Goal: Task Accomplishment & Management: Manage account settings

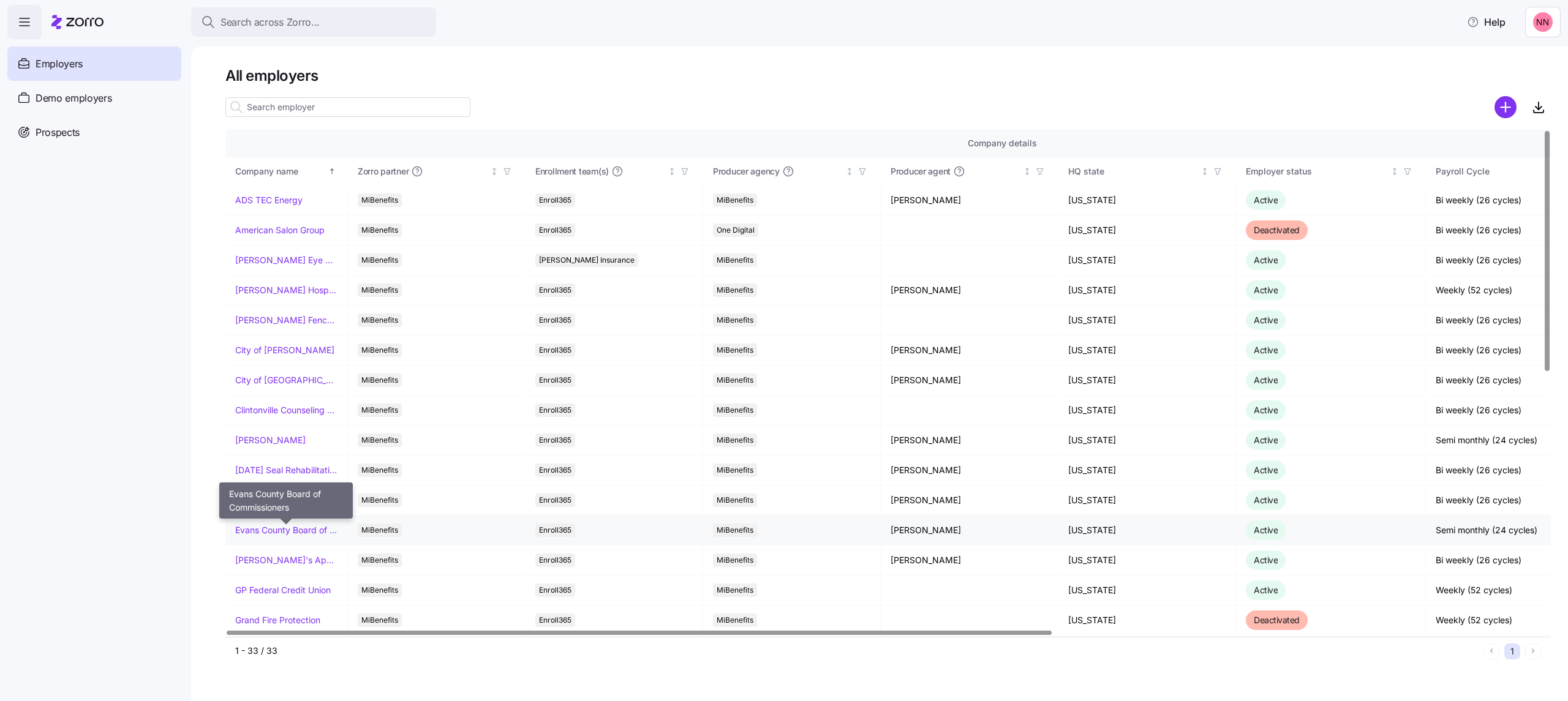
click at [275, 137] on link "Evans County Board of Commissioners" at bounding box center [287, 530] width 103 height 12
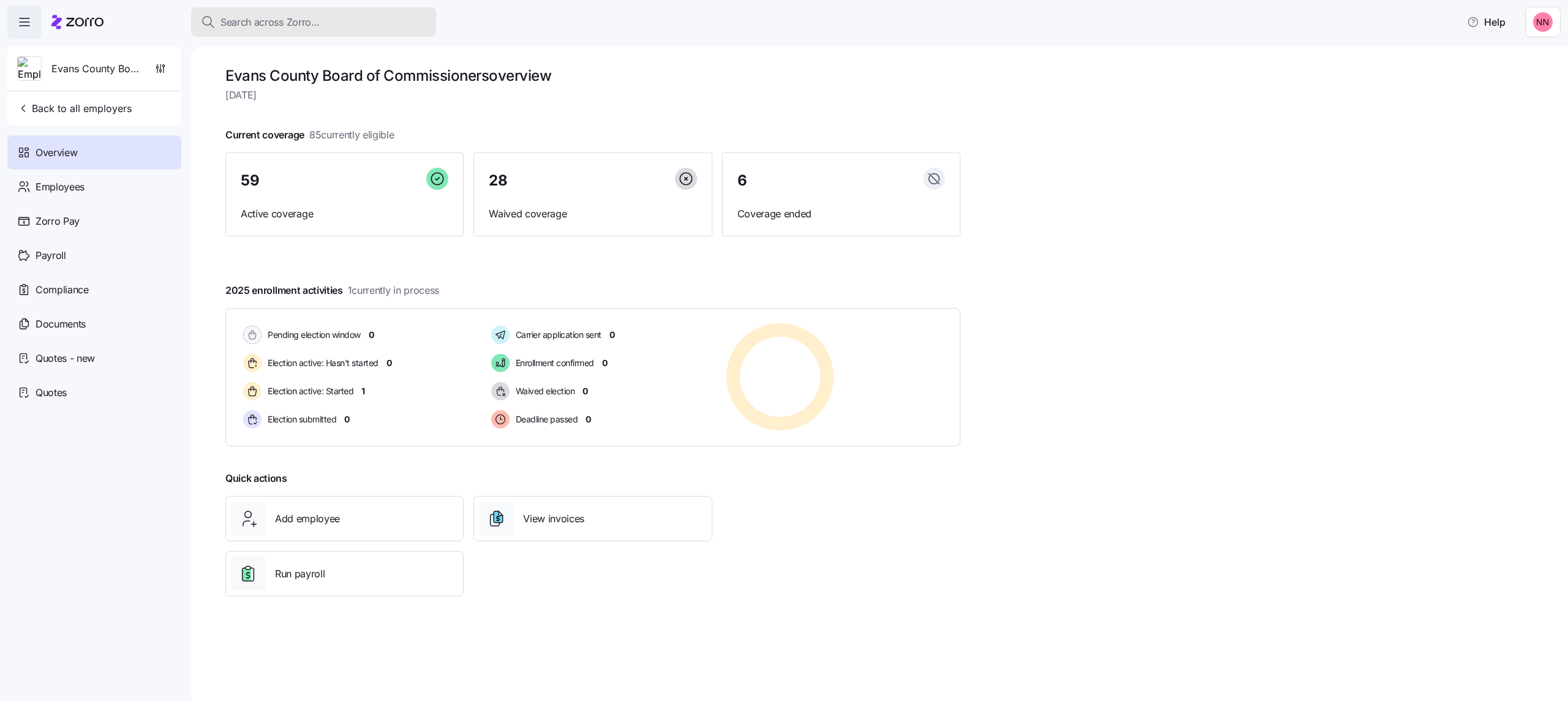
click at [312, 20] on span "Search across Zorro..." at bounding box center [269, 22] width 99 height 15
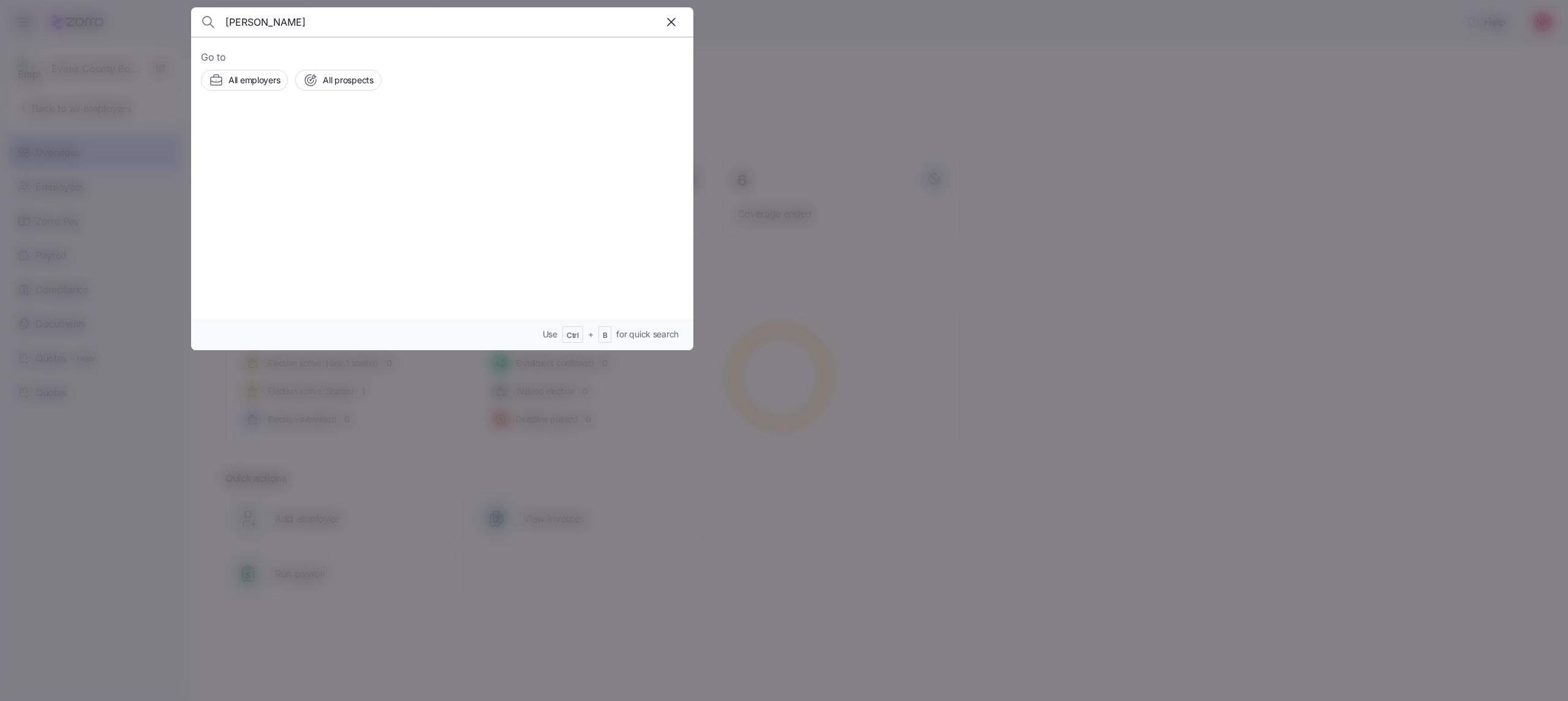
type input "[PERSON_NAME]"
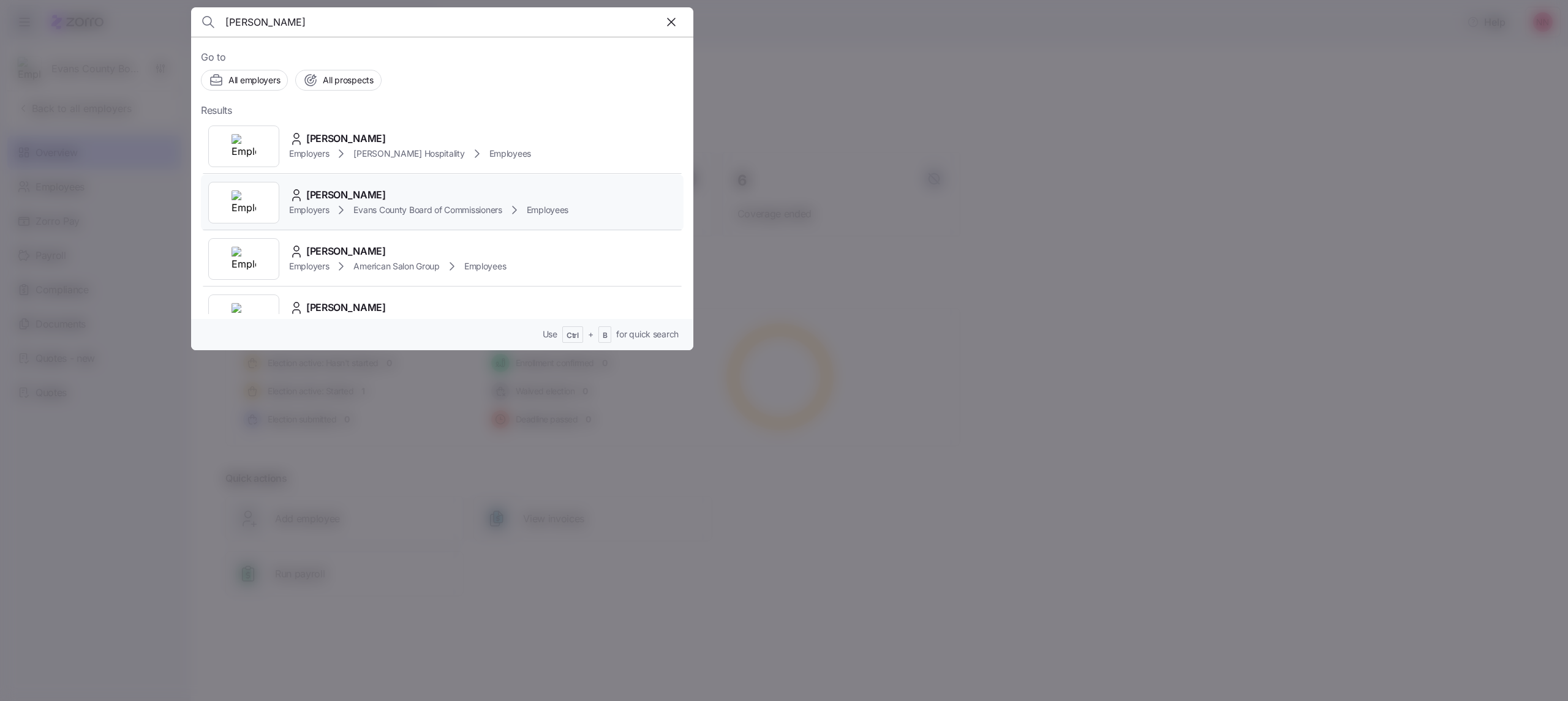
click at [324, 137] on span "[PERSON_NAME]" at bounding box center [346, 195] width 80 height 15
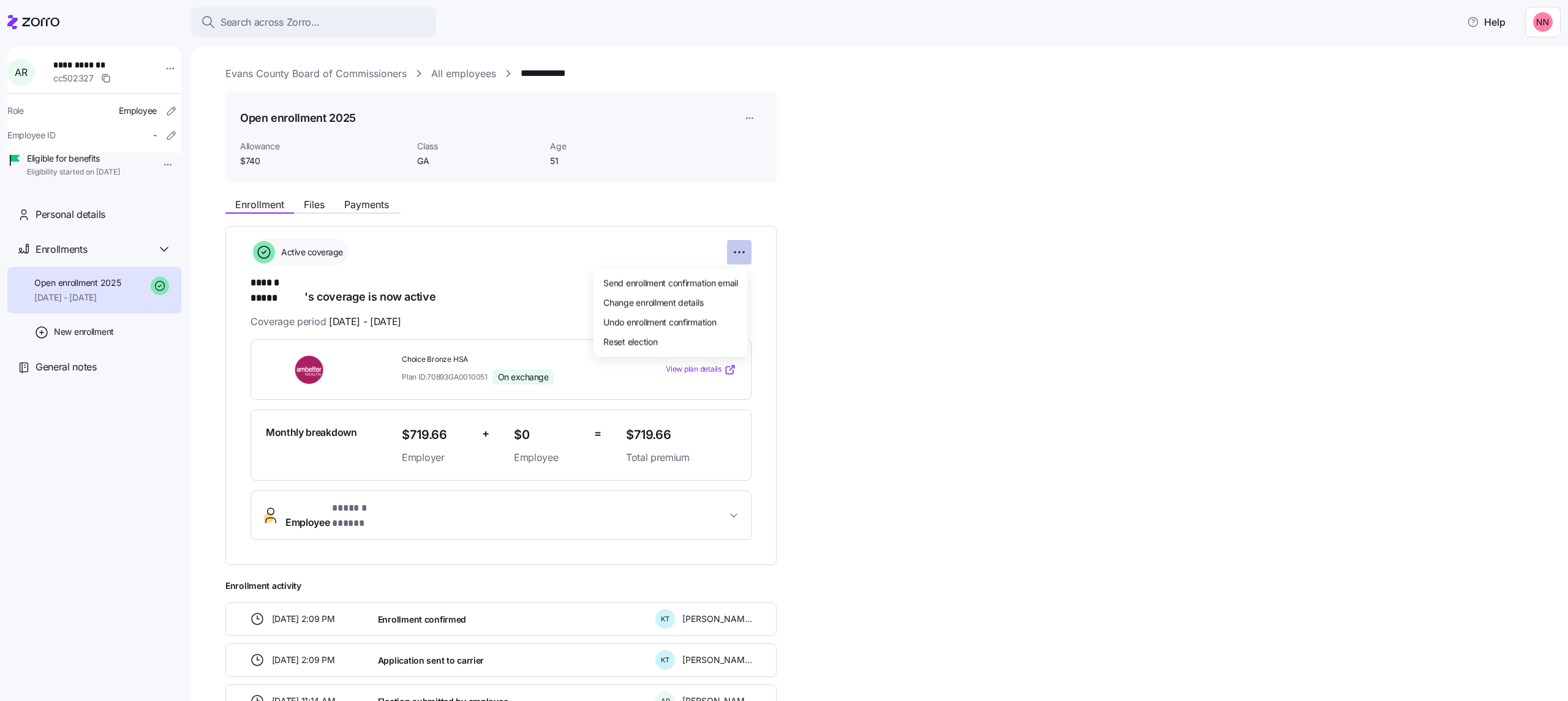
click at [616, 137] on html "**********" at bounding box center [784, 347] width 1568 height 694
click at [616, 137] on span "Change enrollment details" at bounding box center [653, 302] width 100 height 12
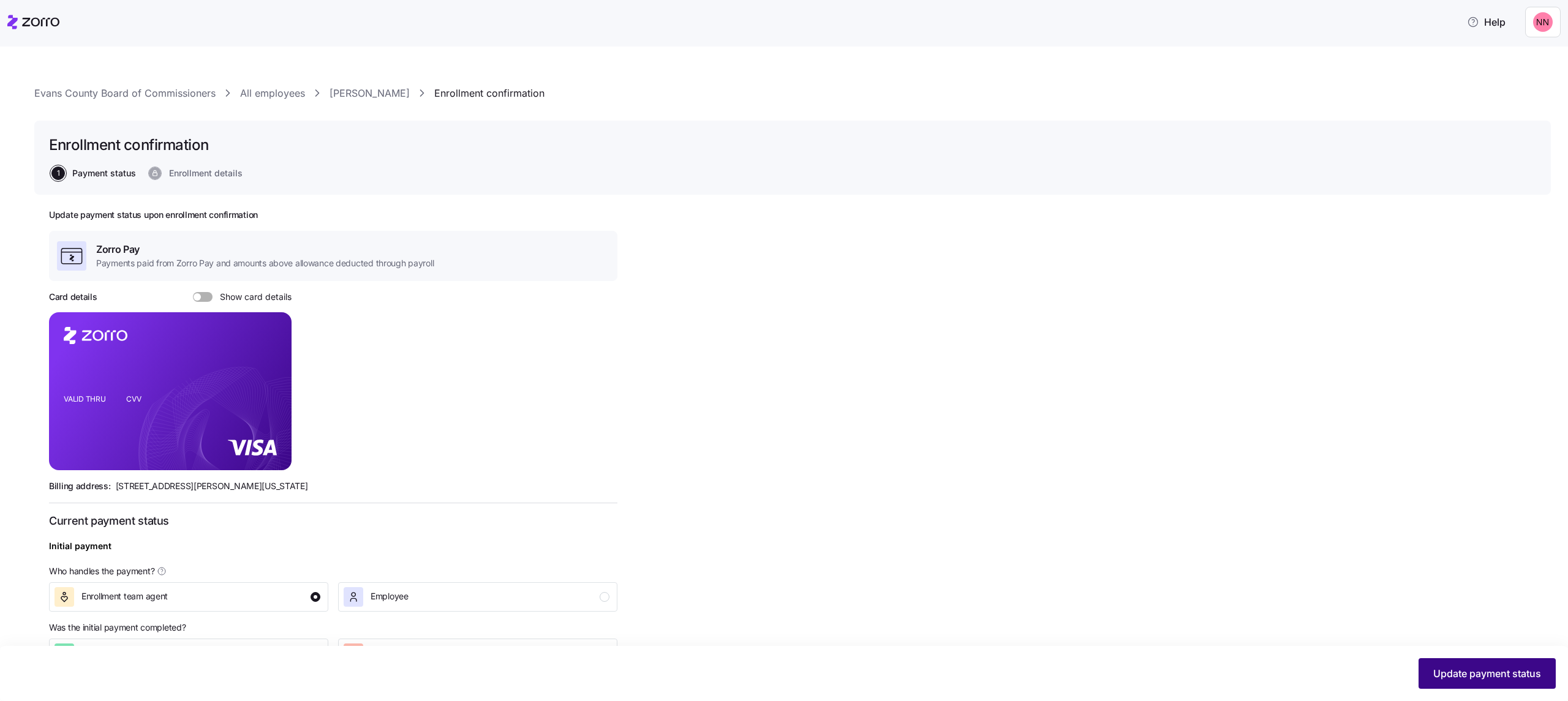
click at [616, 137] on span "Update payment status" at bounding box center [1487, 673] width 108 height 14
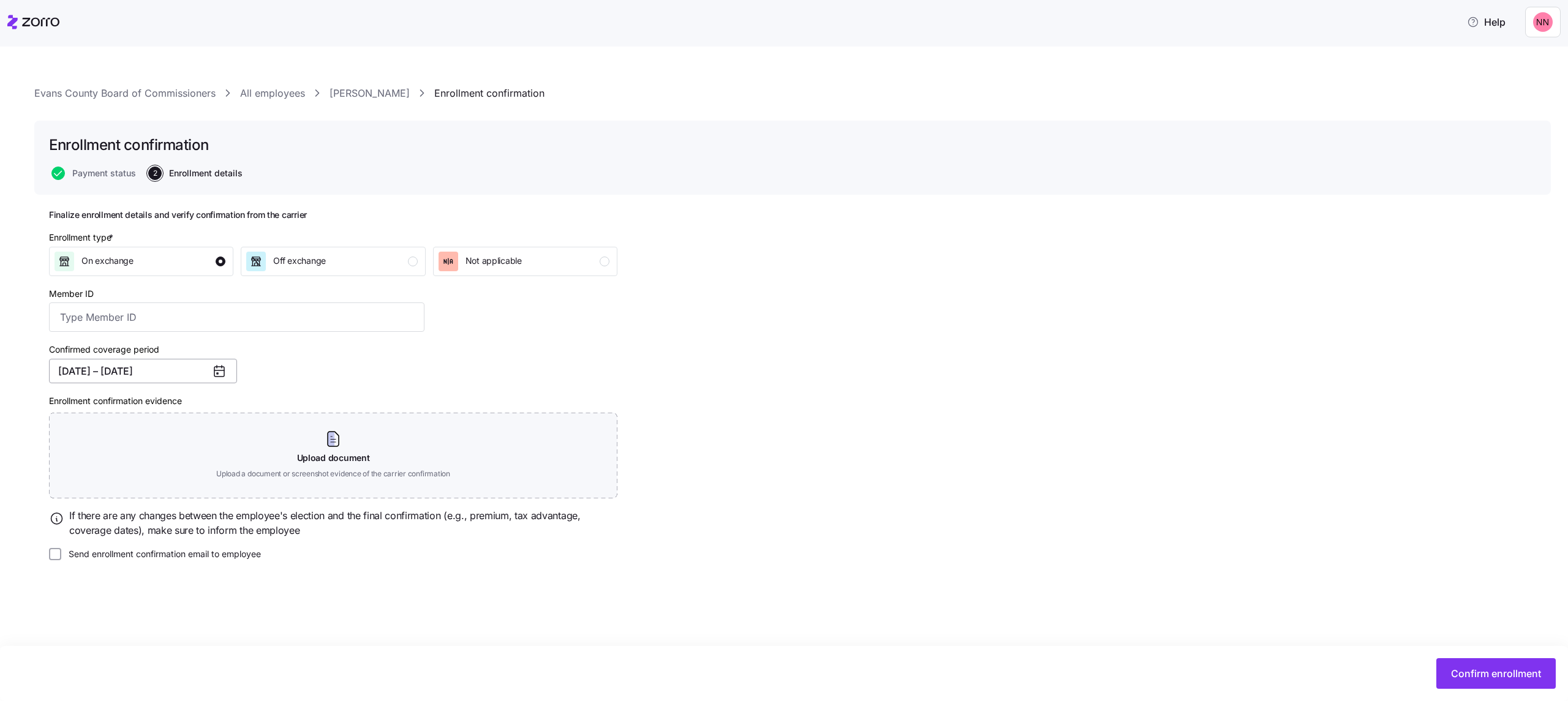
click at [177, 137] on button "[DATE] – [DATE]" at bounding box center [143, 371] width 188 height 24
click at [94, 137] on button "Jan" at bounding box center [91, 441] width 61 height 26
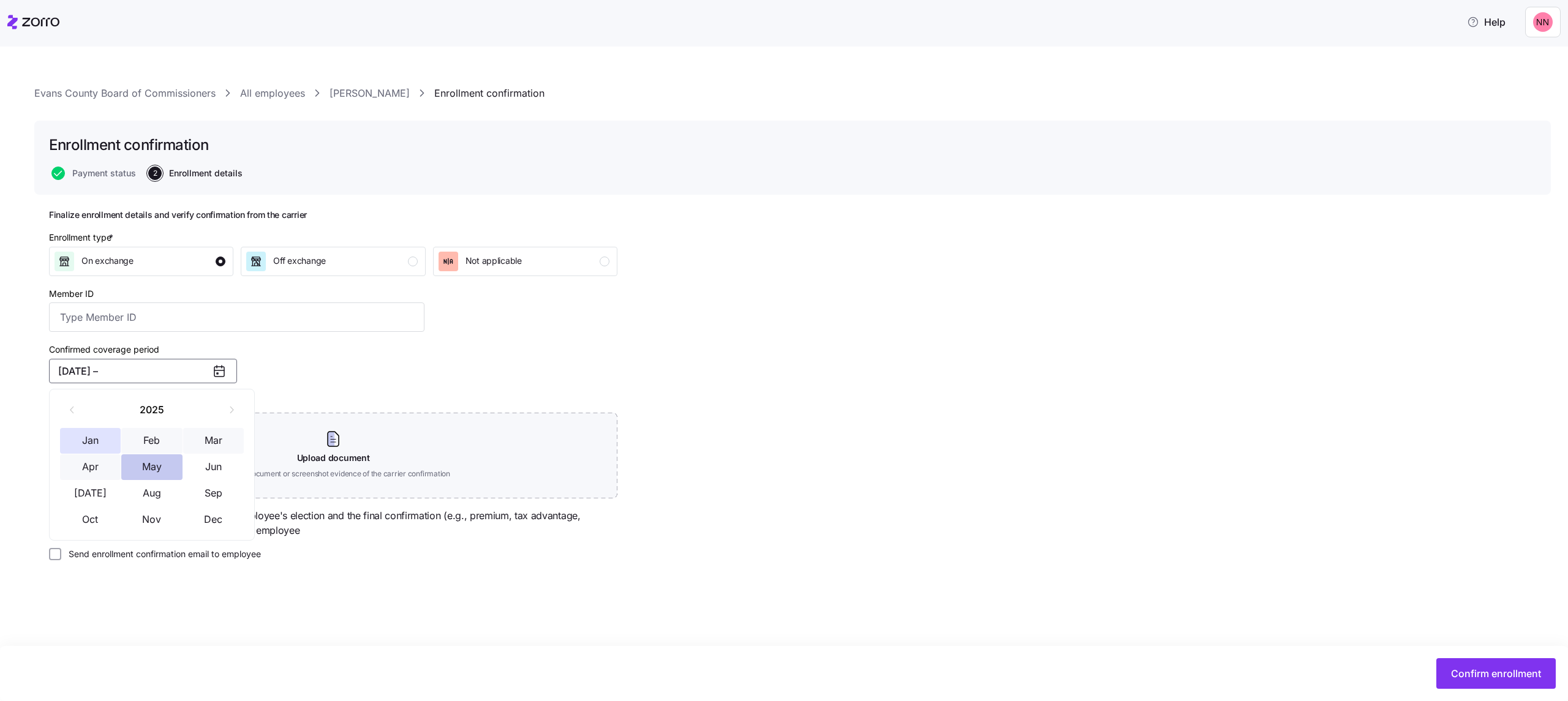
click at [151, 137] on button "May" at bounding box center [152, 467] width 61 height 26
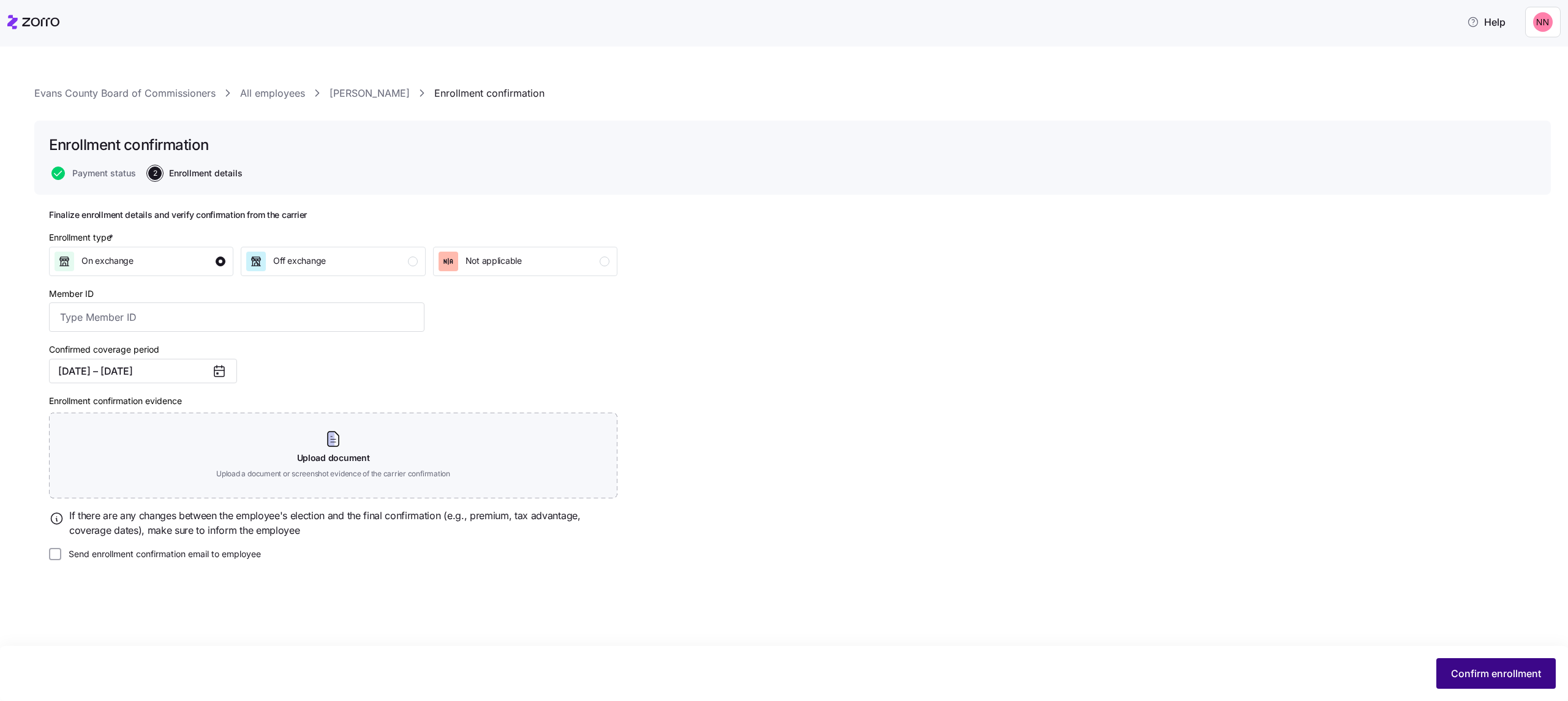
click at [616, 137] on span "Confirm enrollment" at bounding box center [1496, 673] width 90 height 14
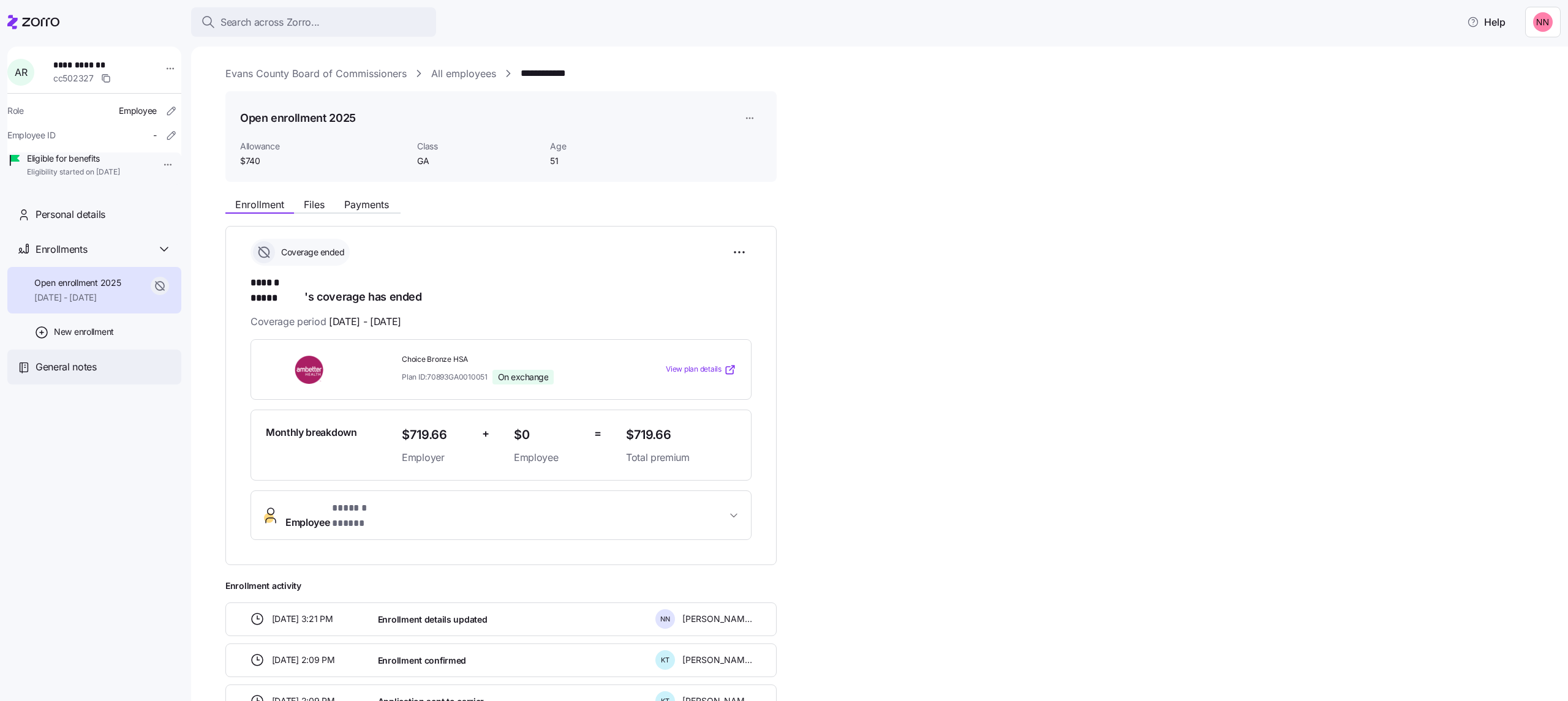
click at [63, 137] on span "General notes" at bounding box center [66, 367] width 61 height 15
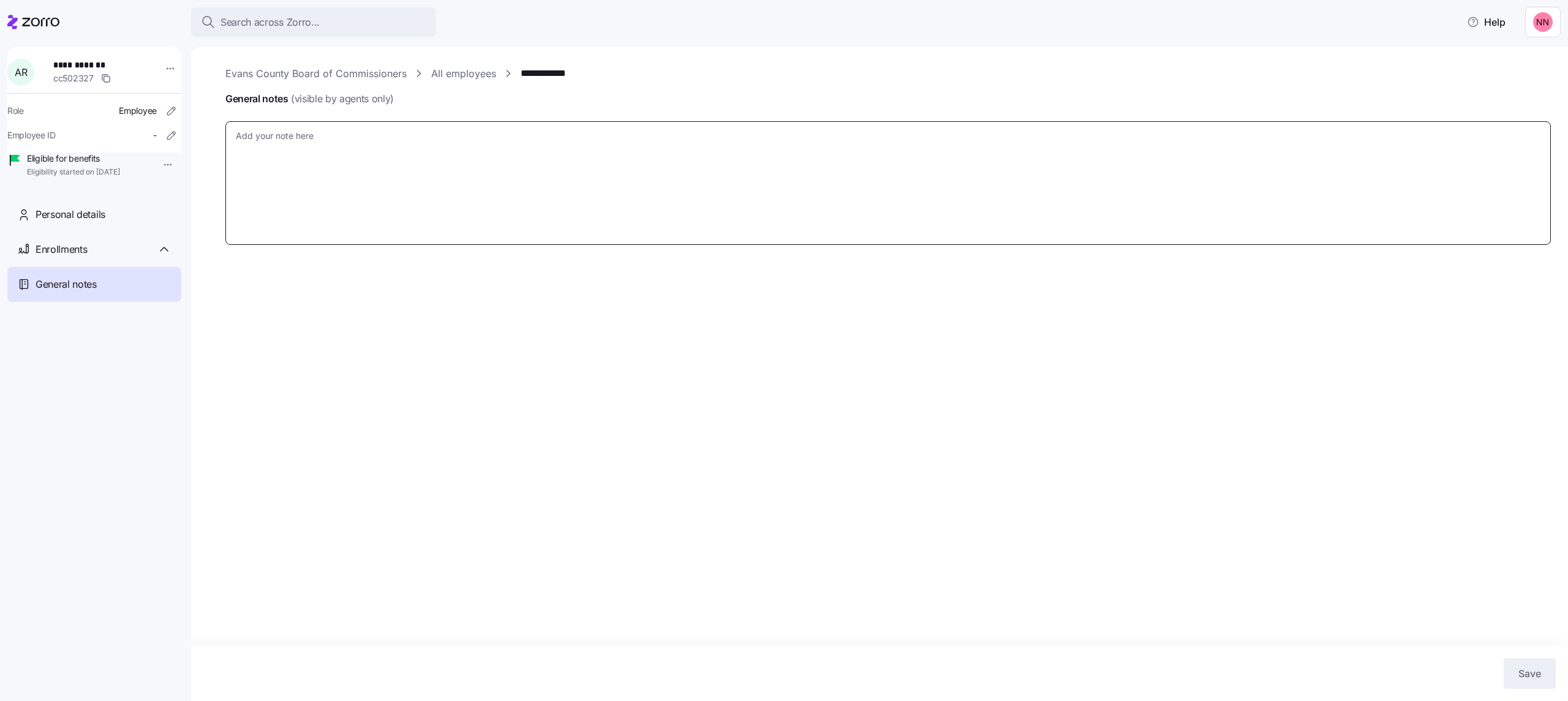
click at [450, 137] on textarea "General notes (visible by agents only)" at bounding box center [888, 183] width 1325 height 125
type textarea "x"
type textarea "E"
type textarea "x"
type textarea "Emp"
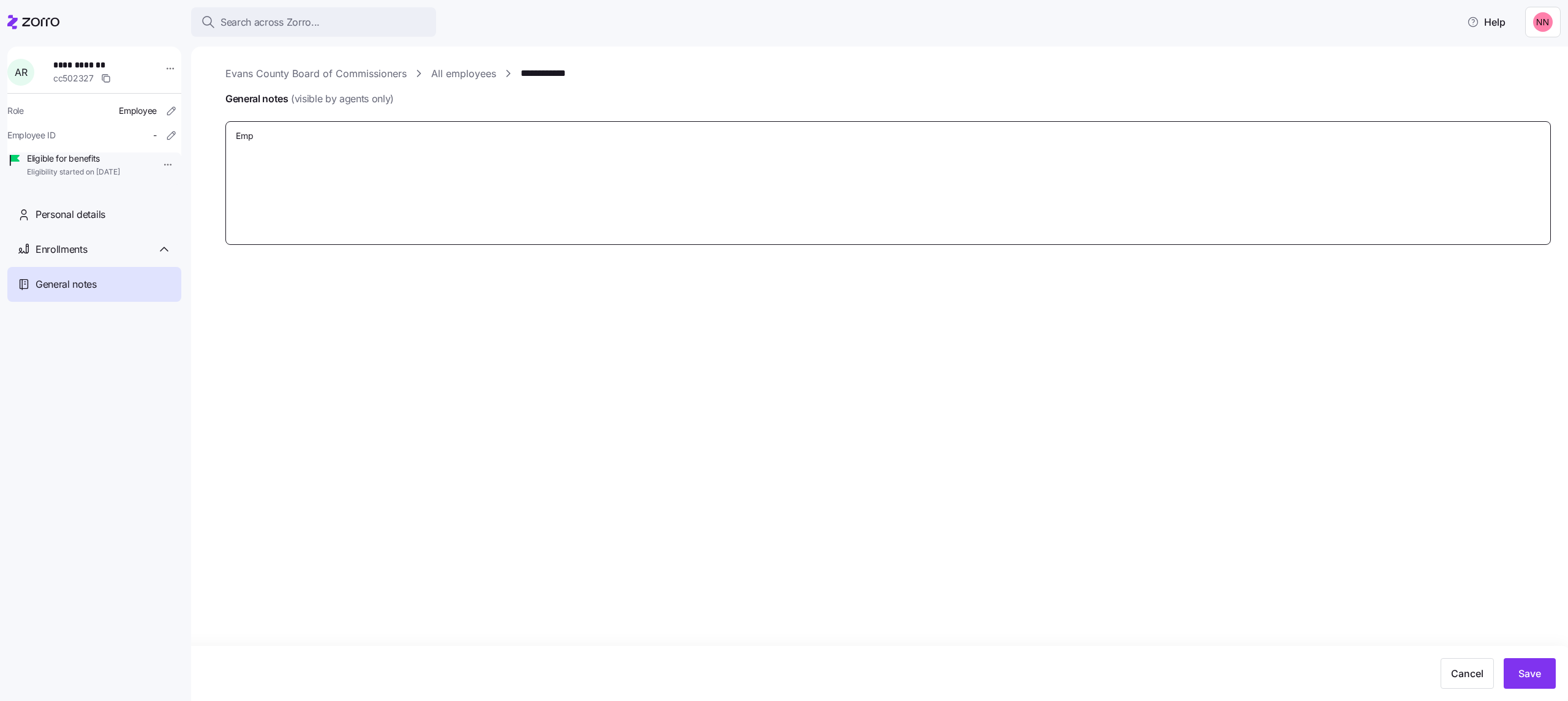
type textarea "x"
type textarea "Empl"
type textarea "x"
type textarea "Emplo"
type textarea "x"
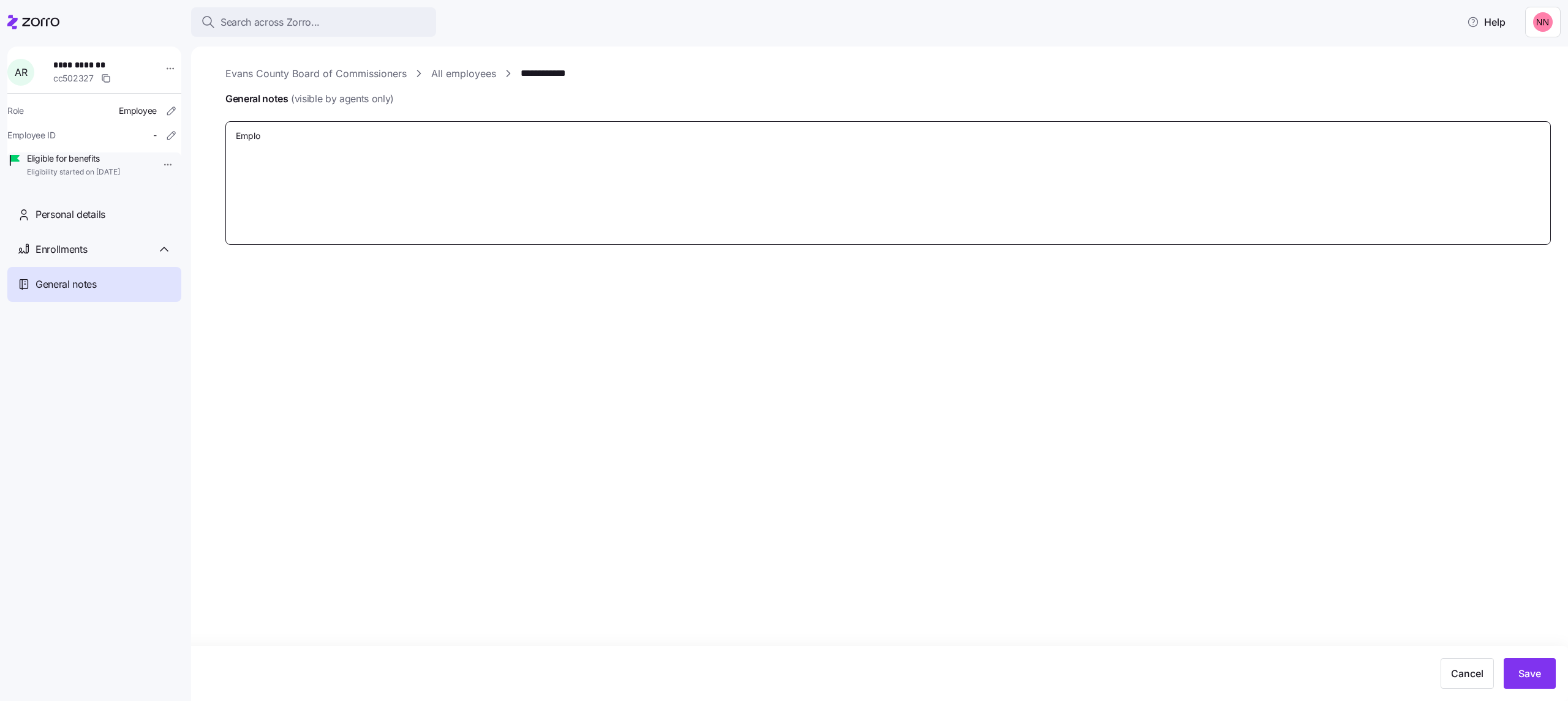
type textarea "Employ"
type textarea "x"
type textarea "Employe"
type textarea "x"
type textarea "Employee"
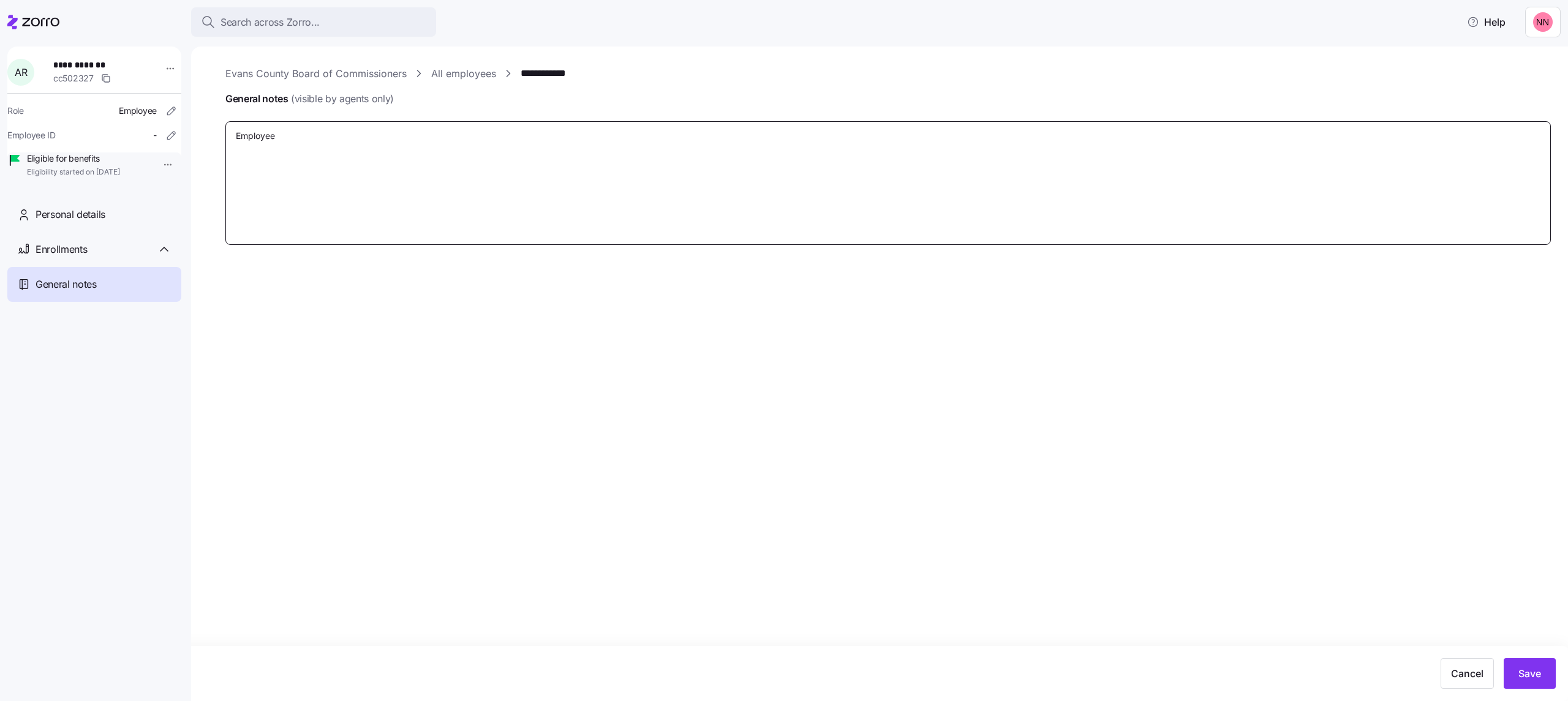
type textarea "x"
type textarea "Employee"
type textarea "x"
type textarea "Employee n"
type textarea "x"
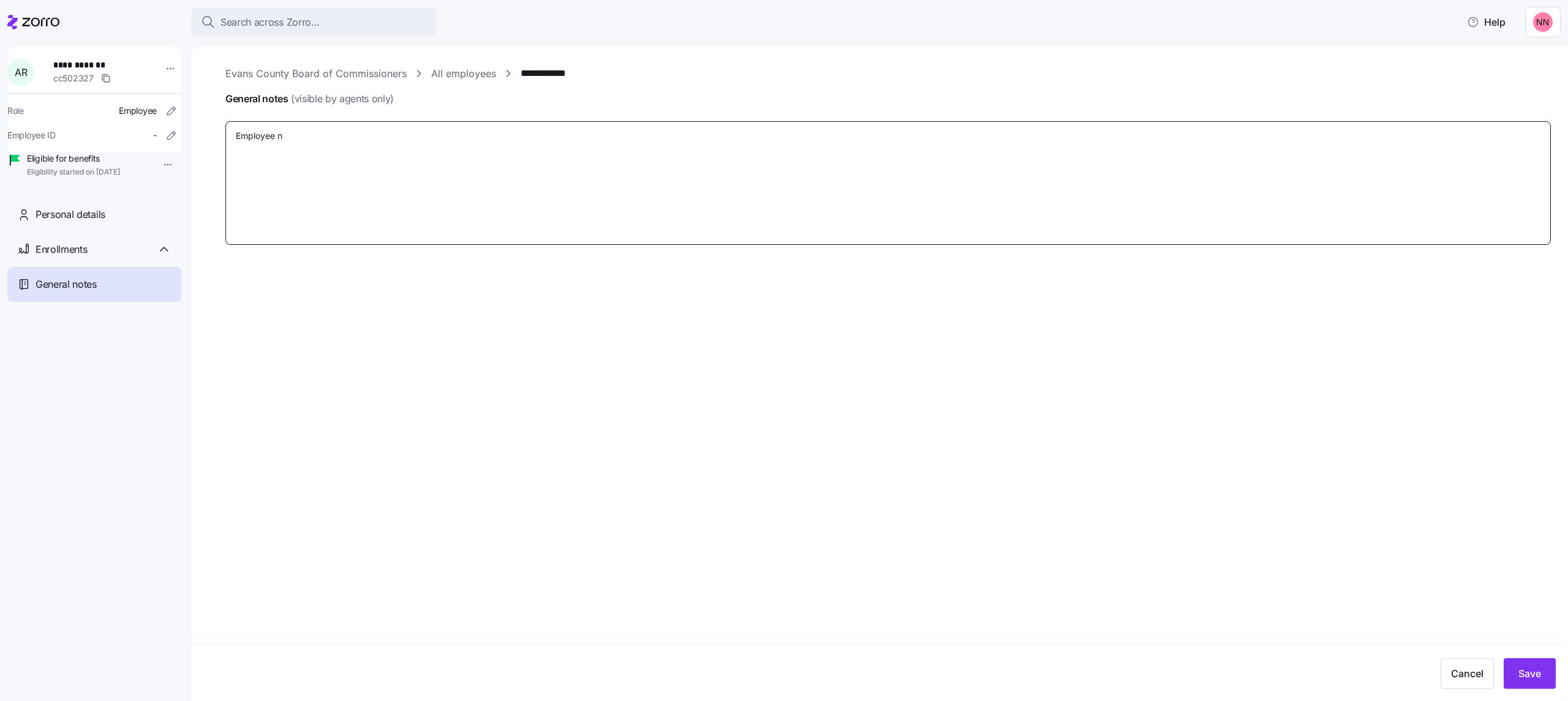
type textarea "Employee ne"
type textarea "x"
type textarea "Employee nev"
type textarea "x"
type textarea "Employee neve"
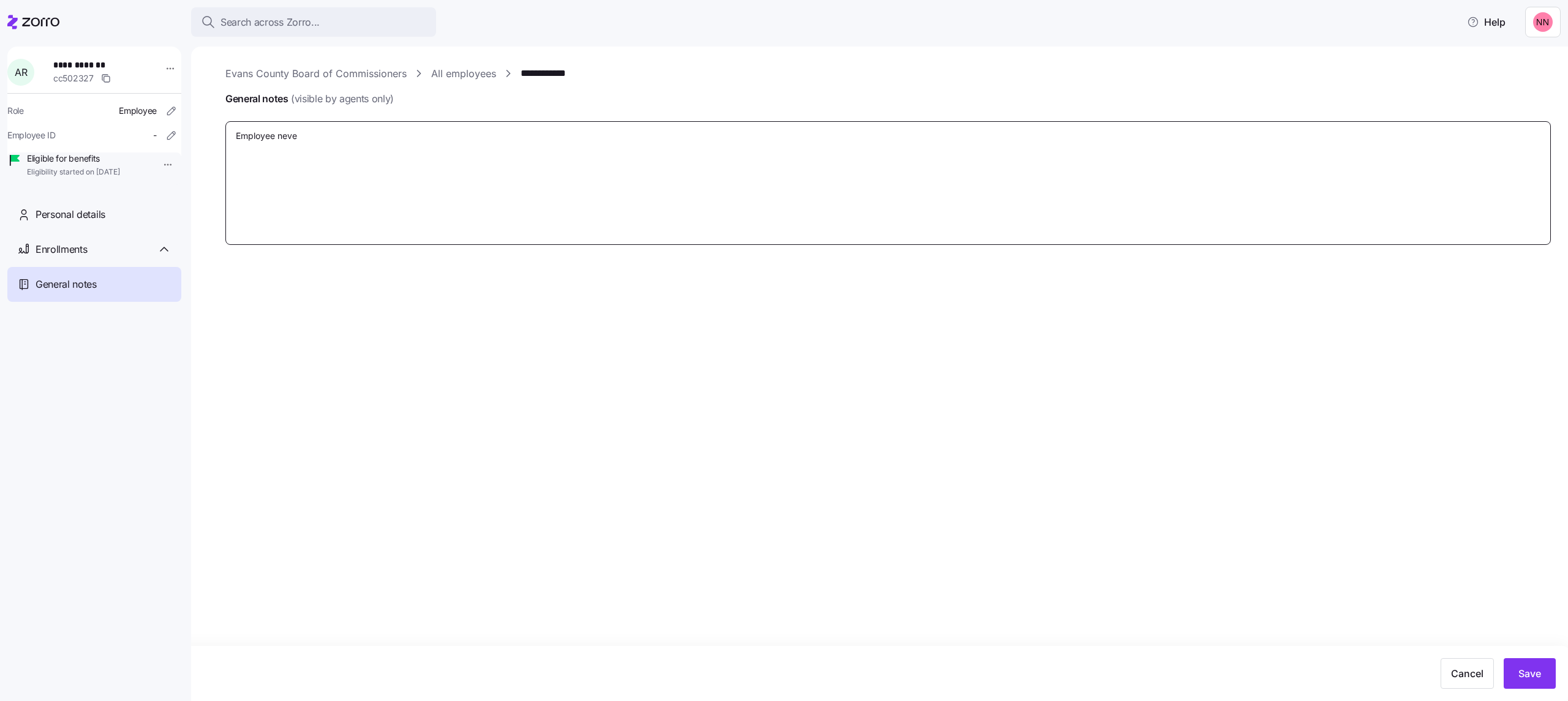
type textarea "x"
type textarea "Employee never"
type textarea "x"
type textarea "Employee never"
type textarea "x"
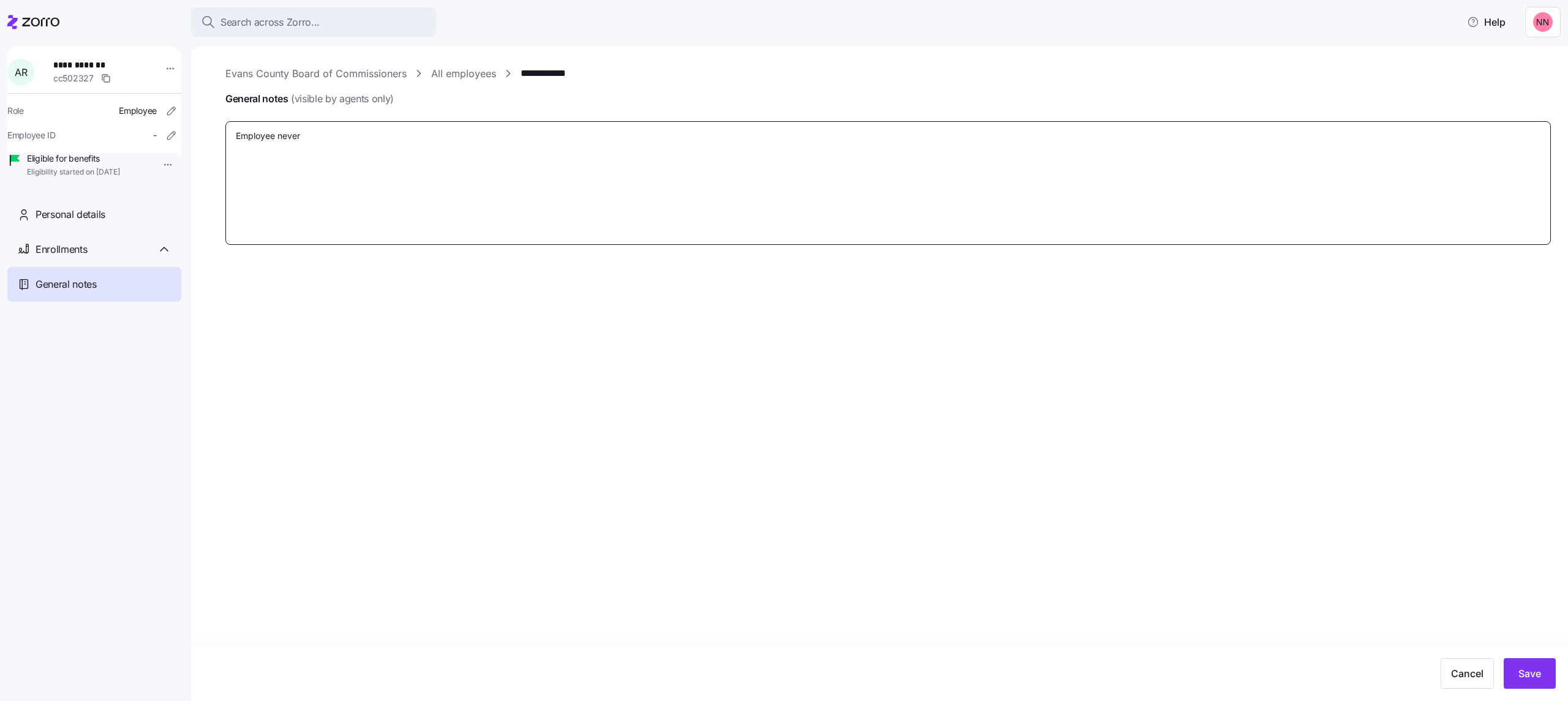
type textarea "Employee never s"
type textarea "x"
type textarea "Employee never se"
type textarea "x"
type textarea "Employee never set"
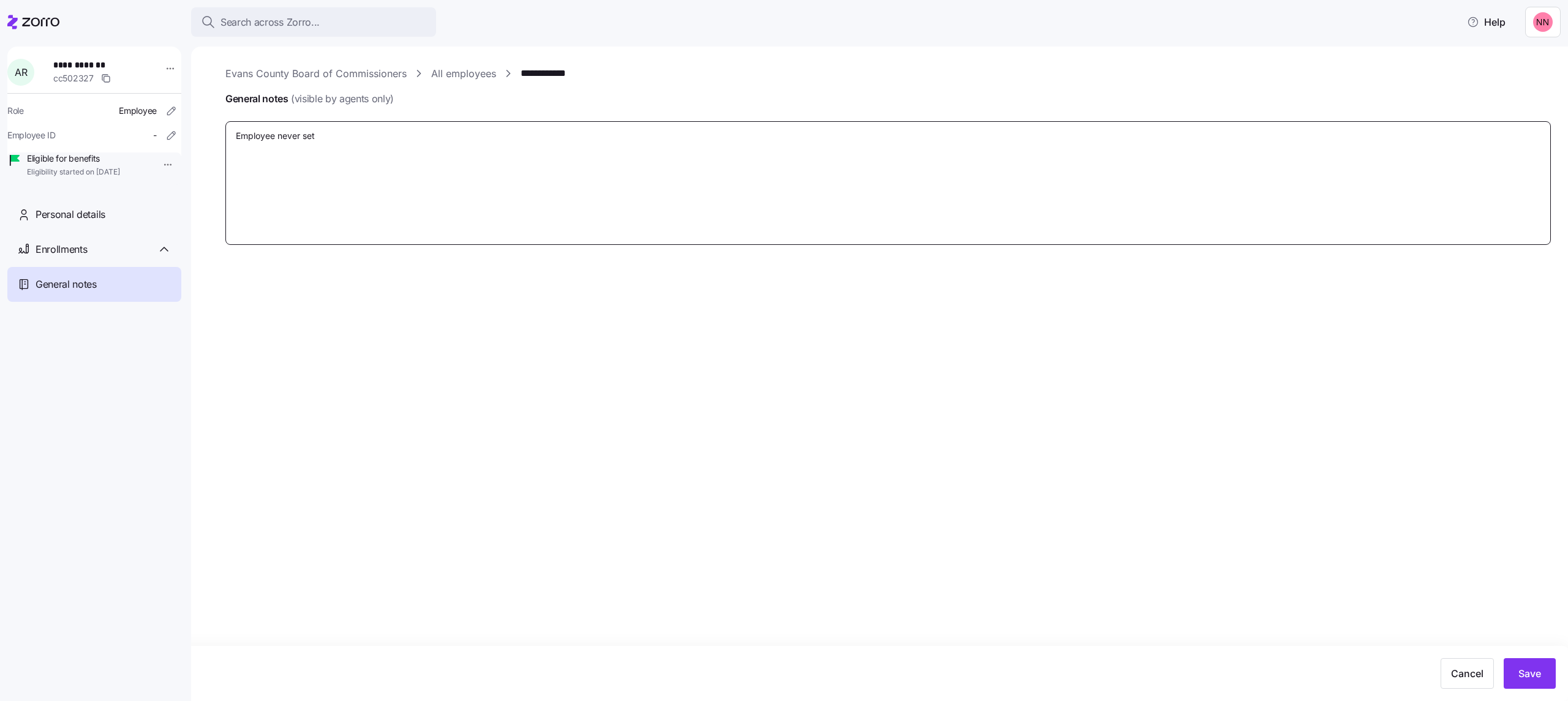
type textarea "x"
type textarea "Employee never set u"
type textarea "x"
type textarea "Employee never set up"
type textarea "x"
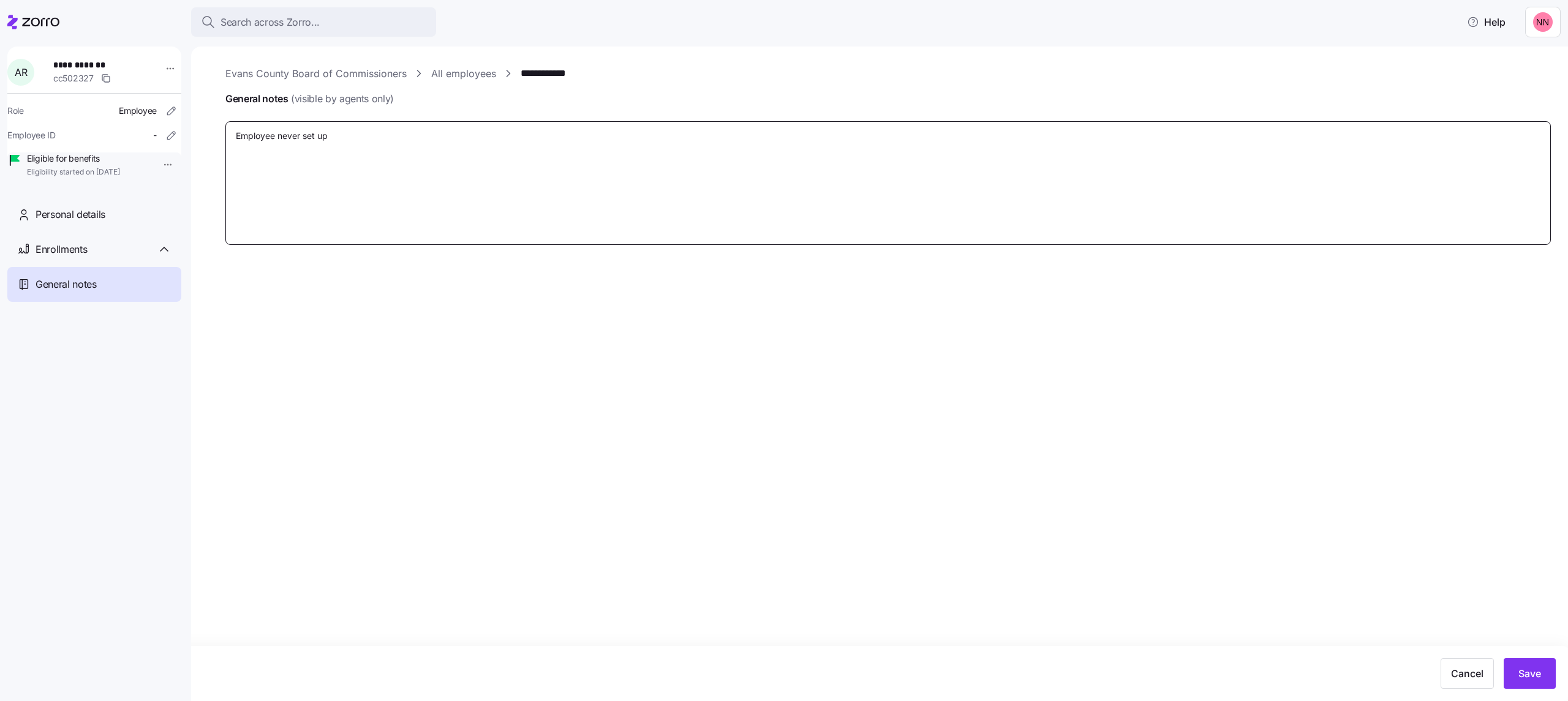
type textarea "Employee never set up a"
type textarea "x"
type textarea "Employee never set up au"
type textarea "x"
type textarea "Employee never set up aut"
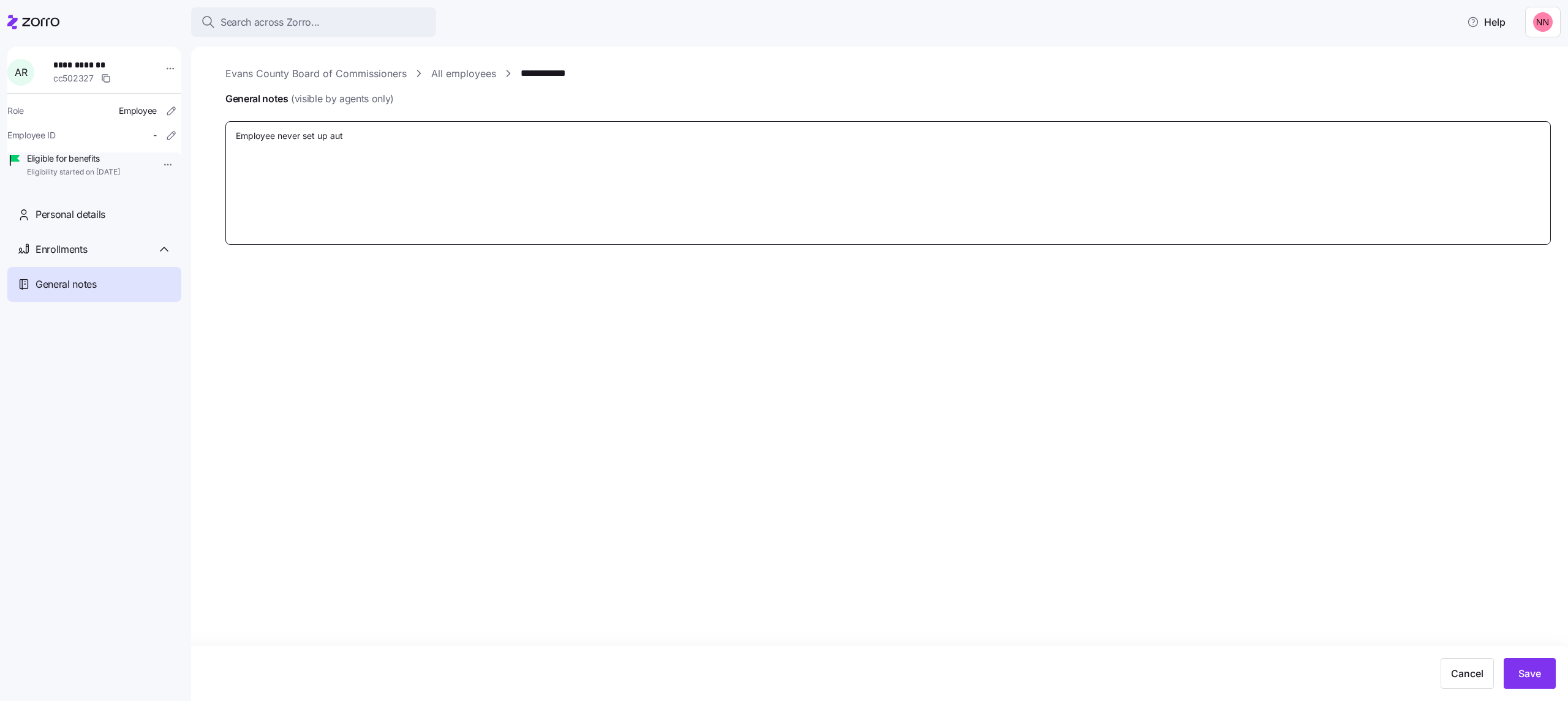
type textarea "x"
type textarea "Employee never set up autp"
type textarea "x"
type textarea "Employee never set up autpa"
type textarea "x"
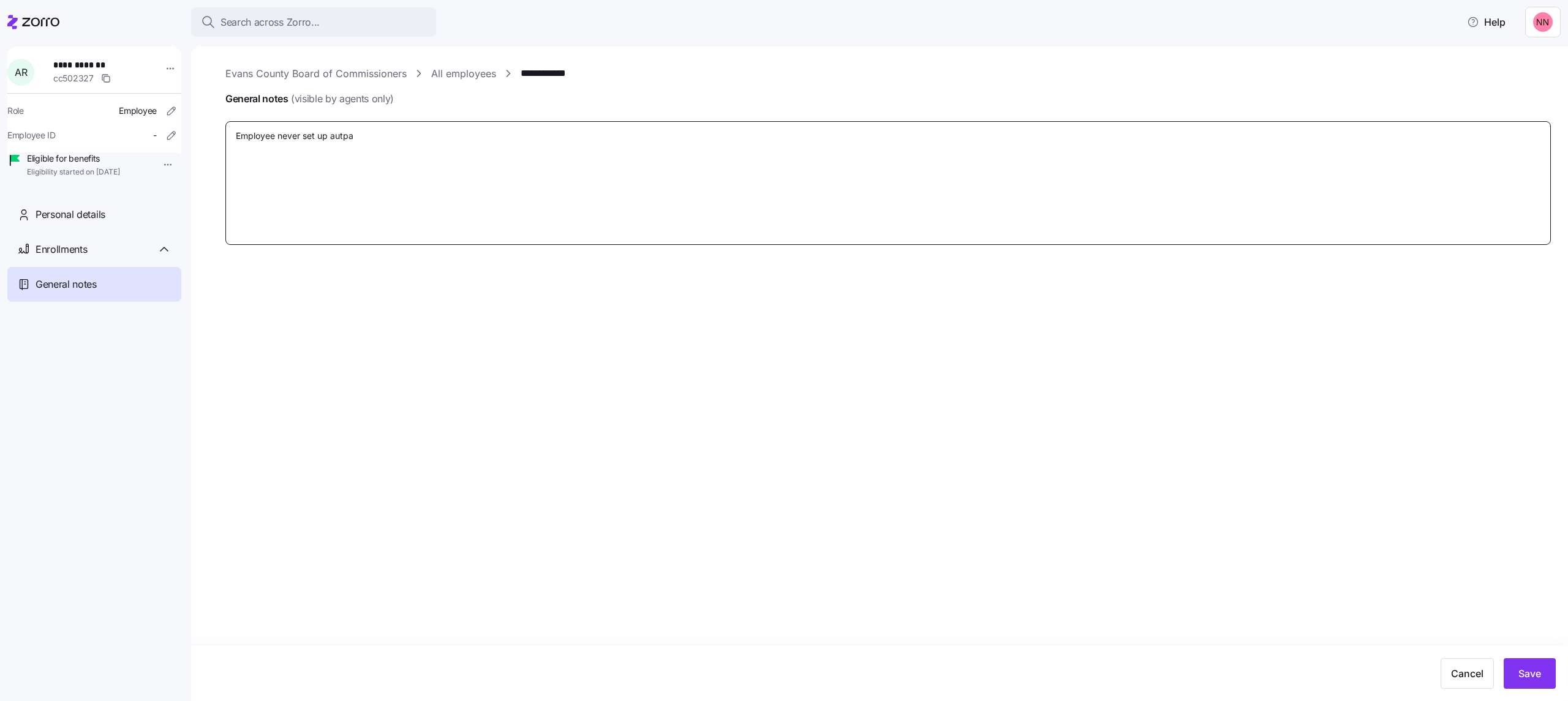
type textarea "Employee never set up autpay"
type textarea "x"
type textarea "Employee never set up autpa"
type textarea "x"
type textarea "Employee never set up autp"
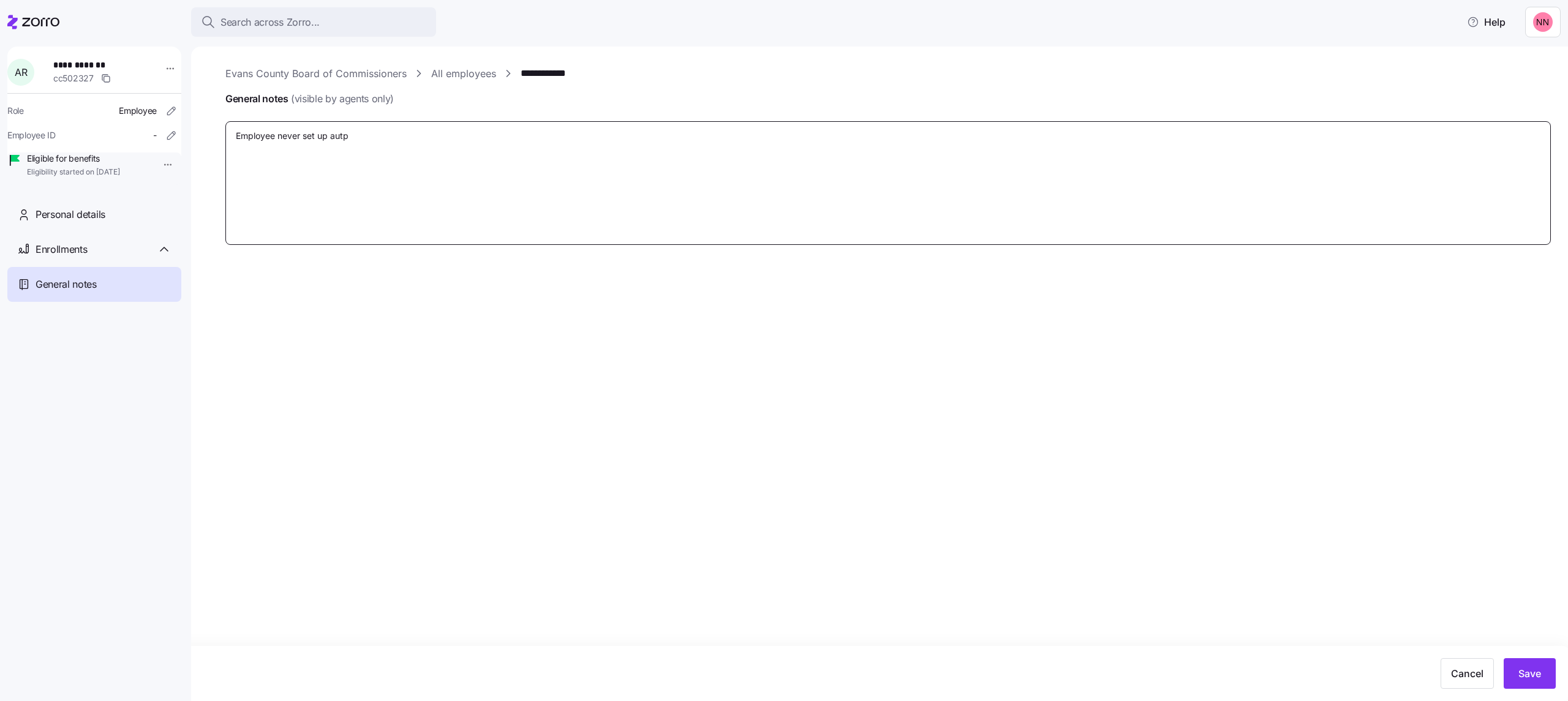
type textarea "x"
type textarea "Employee never set up aut"
type textarea "x"
type textarea "Employee never set up auto"
type textarea "x"
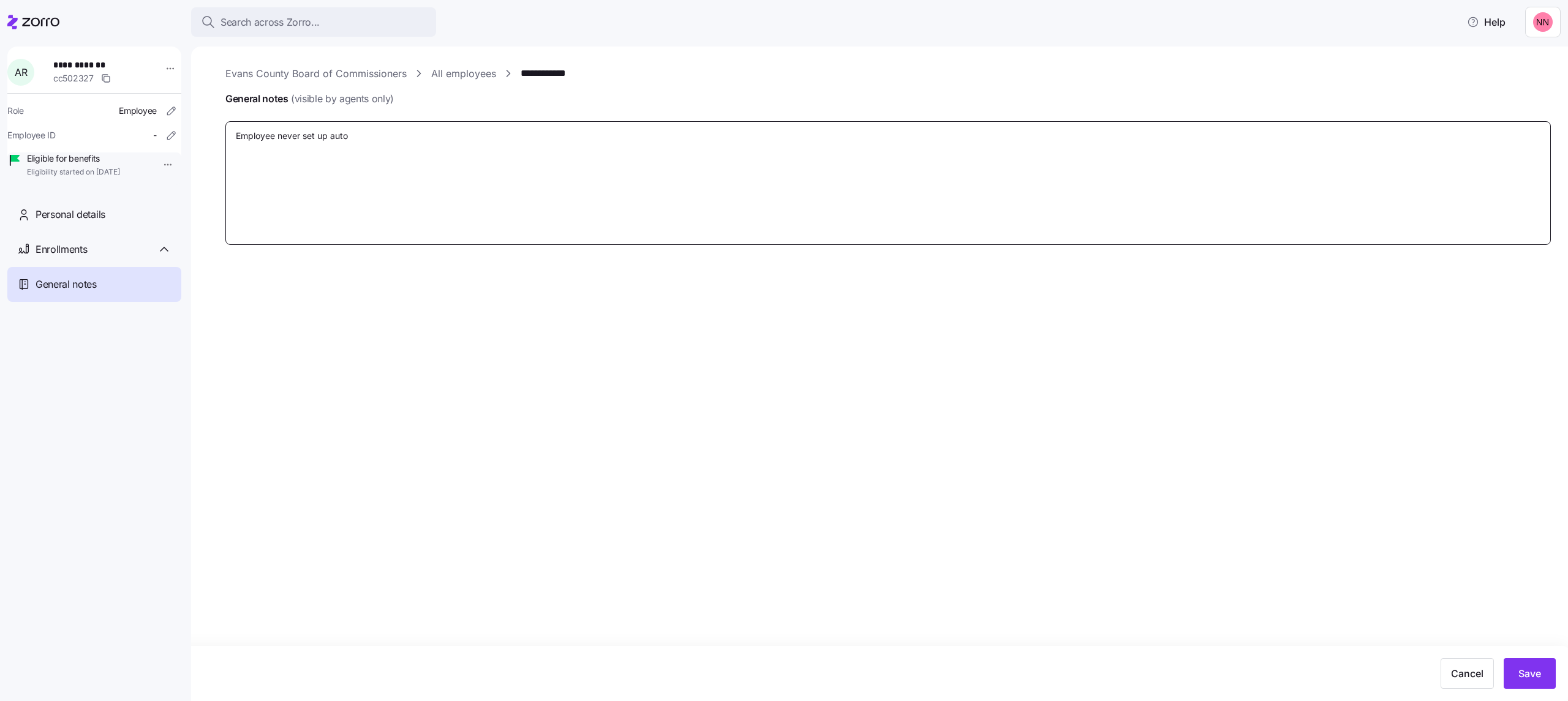
type textarea "Employee never set up autop"
type textarea "x"
type textarea "Employee never set up autopa"
type textarea "x"
type textarea "Employee never set up autopay"
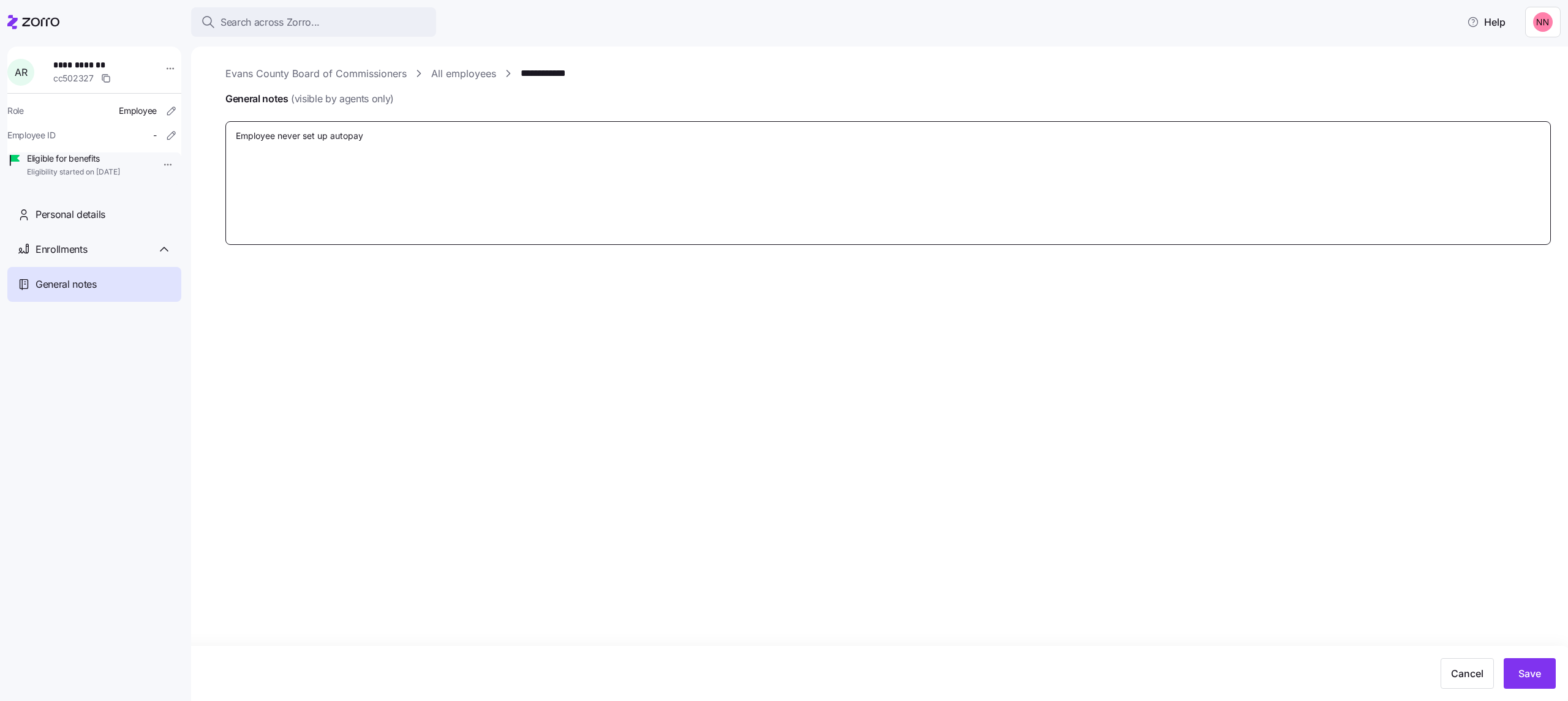
type textarea "x"
type textarea "Employee never set up autopay"
type textarea "x"
type textarea "Employee never set up autopay a"
type textarea "x"
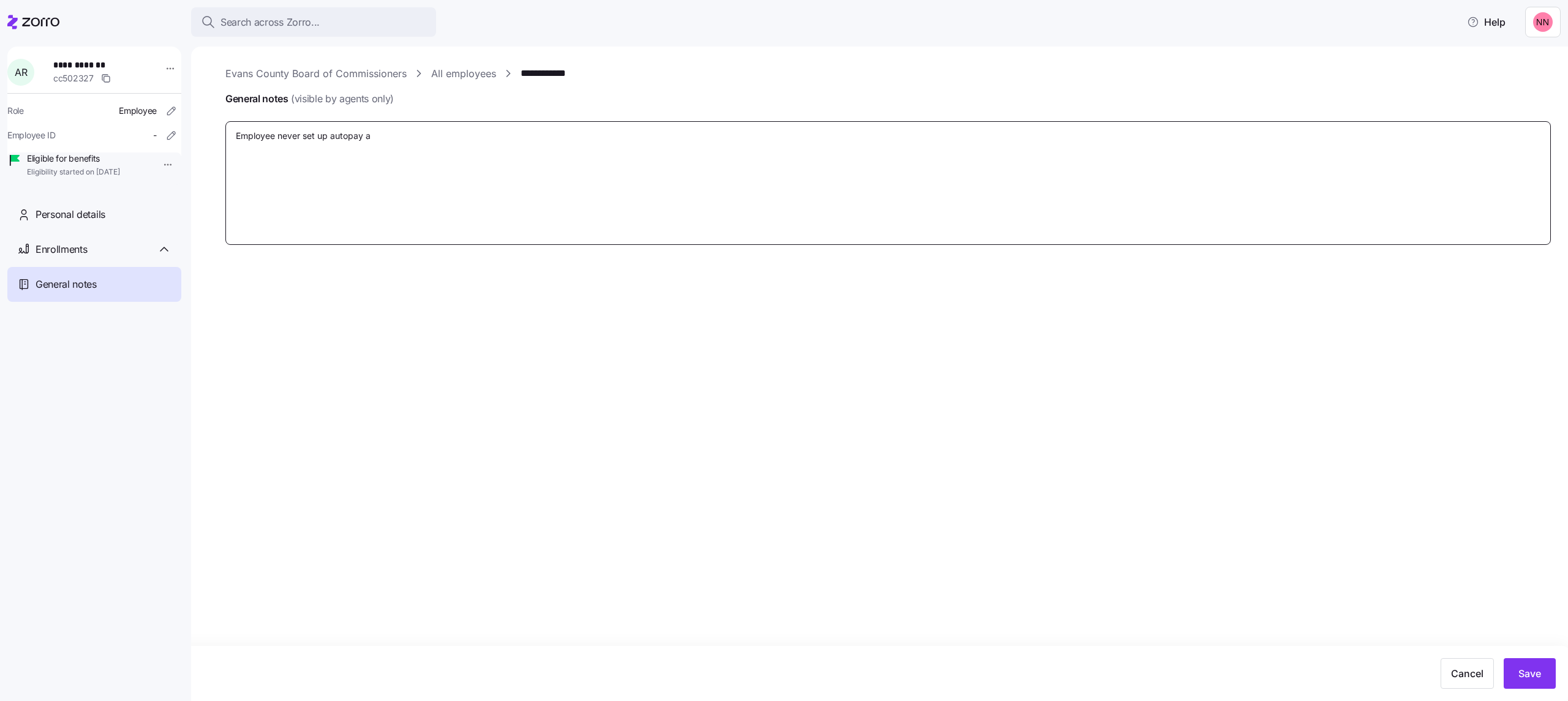
type textarea "Employee never set up autopay an"
type textarea "x"
type textarea "Employee never set up autopay and"
type textarea "x"
type textarea "Employee never set up autopay and w"
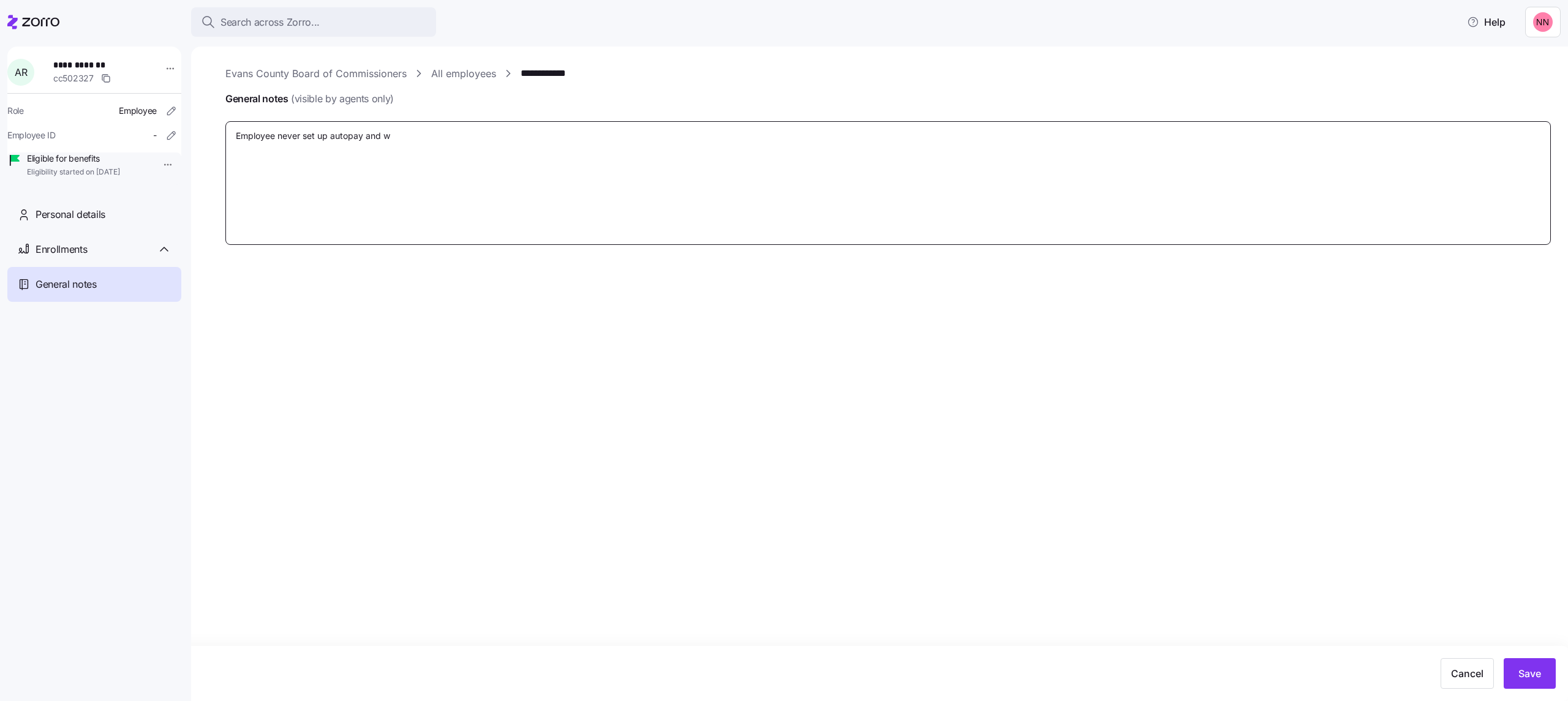
type textarea "x"
type textarea "Employee never set up autopay and wa"
type textarea "x"
type textarea "Employee never set up autopay and was"
type textarea "x"
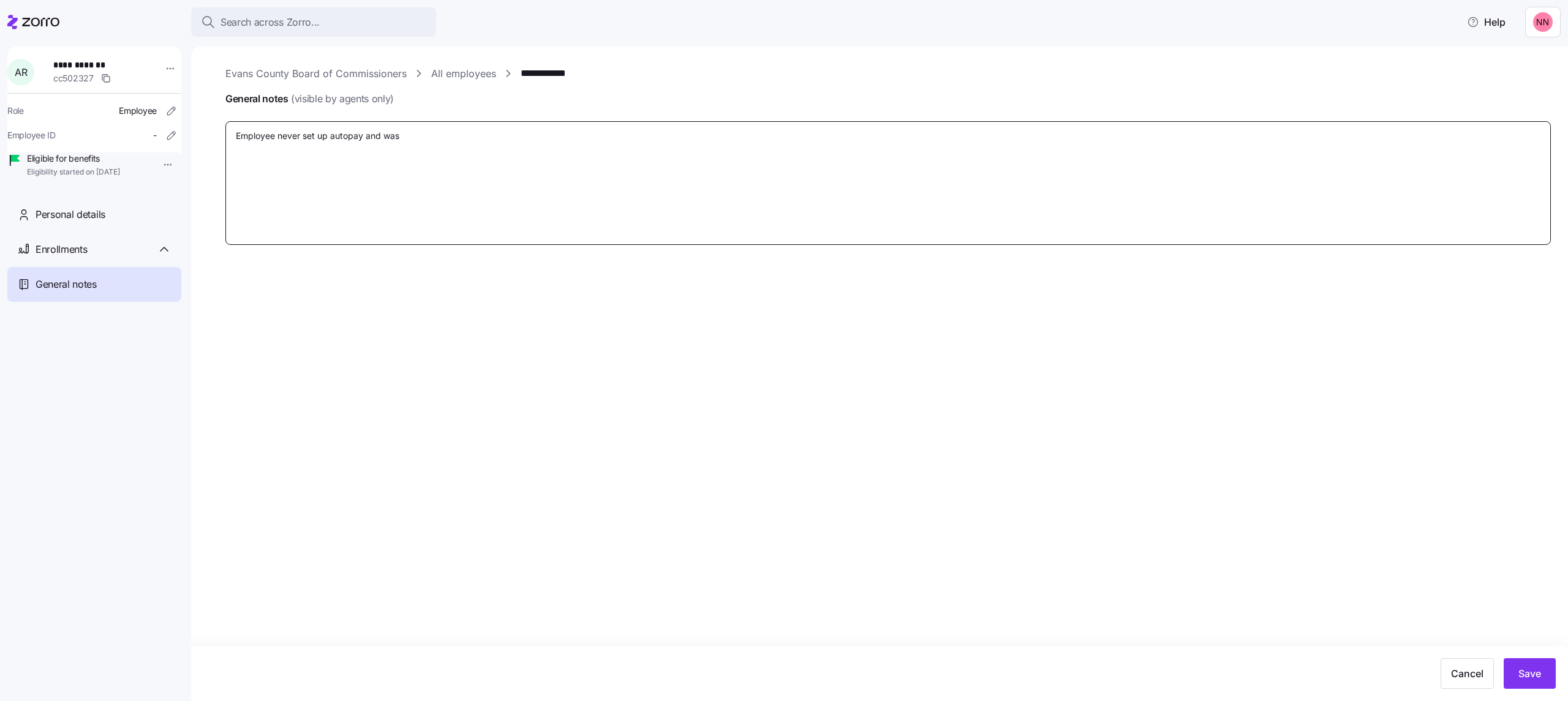
type textarea "Employee never set up autopay and was"
type textarea "x"
type textarea "Employee never set up autopay and was t"
type textarea "x"
type textarea "Employee never set up autopay and was te"
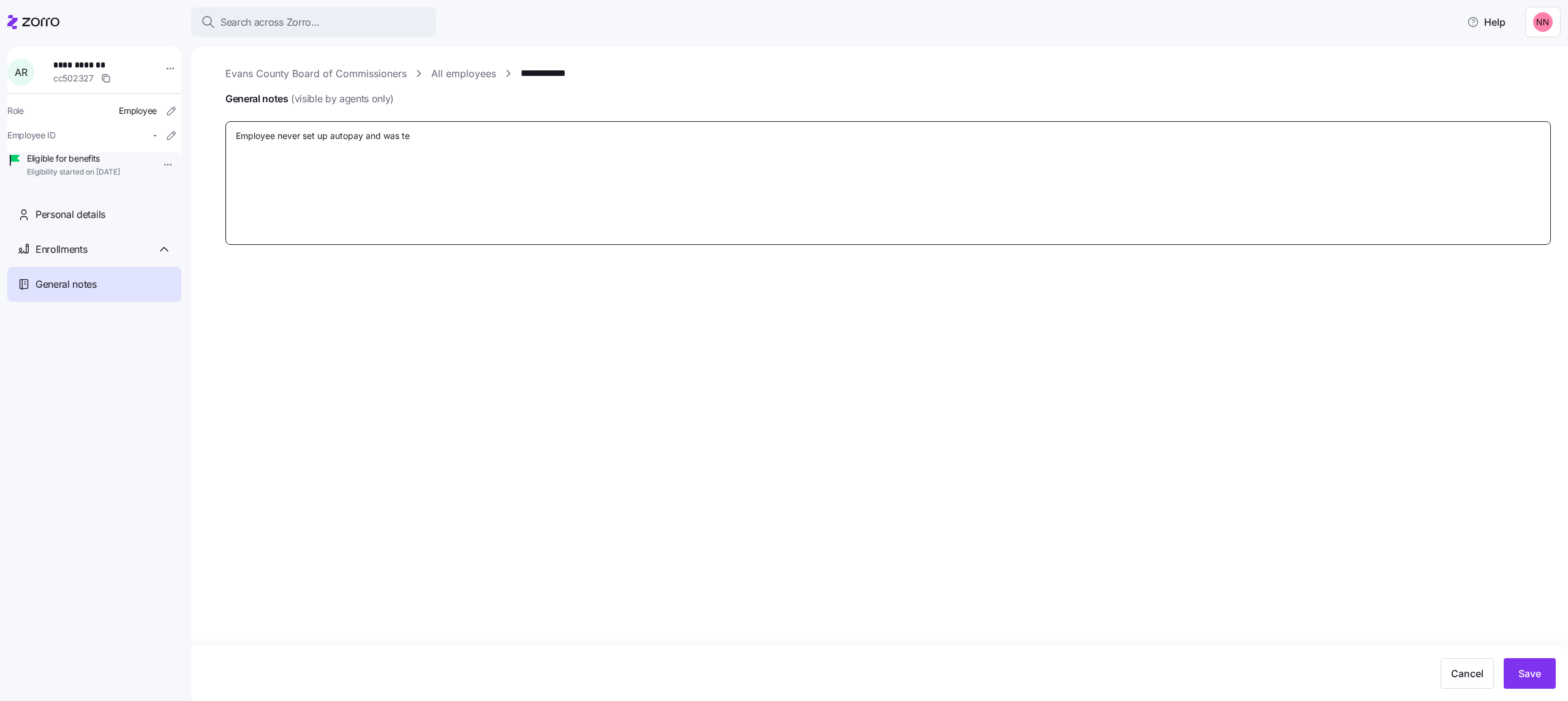
type textarea "x"
type textarea "Employee never set up autopay and was term"
type textarea "x"
type textarea "Employee never set up autopay and was termin"
type textarea "x"
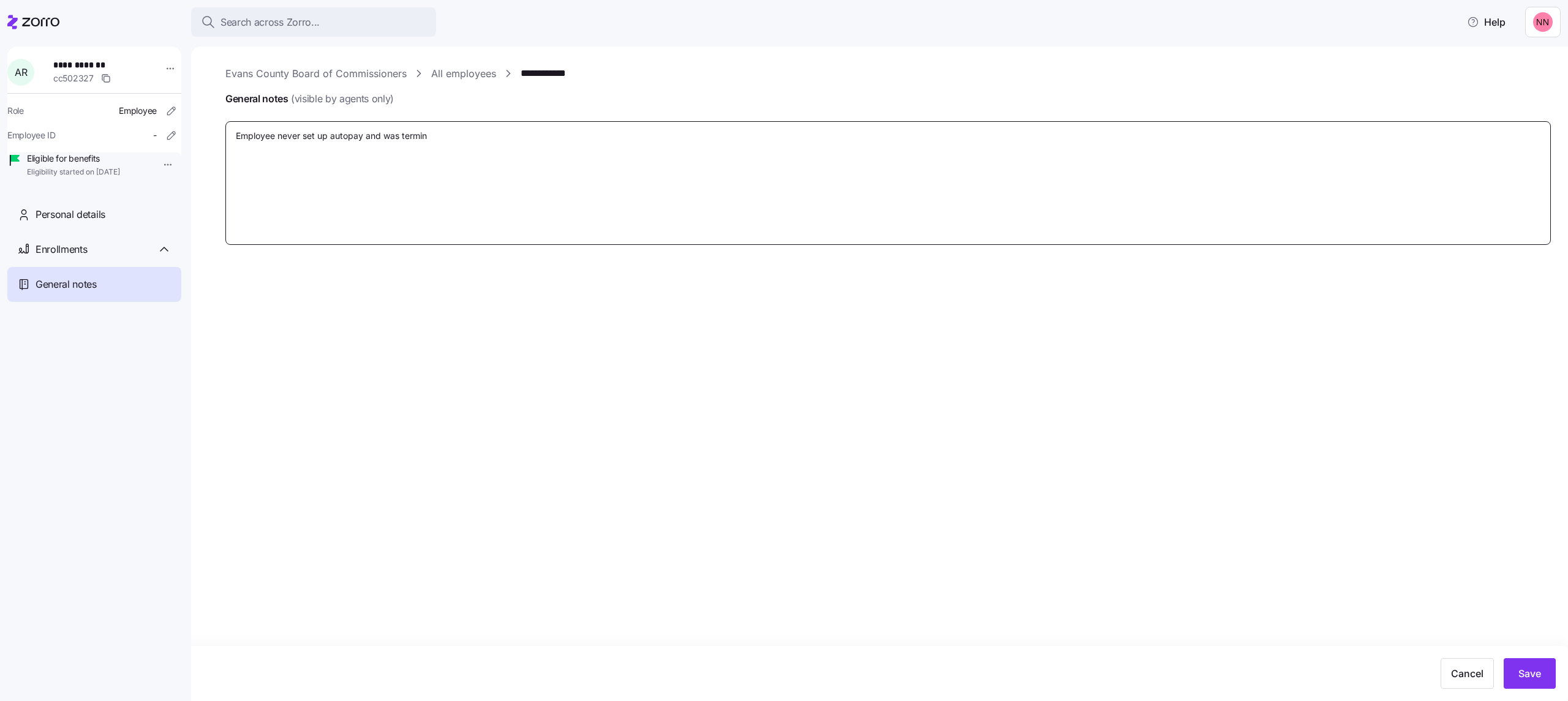
type textarea "Employee never set up autopay and was termina"
type textarea "x"
type textarea "Employee never set up autopay and was terminat"
type textarea "x"
type textarea "Employee never set up autopay and was terminate"
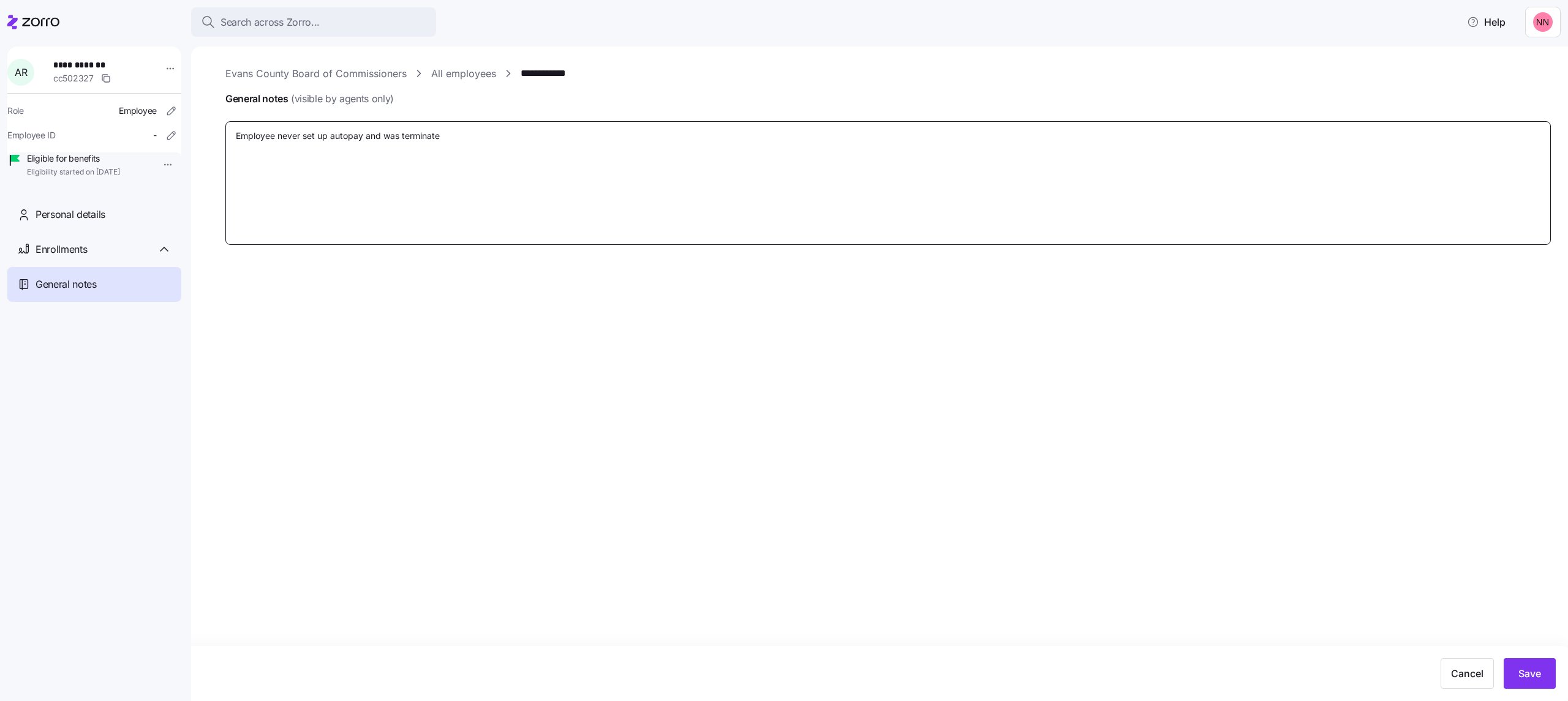
type textarea "x"
type textarea "Employee never set up autopay and was terminated"
type textarea "x"
type textarea "Employee never set up autopay and was terminated"
type textarea "x"
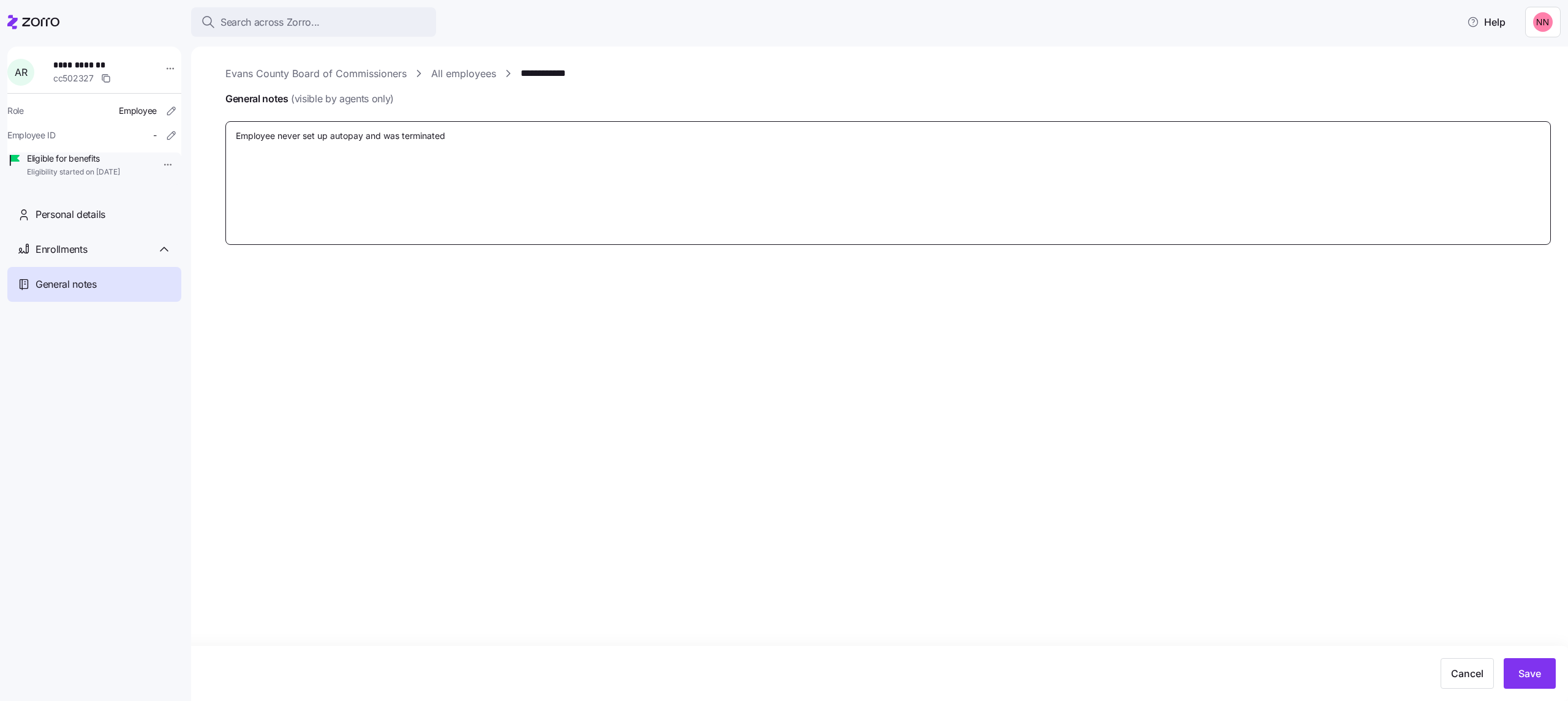
type textarea "Employee never set up autopay and was terminated d"
type textarea "x"
type textarea "Employee never set up autopay and was terminated du"
type textarea "x"
type textarea "Employee never set up autopay and was terminated due"
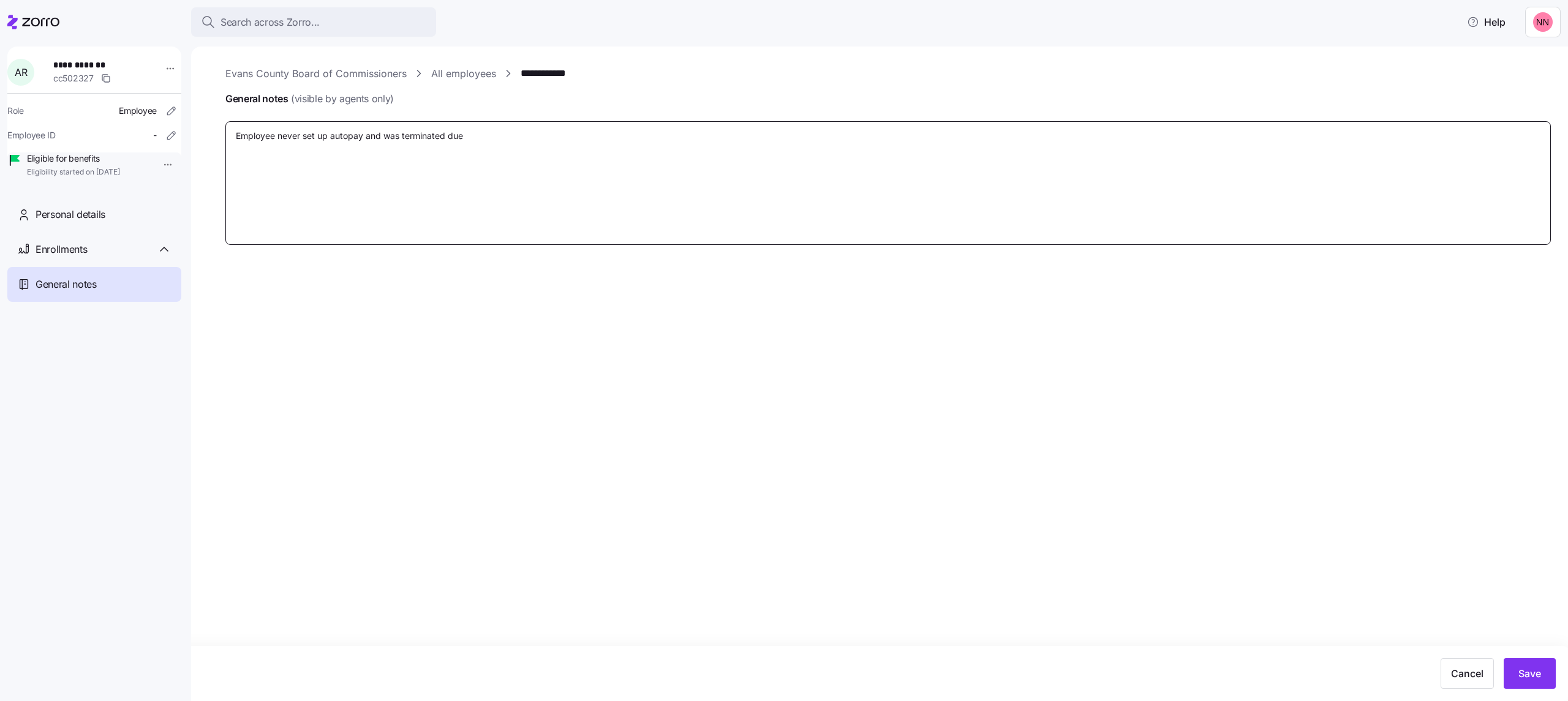
type textarea "x"
type textarea "Employee never set up autopay and was terminated due"
type textarea "x"
type textarea "Employee never set up autopay and was terminated due t"
type textarea "x"
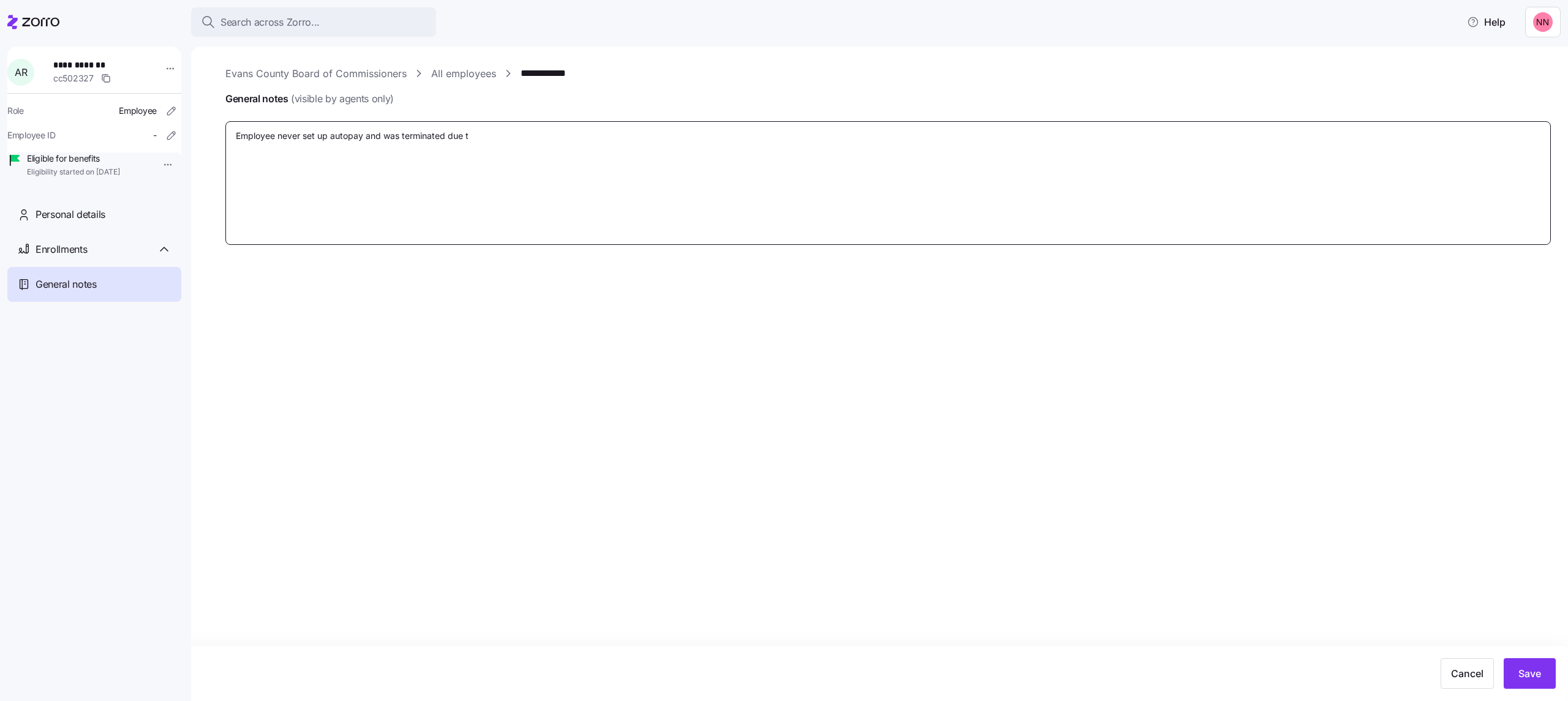
type textarea "Employee never set up autopay and was terminated due to"
type textarea "x"
type textarea "Employee never set up autopay and was terminated due to n"
type textarea "x"
type textarea "Employee never set up autopay and was terminated due to no"
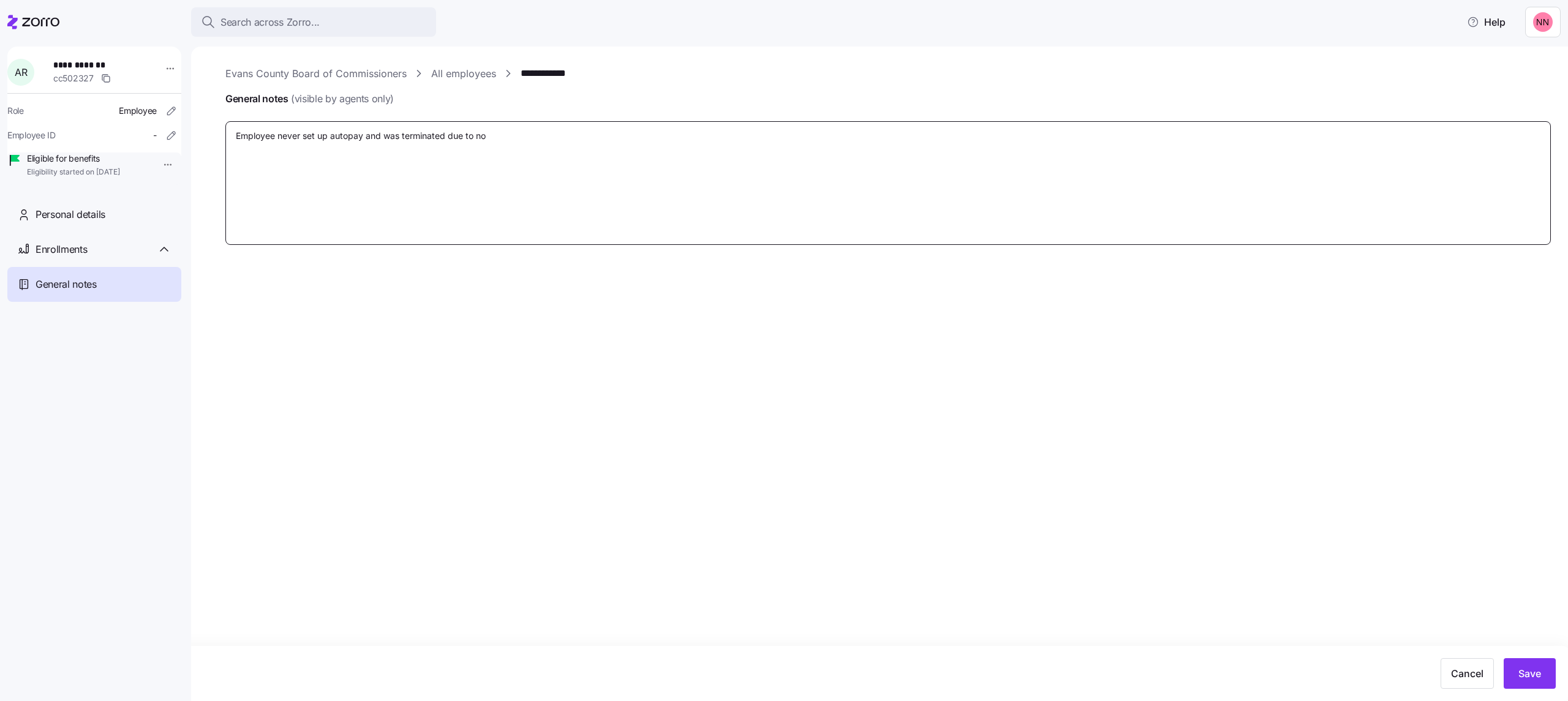
type textarea "x"
type textarea "Employee never set up autopay and was terminated due to non"
type textarea "x"
type textarea "Employee never set up autopay and was terminated due to non-"
type textarea "x"
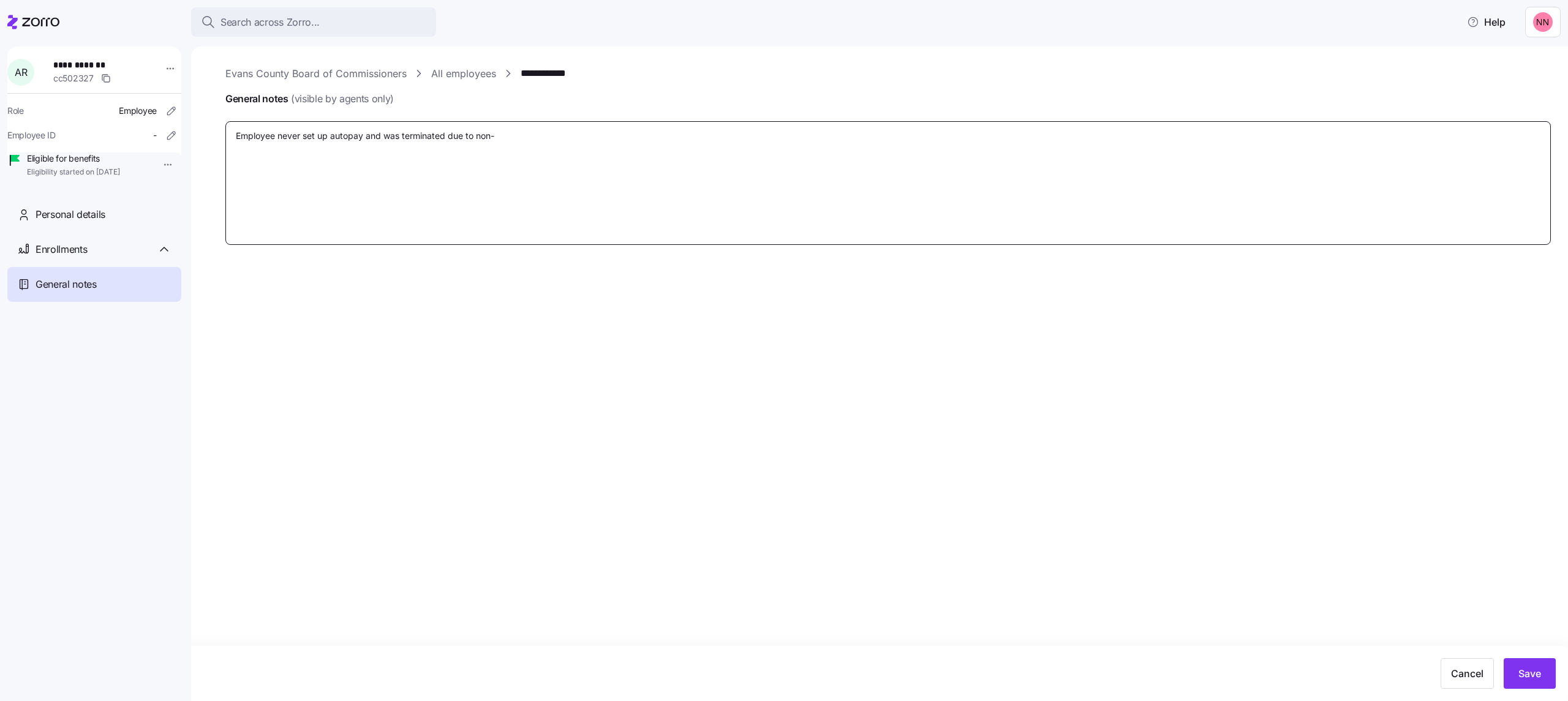
type textarea "Employee never set up autopay and was terminated due to non-p"
type textarea "x"
type textarea "Employee never set up autopay and was terminated due to non-pa"
type textarea "x"
type textarea "Employee never set up autopay and was terminated due to non-pay"
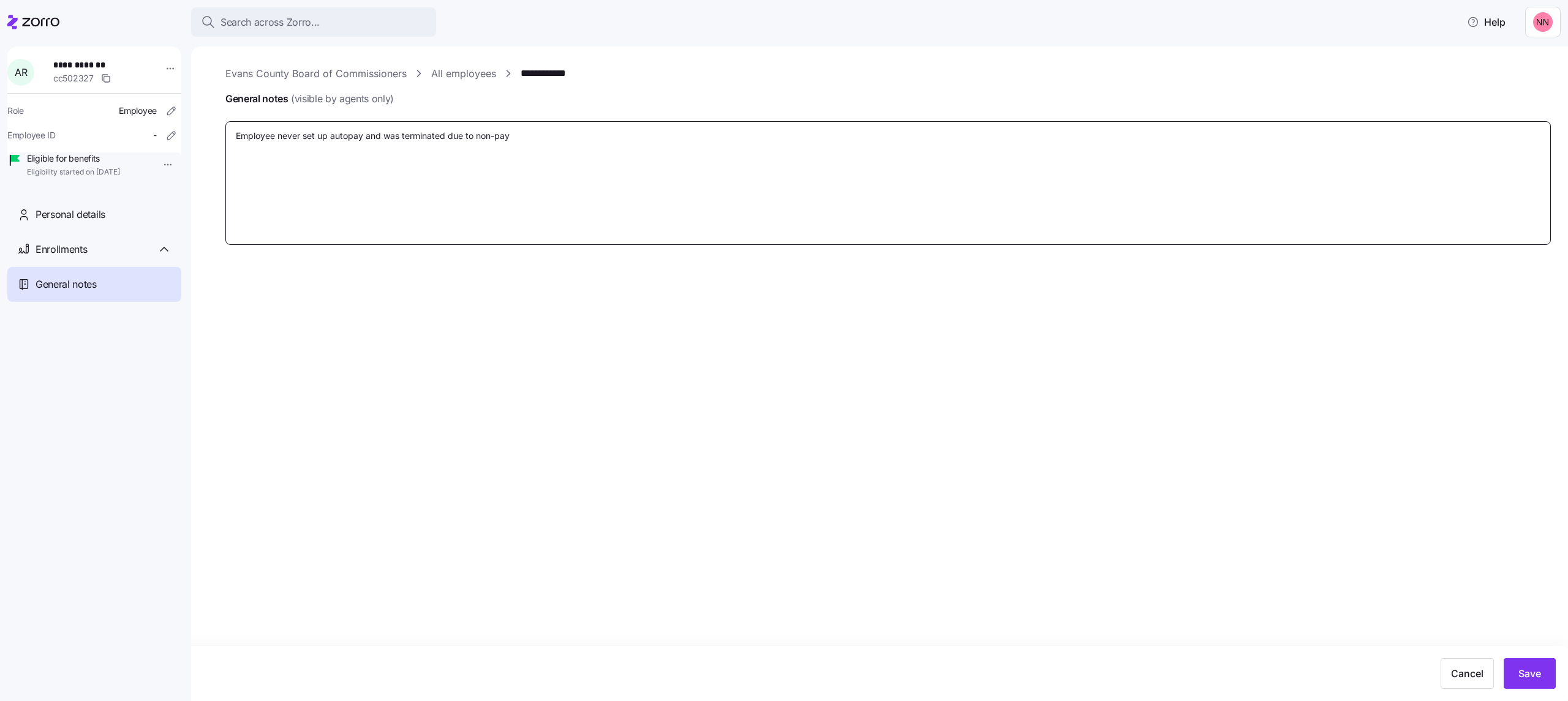
type textarea "x"
type textarea "Employee never set up autopay and was terminated due to non-paym"
type textarea "x"
type textarea "Employee never set up autopay and was terminated due to non-payme"
type textarea "x"
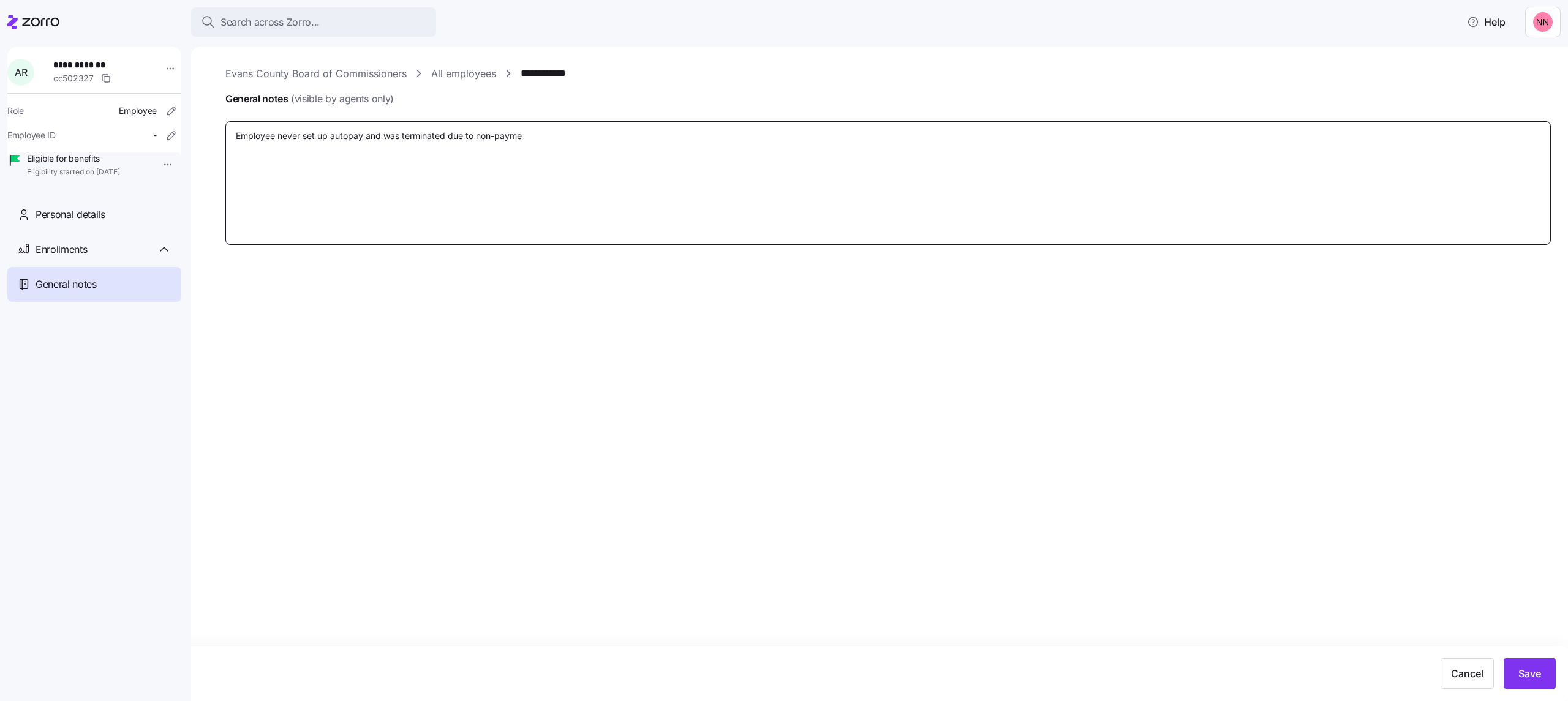
type textarea "Employee never set up autopay and was terminated due to non-paymen"
type textarea "x"
type textarea "Employee never set up autopay and was terminated due to non-payment"
type textarea "x"
type textarea "Employee never set up autopay and was terminated due to non-payment"
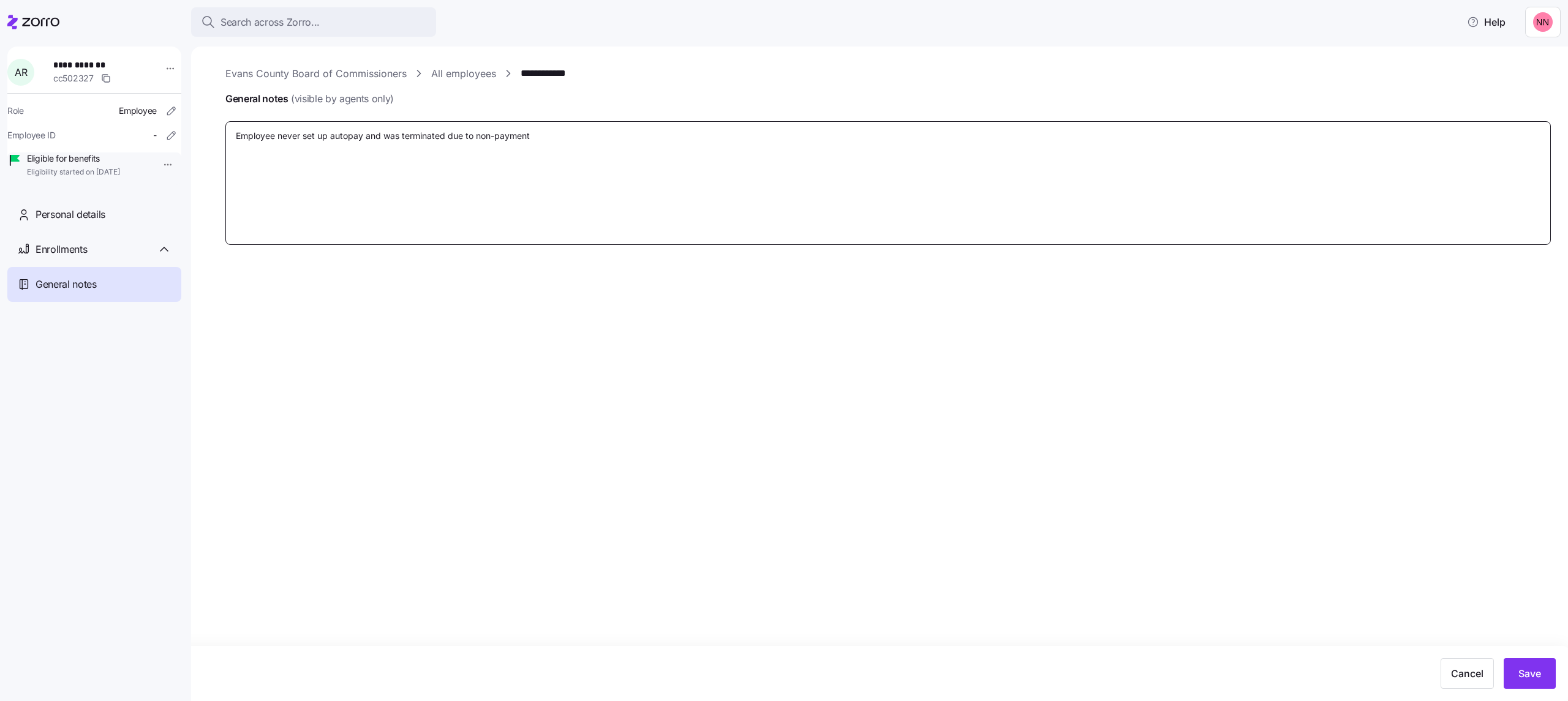
type textarea "x"
type textarea "Employee never set up autopay and was terminated due to non-payment e"
type textarea "x"
type textarea "Employee never set up autopay and was terminated due to non-payment ef"
type textarea "x"
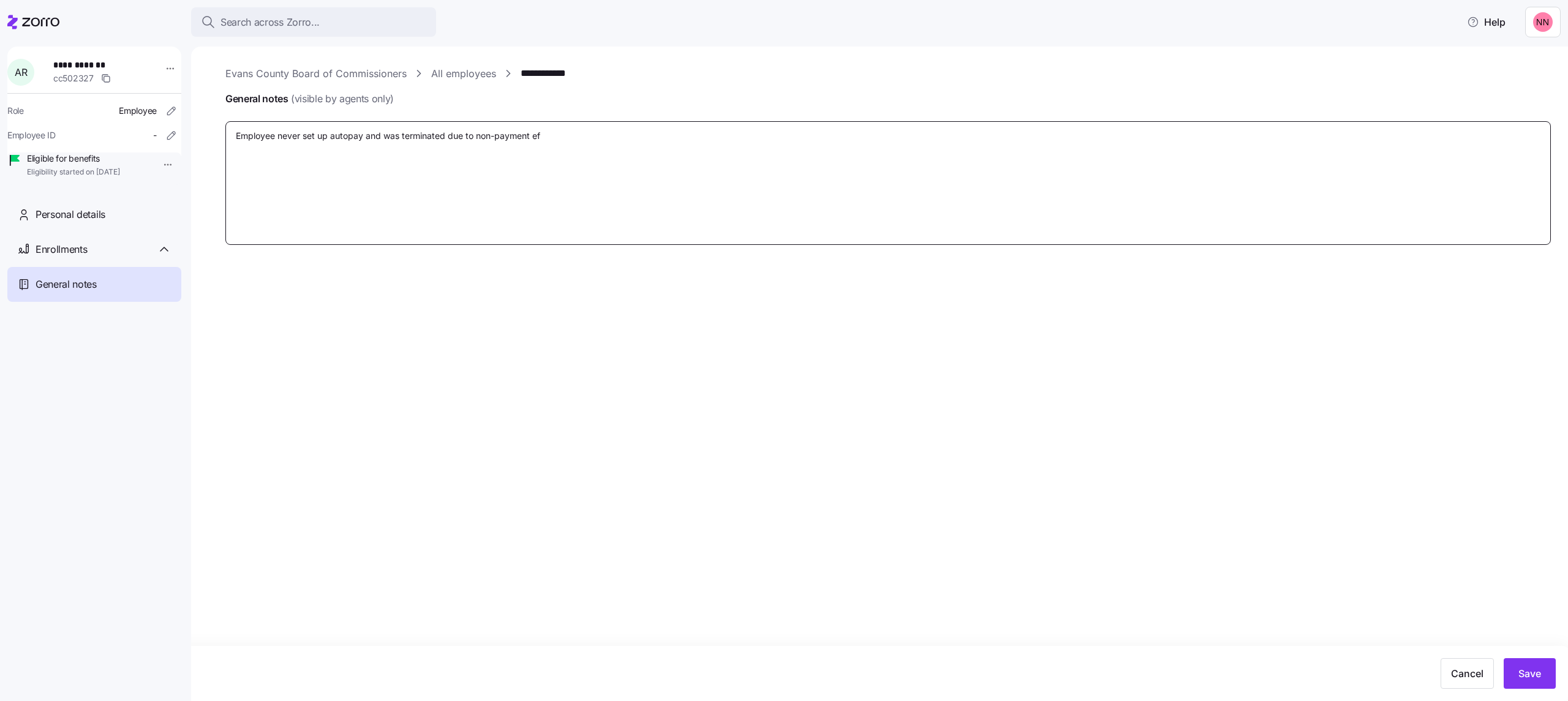
type textarea "Employee never set up autopay and was terminated due to non-payment eff"
type textarea "x"
type textarea "Employee never set up autopay and was terminated due to non-payment effe"
type textarea "x"
type textarea "Employee never set up autopay and was terminated due to non-payment effec"
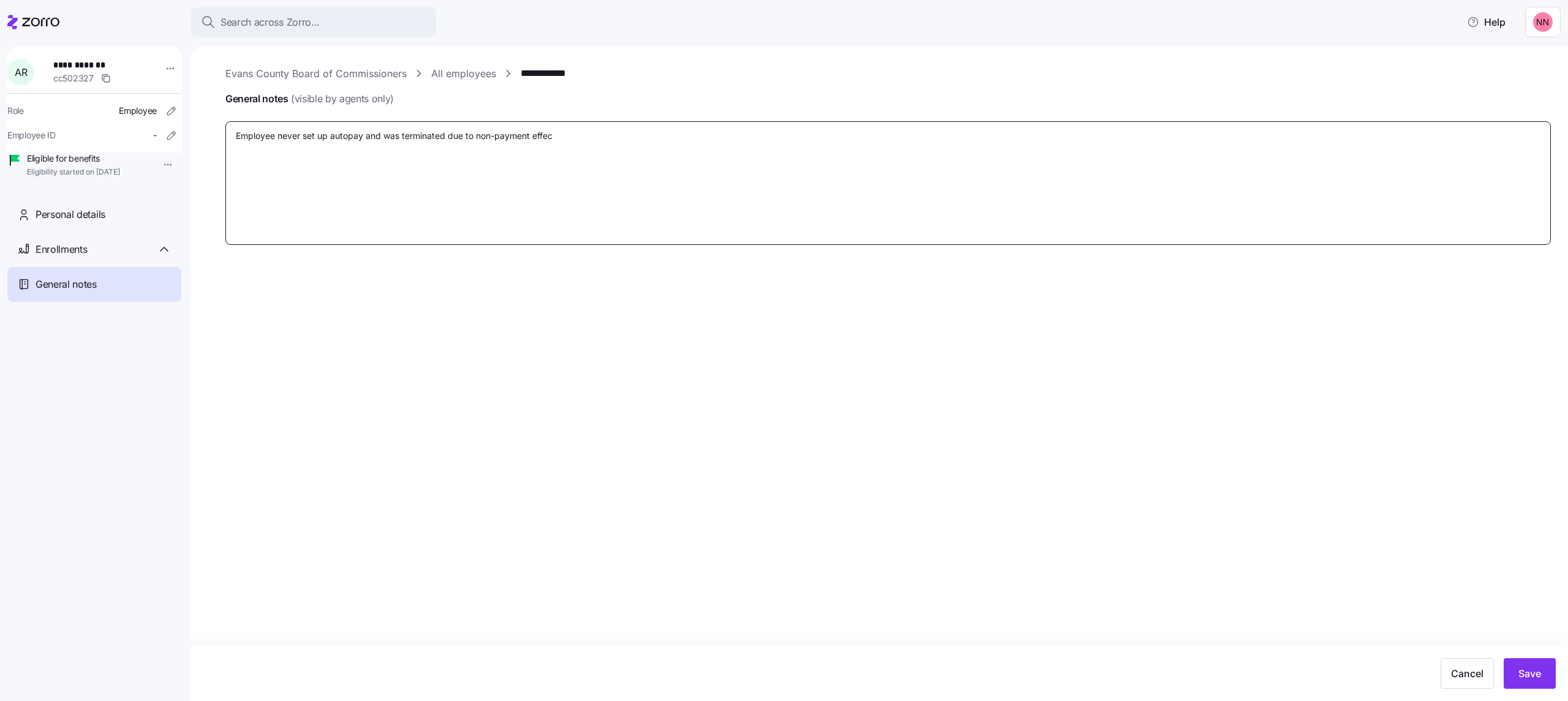
type textarea "x"
type textarea "Employee never set up autopay and was terminated due to non-payment effect"
type textarea "x"
type textarea "Employee never set up autopay and was terminated due to non-payment effecti"
type textarea "x"
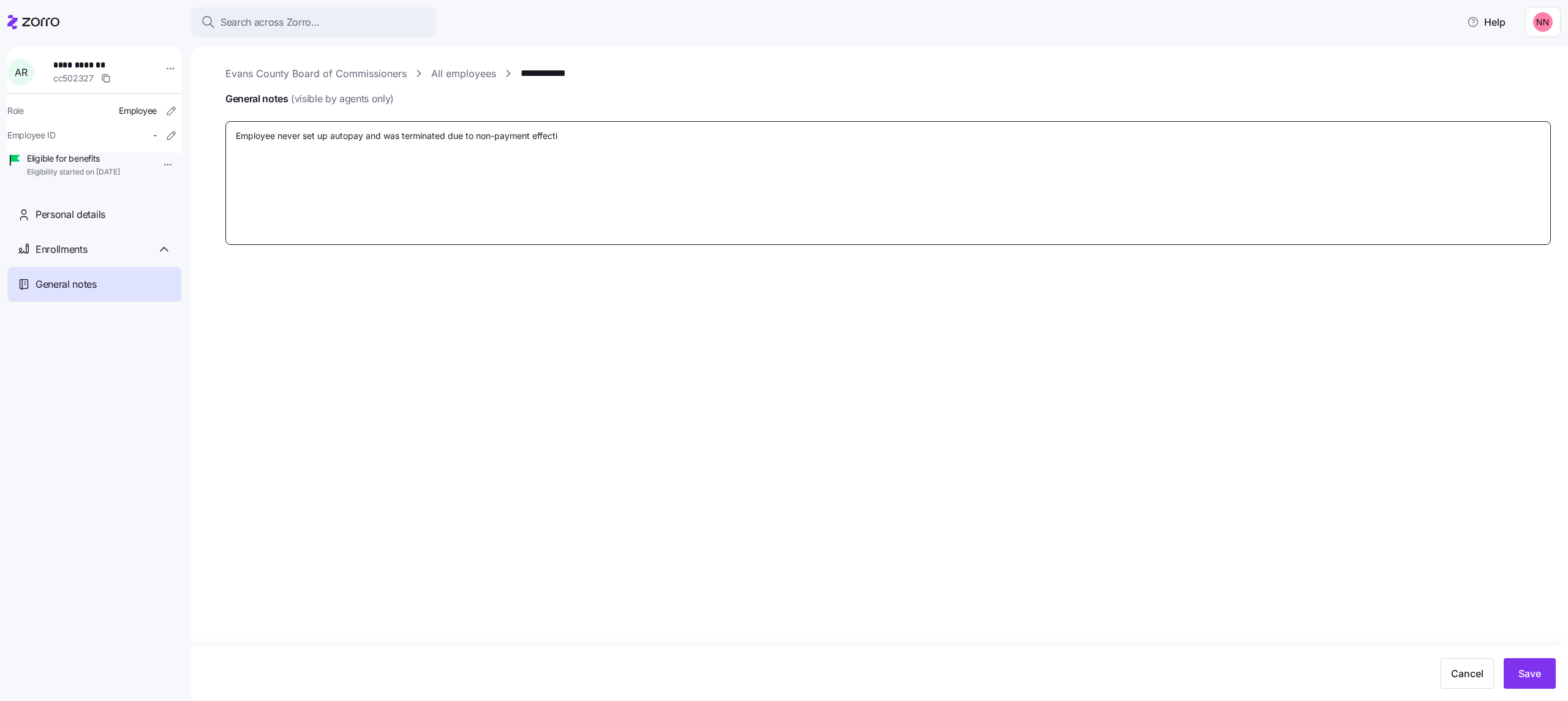
type textarea "Employee never set up autopay and was terminated due to non-payment effectiv"
type textarea "x"
type textarea "Employee never set up autopay and was terminated due to non-payment effective"
type textarea "x"
type textarea "Employee never set up autopay and was terminated due to non-payment effectiver"
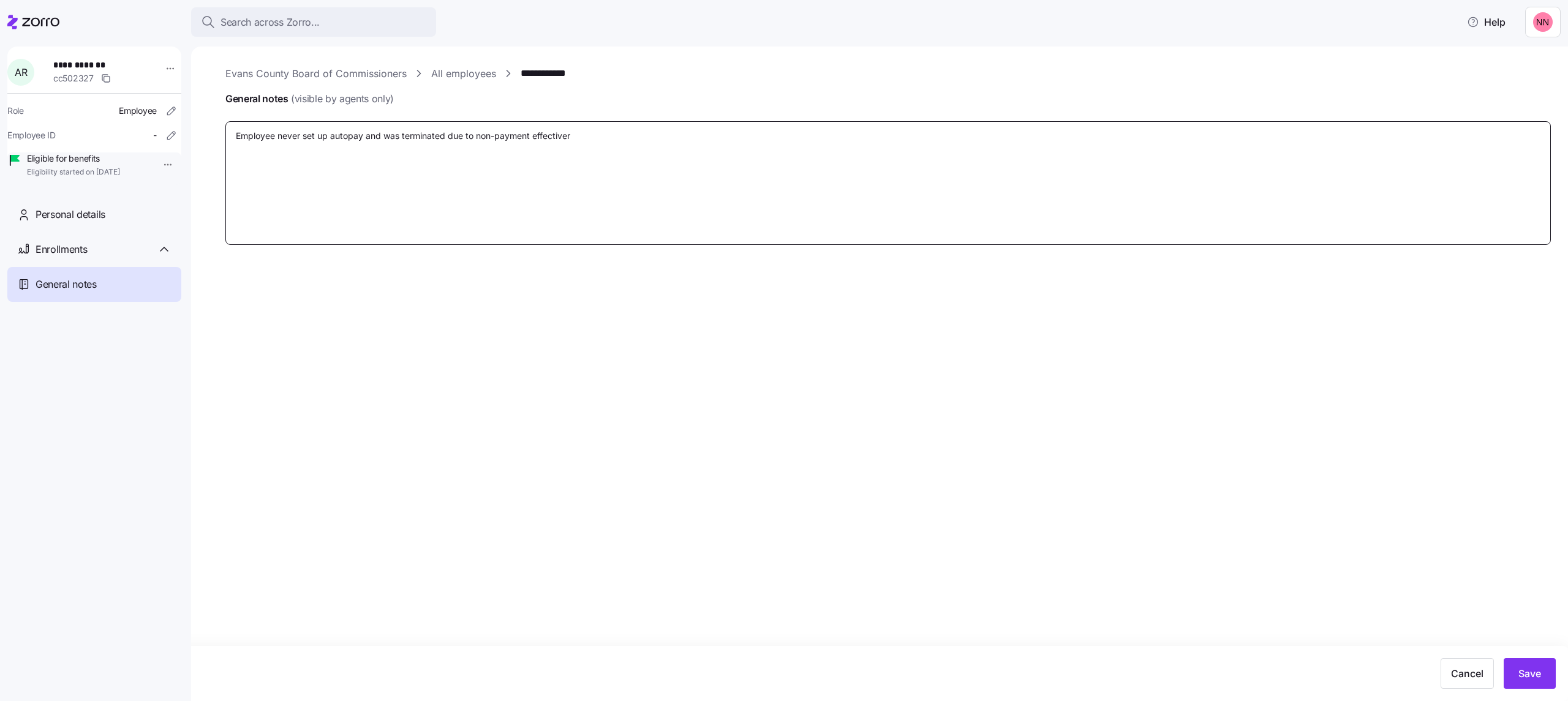
type textarea "x"
type textarea "Employee never set up autopay and was terminated due to non-payment effectiver"
type textarea "x"
type textarea "Employee never set up autopay and was terminated due to non-payment effectiver"
type textarea "x"
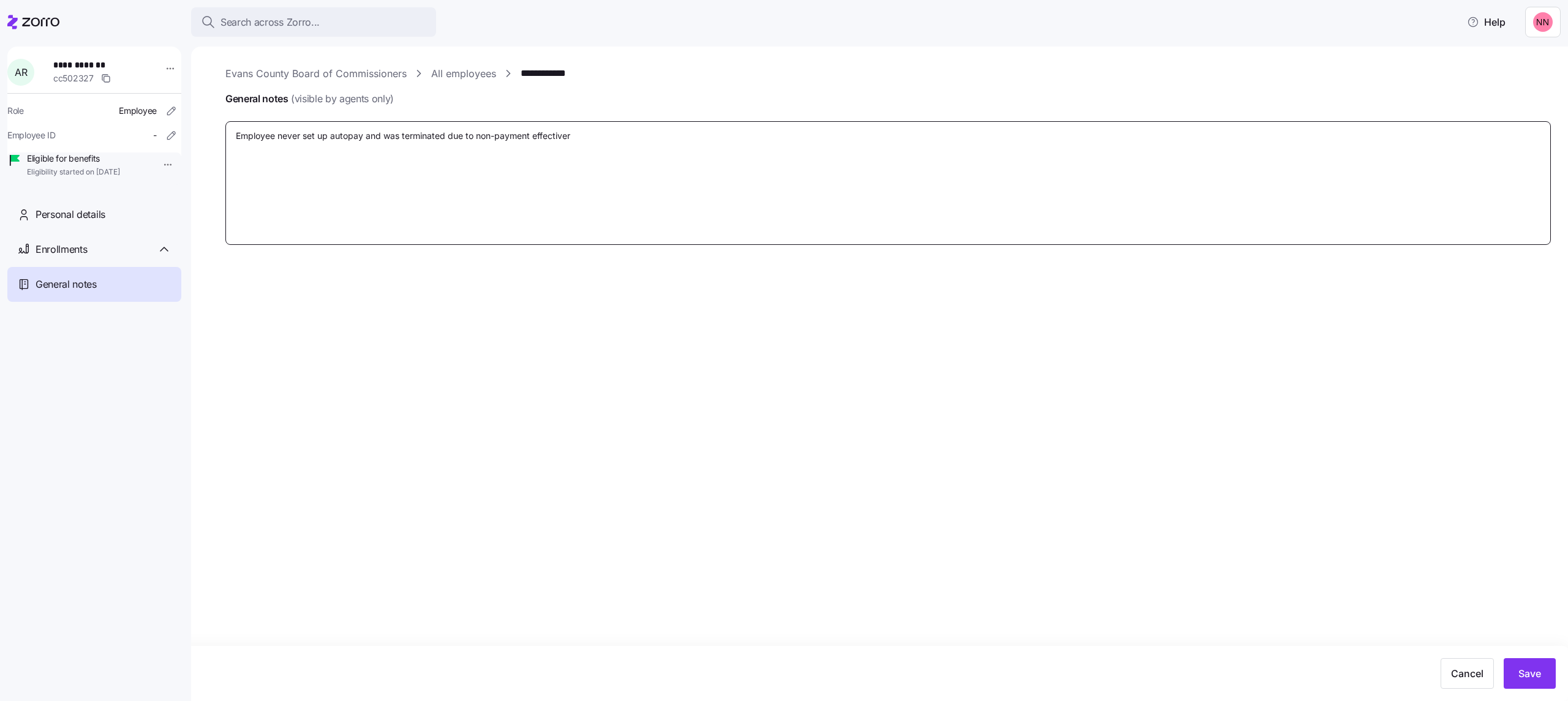
type textarea "Employee never set up autopay and was terminated due to non-payment effective"
type textarea "x"
type textarea "Employee never set up autopay and was terminated due to non-payment effective"
type textarea "x"
type textarea "Employee never set up autopay and was terminated due to non-payment effective M"
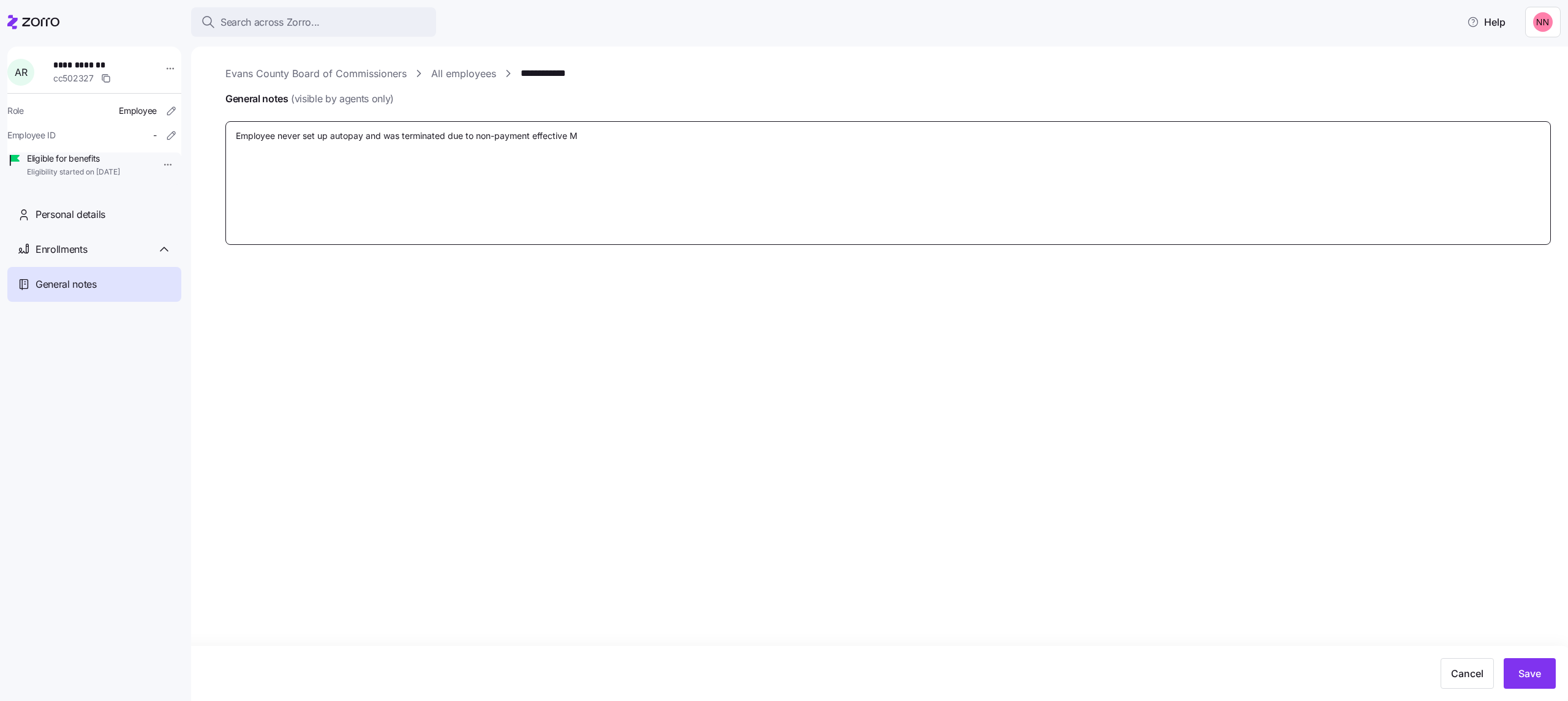
type textarea "x"
type textarea "Employee never set up autopay and was terminated due to non-payment effective Ma"
type textarea "x"
type textarea "Employee never set up autopay and was terminated due to non-payment effective M…"
type textarea "x"
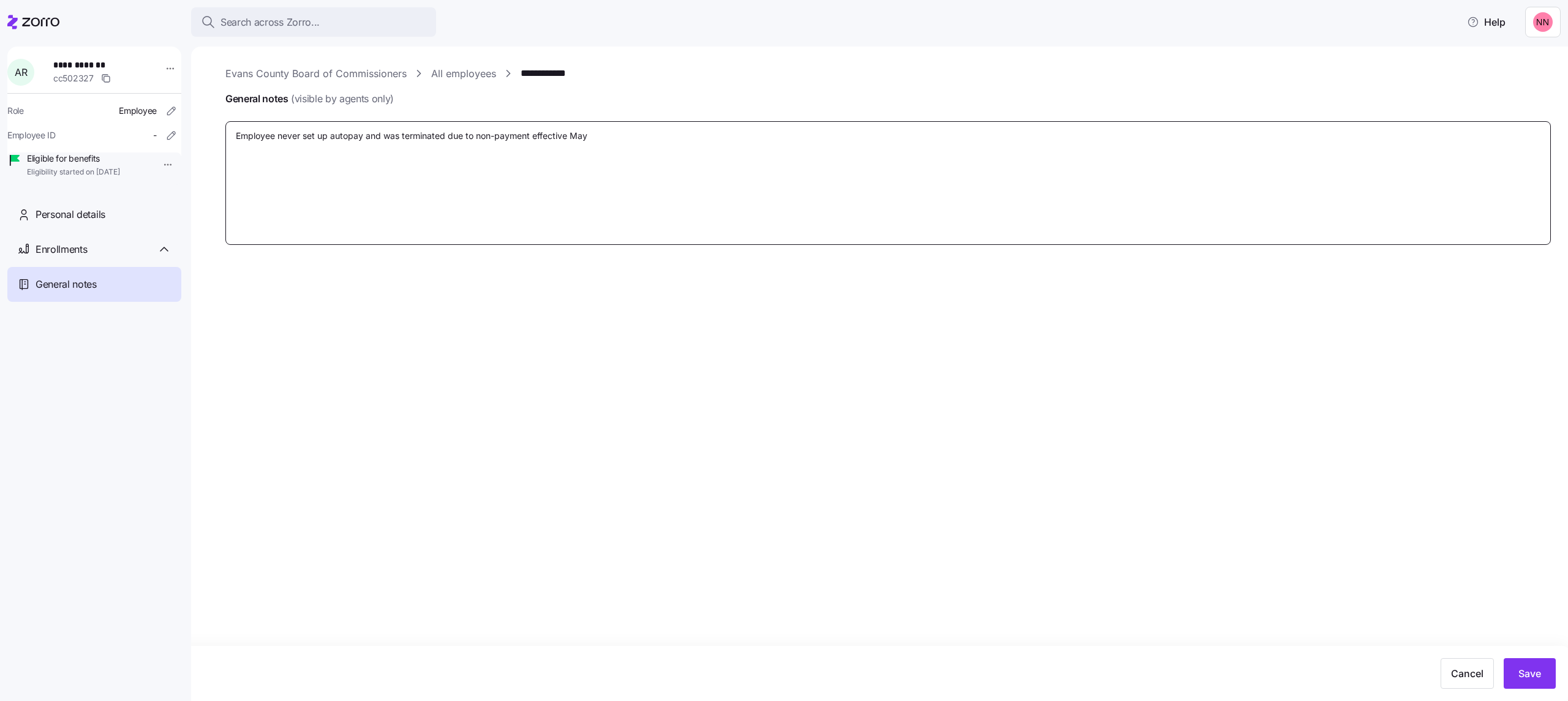
type textarea "Employee never set up autopay and was terminated due to non-payment effective M…"
type textarea "x"
type textarea "Employee never set up autopay and was terminated due to non-payment effective […"
type textarea "x"
type textarea "Employee never set up autopay and was terminated due to non-payment effective […"
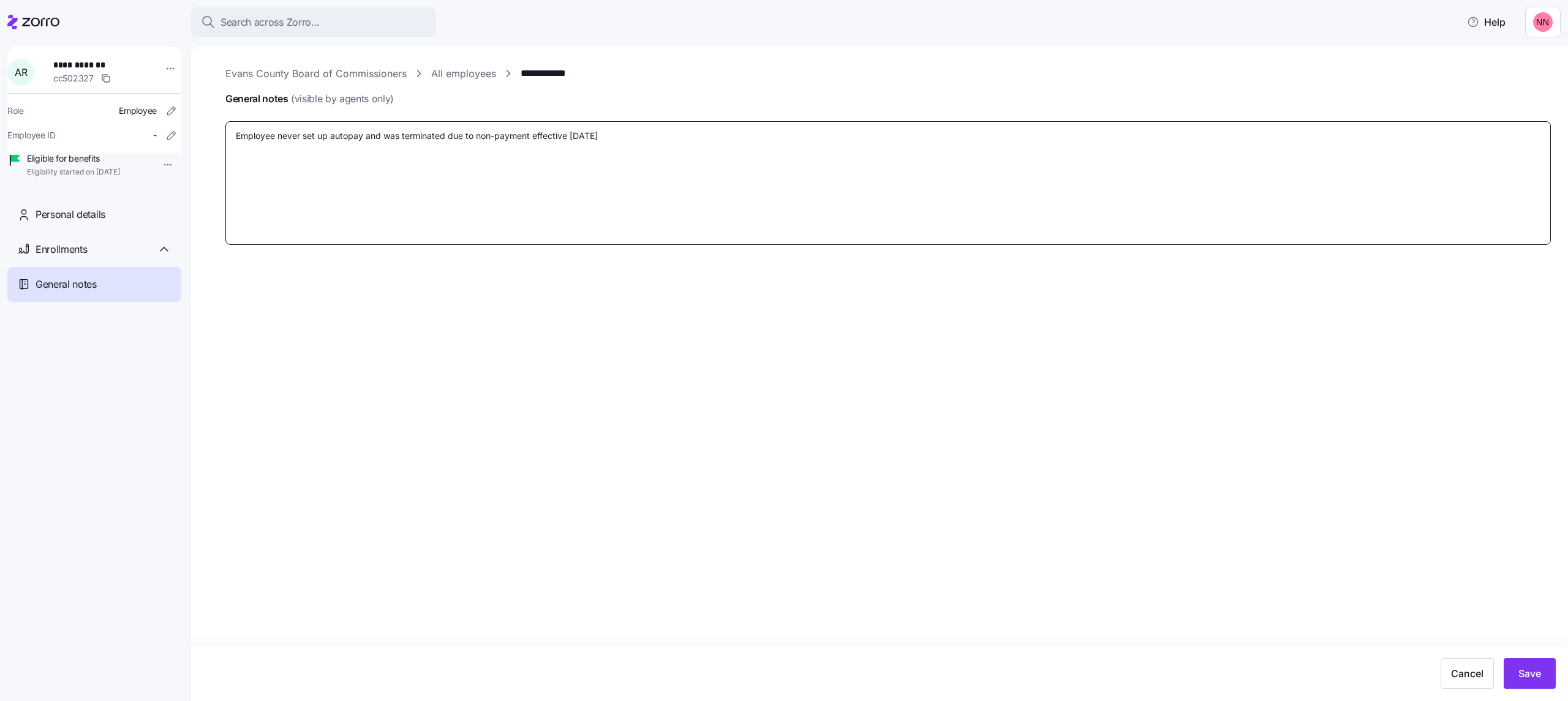
type textarea "x"
type textarea "Employee never set up autopay and was terminated due to non-payment effective […"
type textarea "x"
type textarea "Employee never set up autopay and was terminated due to non-payment effective […"
type textarea "x"
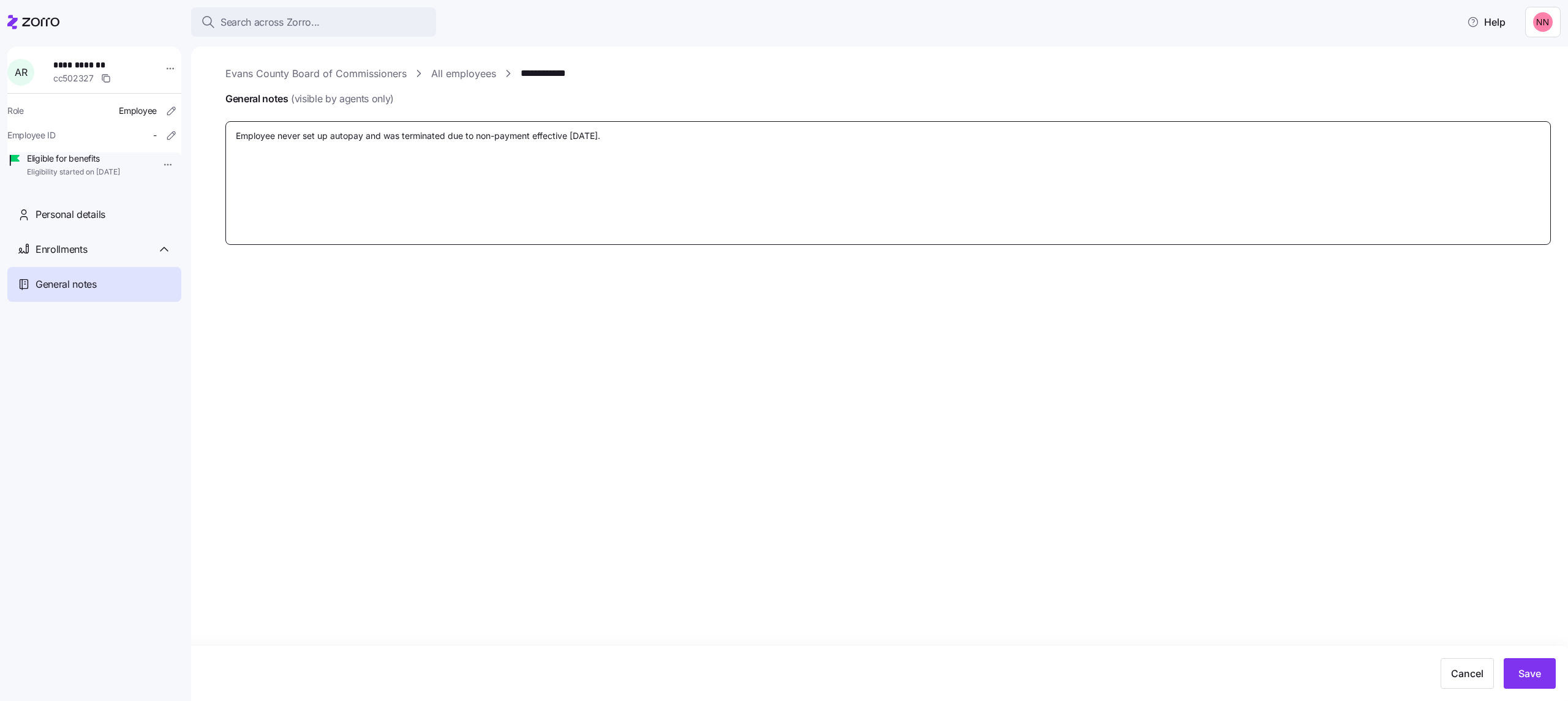
type textarea "Employee never set up autopay and was terminated due to non-payment effective […"
type textarea "x"
type textarea "Employee never set up autopay and was terminated due to non-payment effective […"
type textarea "x"
type textarea "Employee never set up autopay and was terminated due to non-payment effective […"
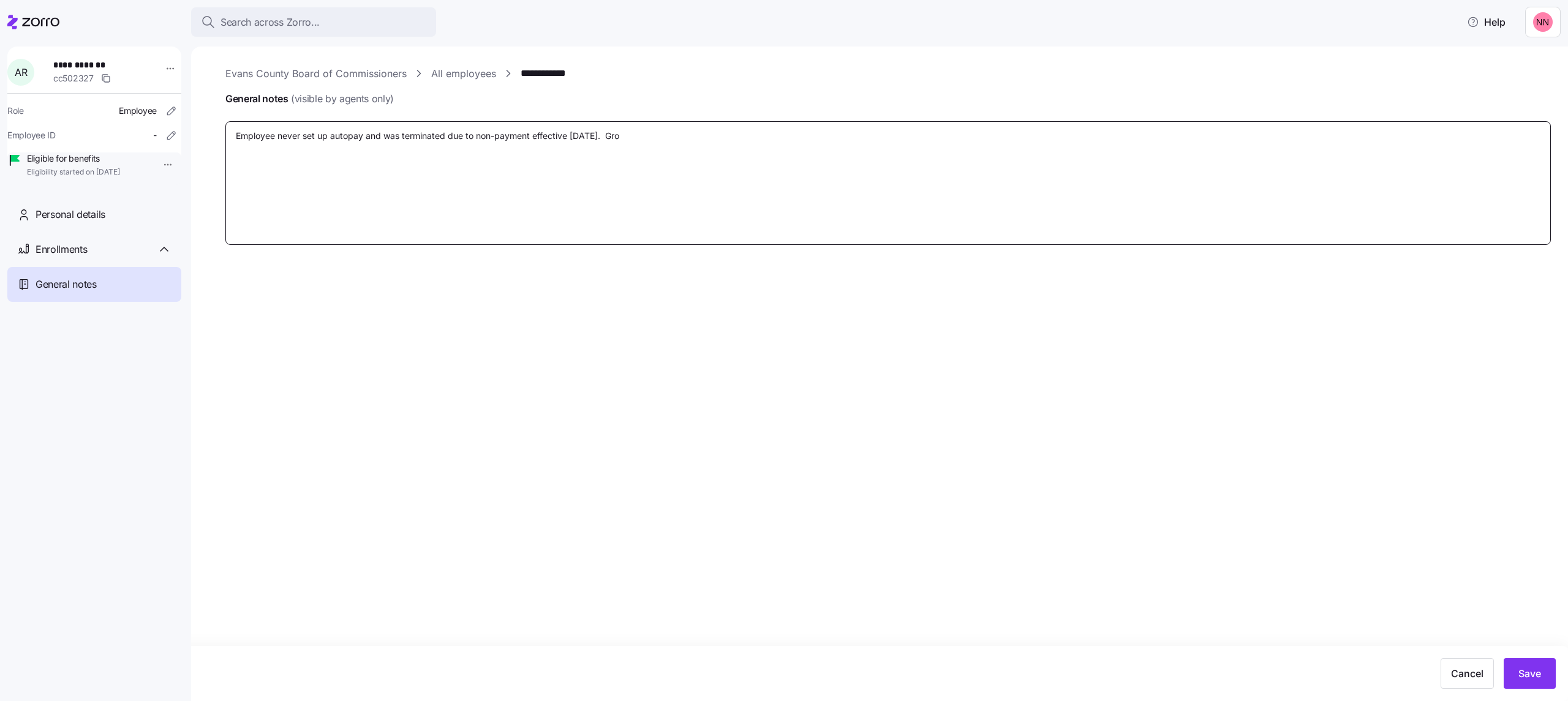
type textarea "x"
type textarea "Employee never set up autopay and was terminated due to non-payment effective […"
type textarea "x"
type textarea "Employee never set up autopay and was terminated due to non-payment effective […"
type textarea "x"
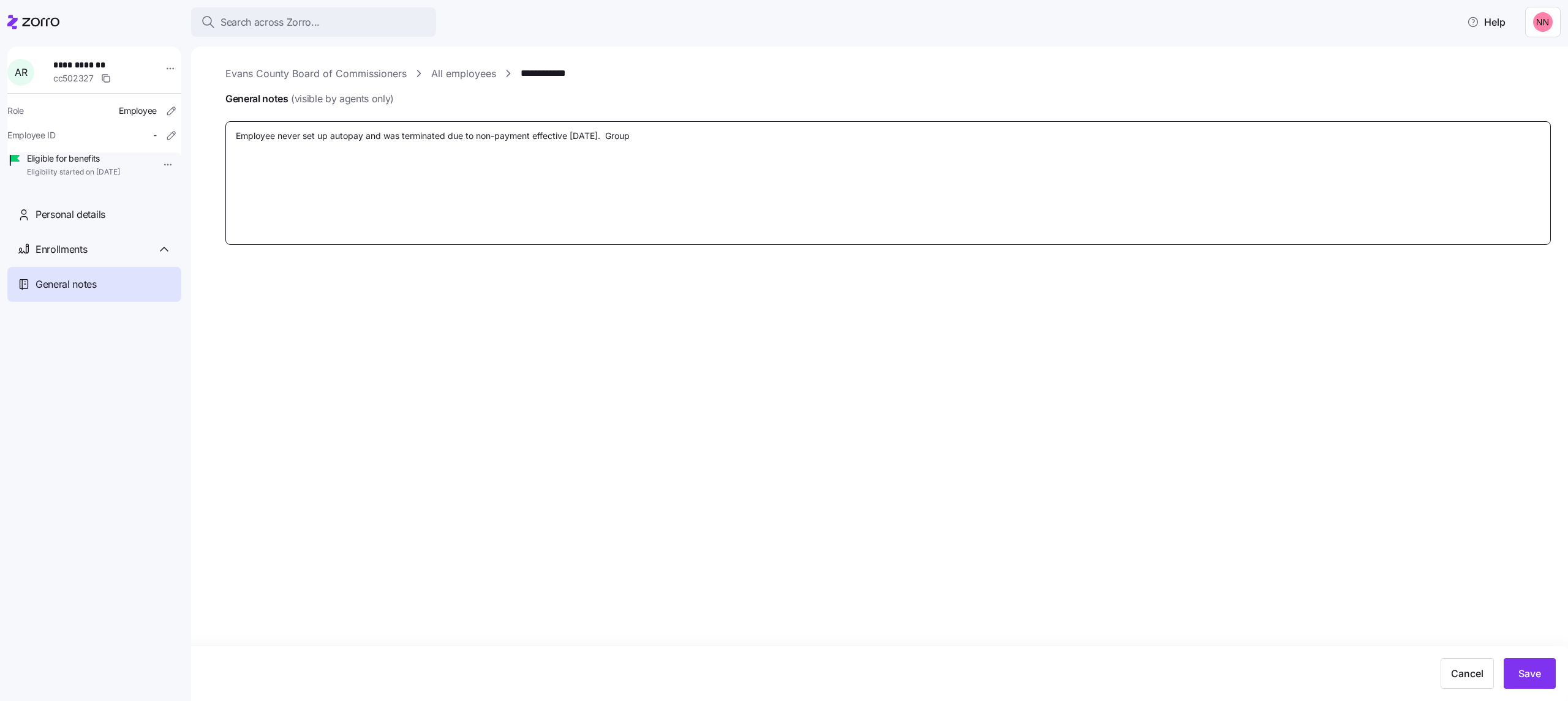
type textarea "Employee never set up autopay and was terminated due to non-payment effective […"
type textarea "x"
type textarea "Employee never set up autopay and was terminated due to non-payment effective […"
type textarea "x"
type textarea "Employee never set up autopay and was terminated due to non-payment effective […"
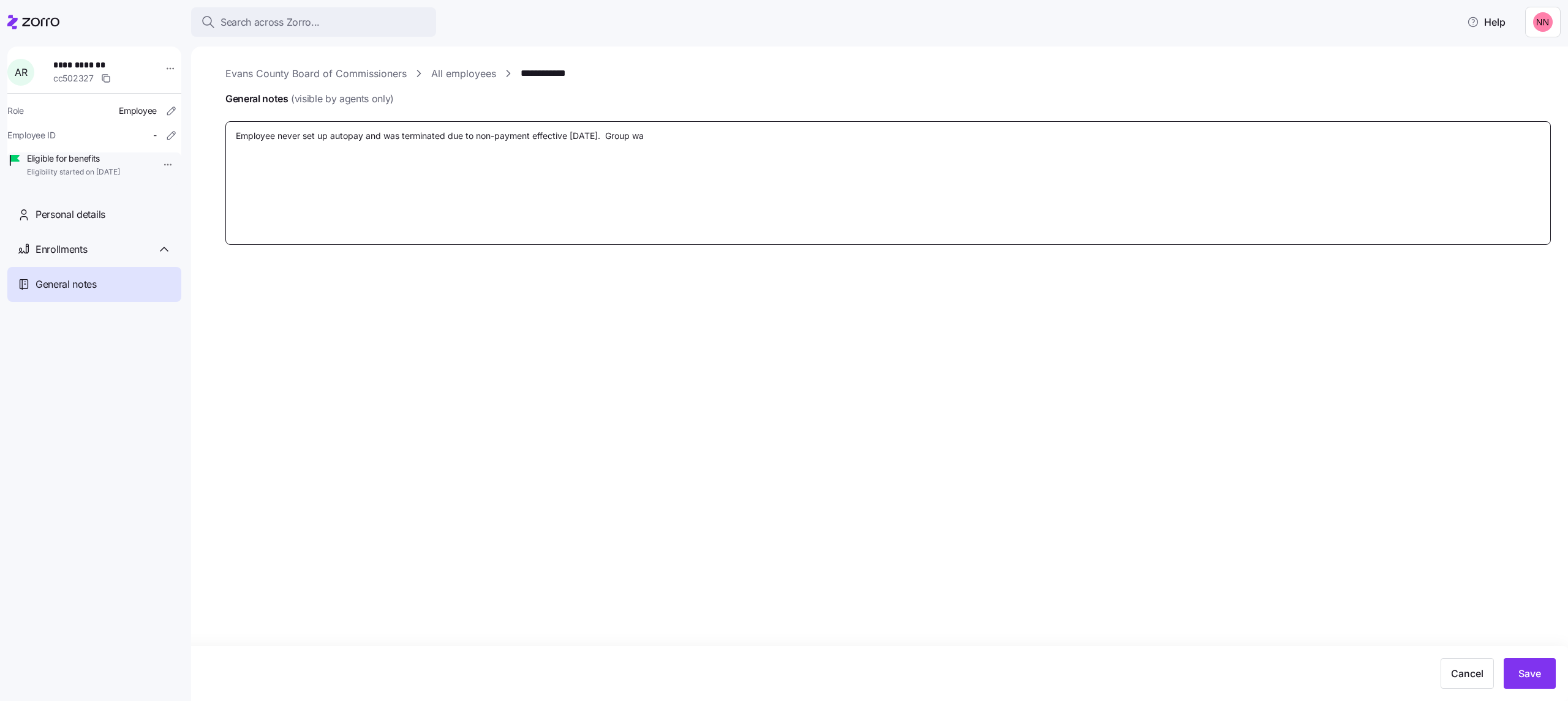
type textarea "x"
type textarea "Employee never set up autopay and was terminated due to non-payment effective […"
type textarea "x"
type textarea "Employee never set up autopay and was terminated due to non-payment effective […"
type textarea "x"
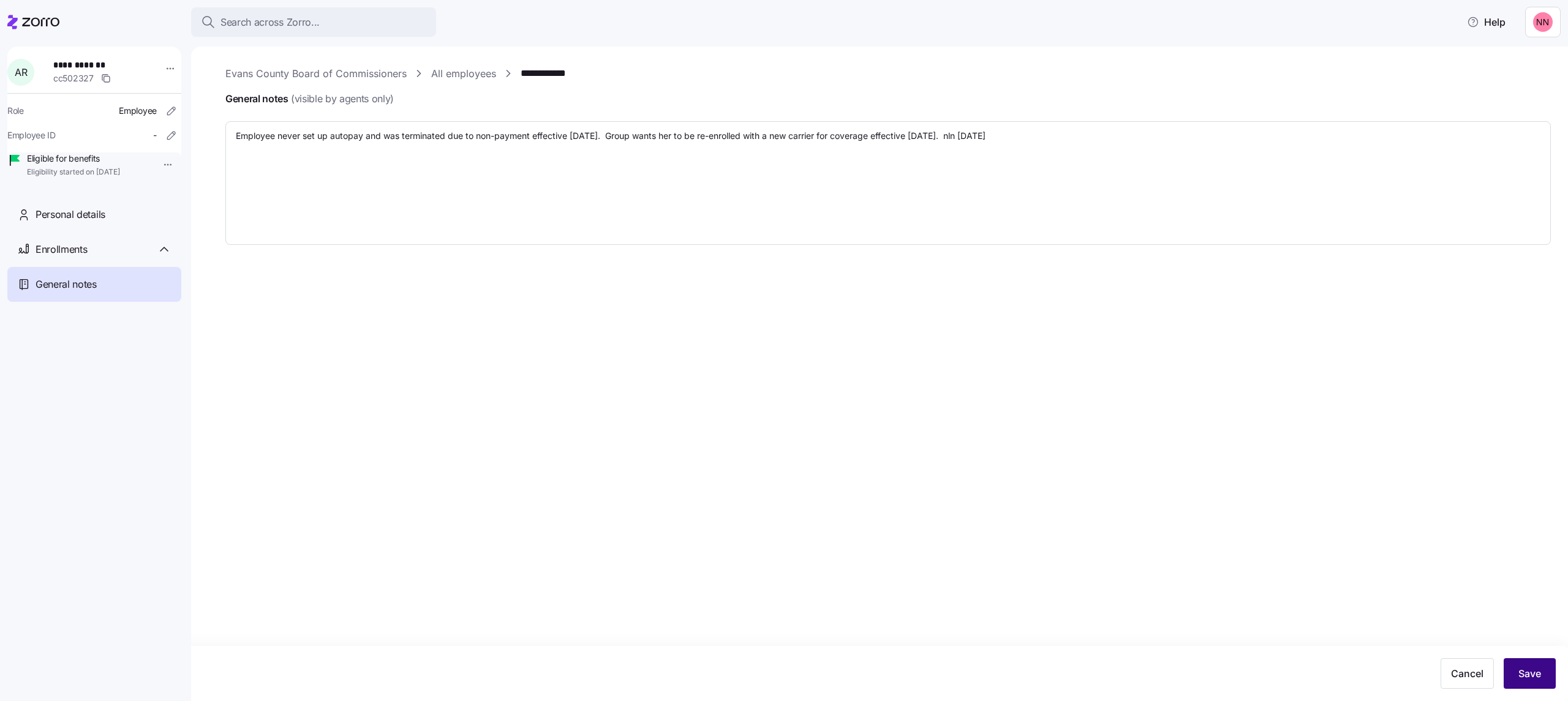
click at [616, 137] on button "Save" at bounding box center [1529, 673] width 52 height 31
click at [69, 137] on span "Enrollments" at bounding box center [61, 250] width 51 height 15
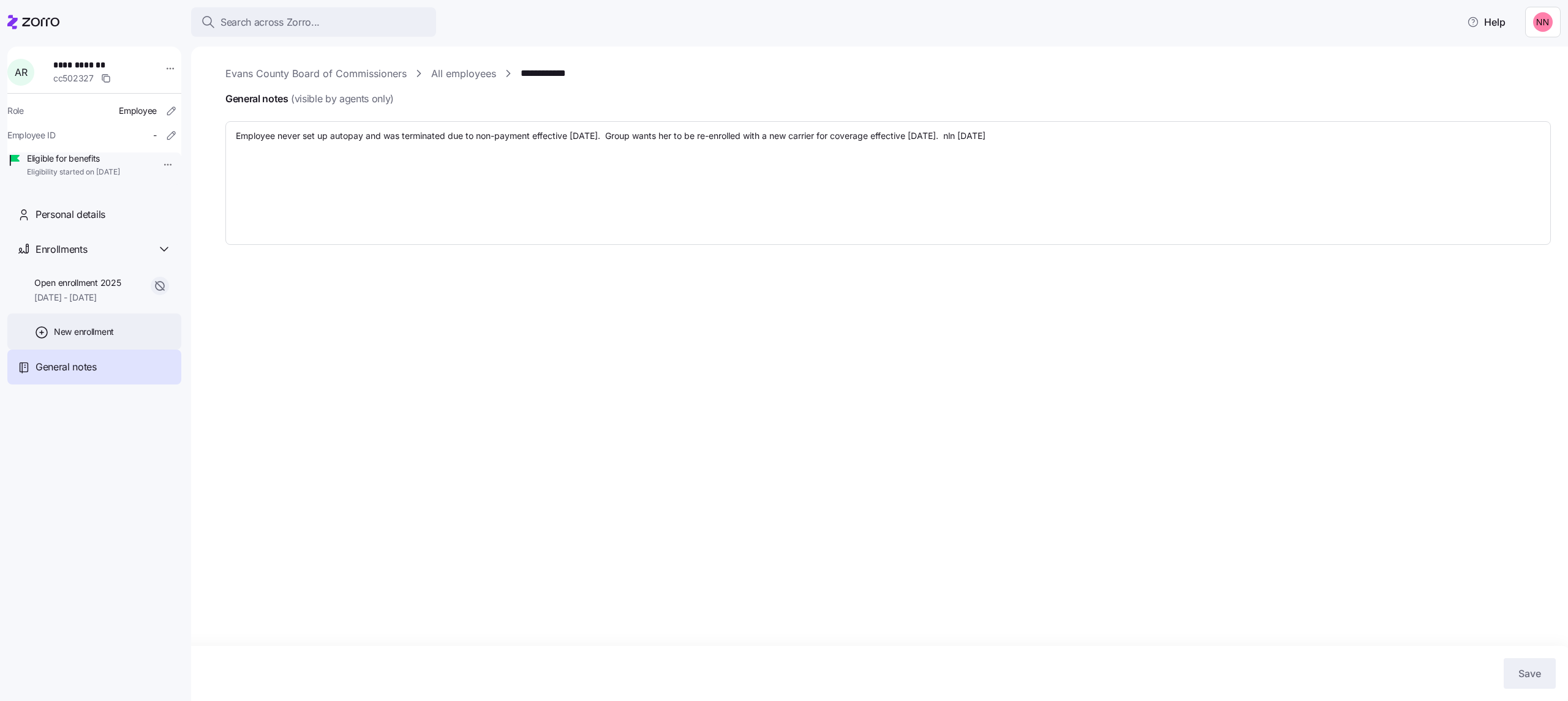
click at [42, 137] on icon at bounding box center [41, 332] width 14 height 14
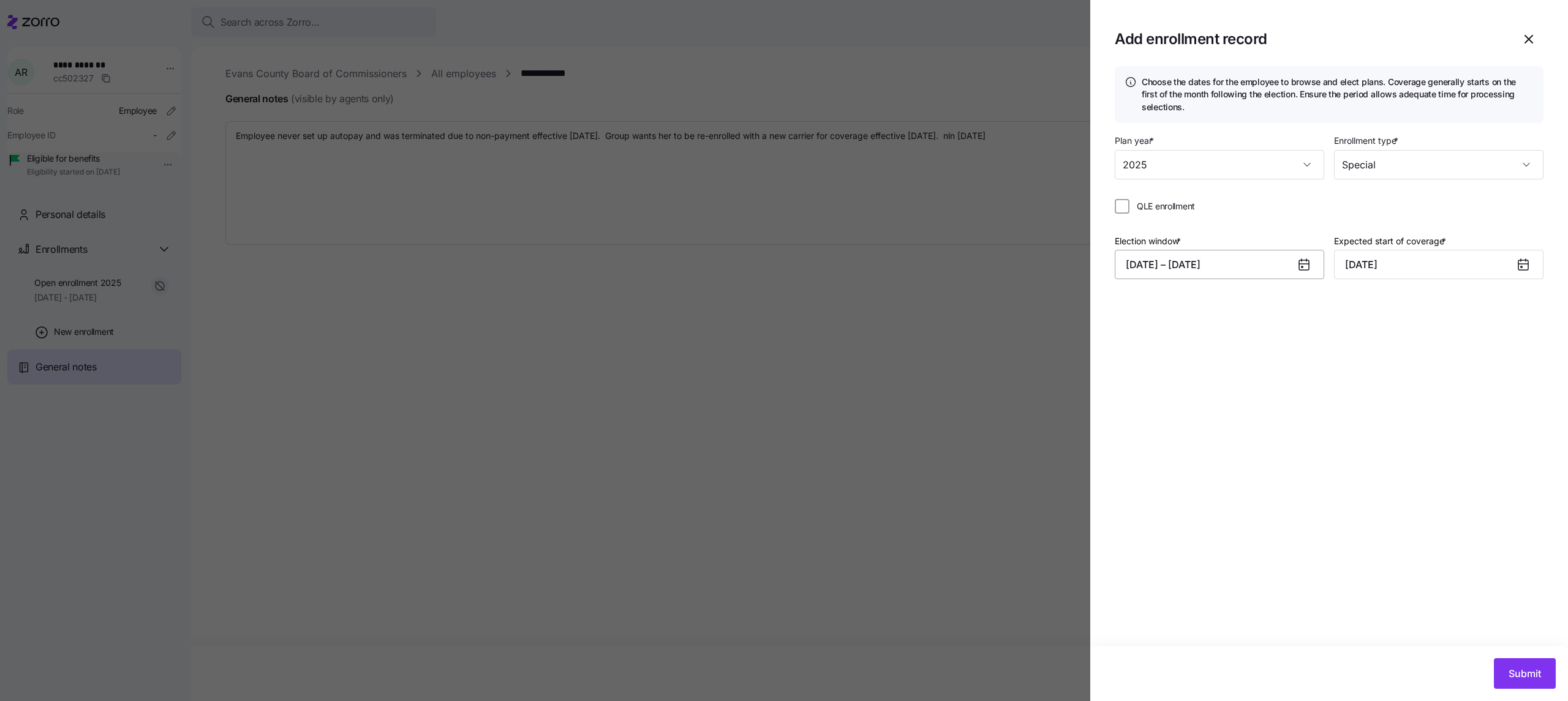
click at [616, 137] on button "[DATE] – [DATE]" at bounding box center [1219, 264] width 210 height 29
click at [616, 137] on button "30" at bounding box center [1170, 486] width 29 height 29
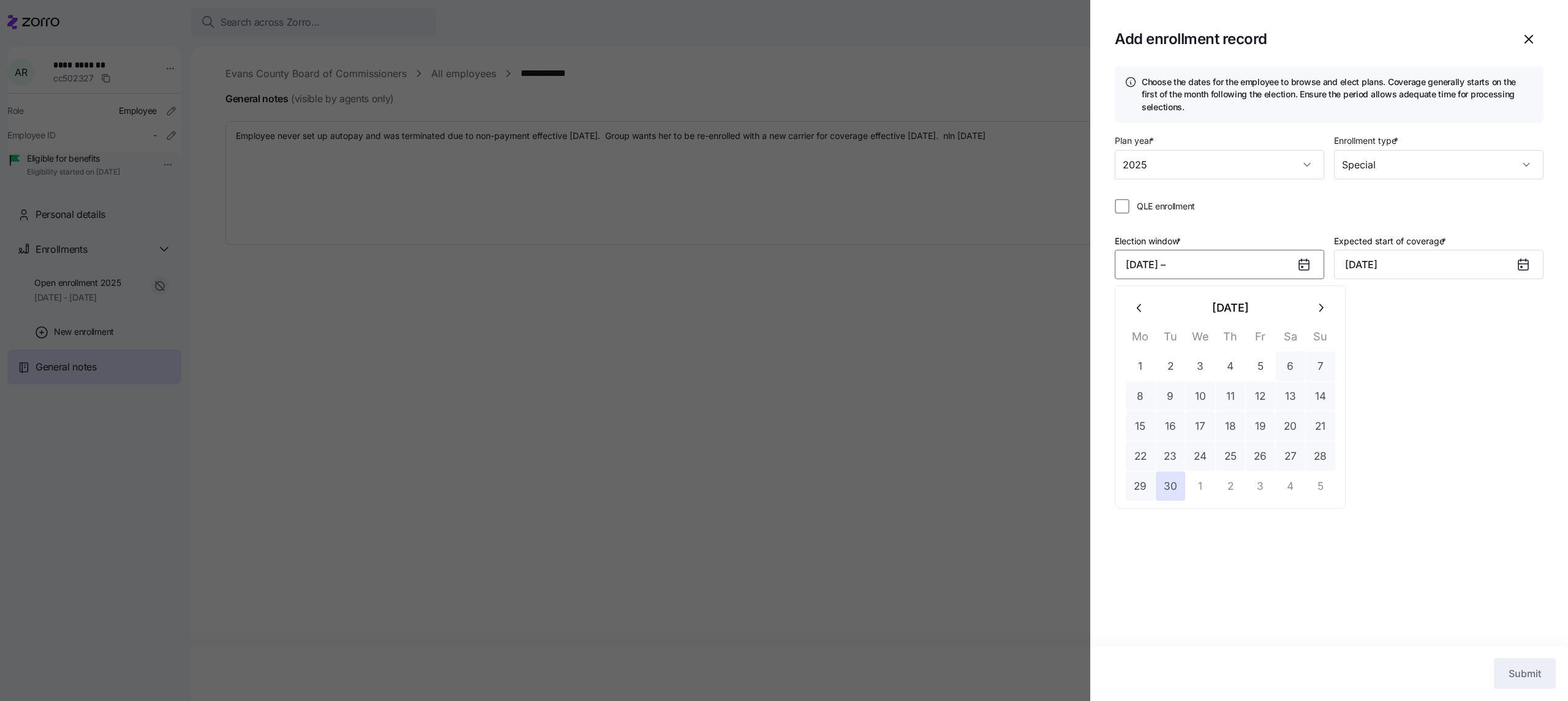
click at [616, 137] on icon "button" at bounding box center [1321, 308] width 14 height 14
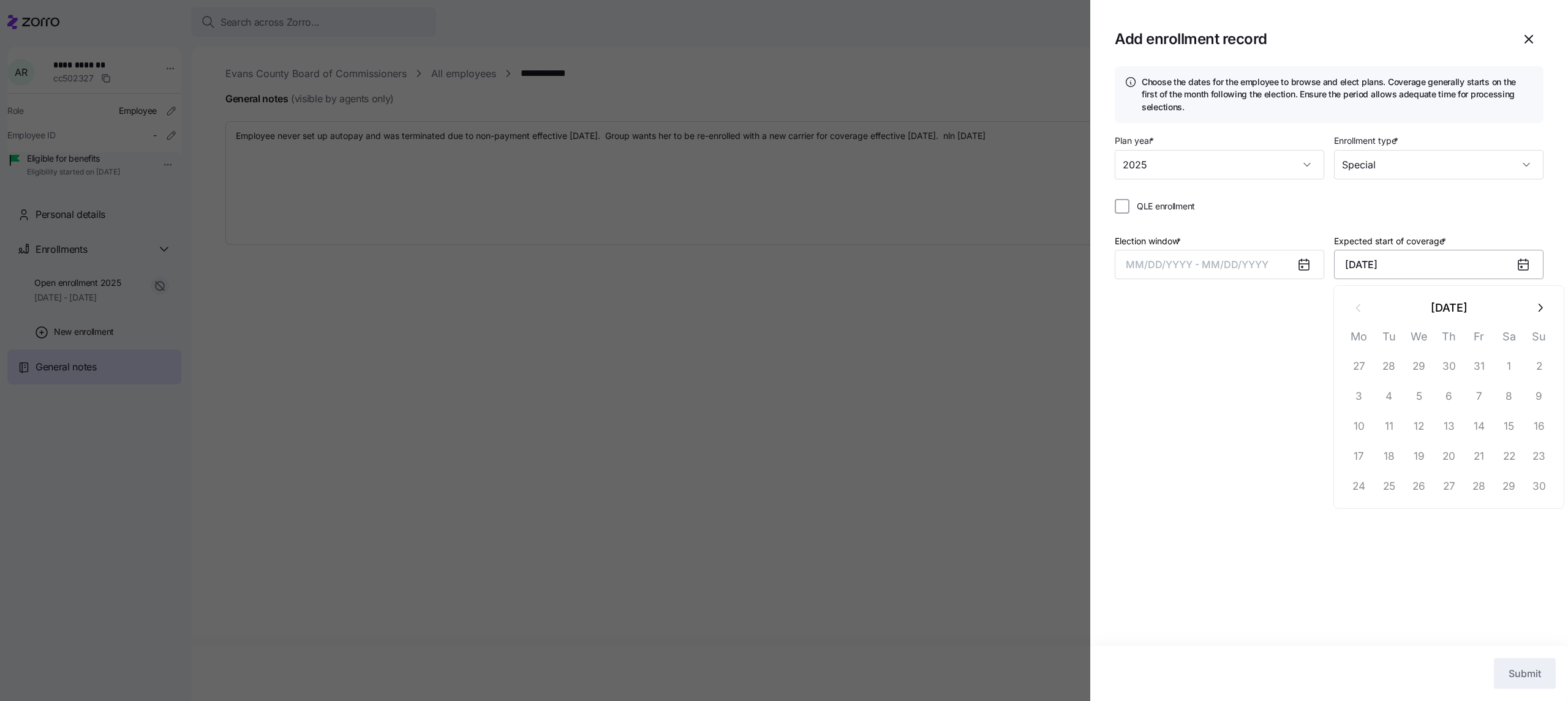
click at [616, 137] on input "[DATE]" at bounding box center [1439, 264] width 210 height 29
click at [616, 137] on div "Plan year * 2025 Enrollment type * Special QLE enrollment Election window * MM/…" at bounding box center [1329, 216] width 429 height 166
click at [616, 137] on button "MM/DD/YYYY - MM/DD/YYYY" at bounding box center [1219, 264] width 210 height 29
click at [616, 137] on button "30" at bounding box center [1170, 486] width 29 height 29
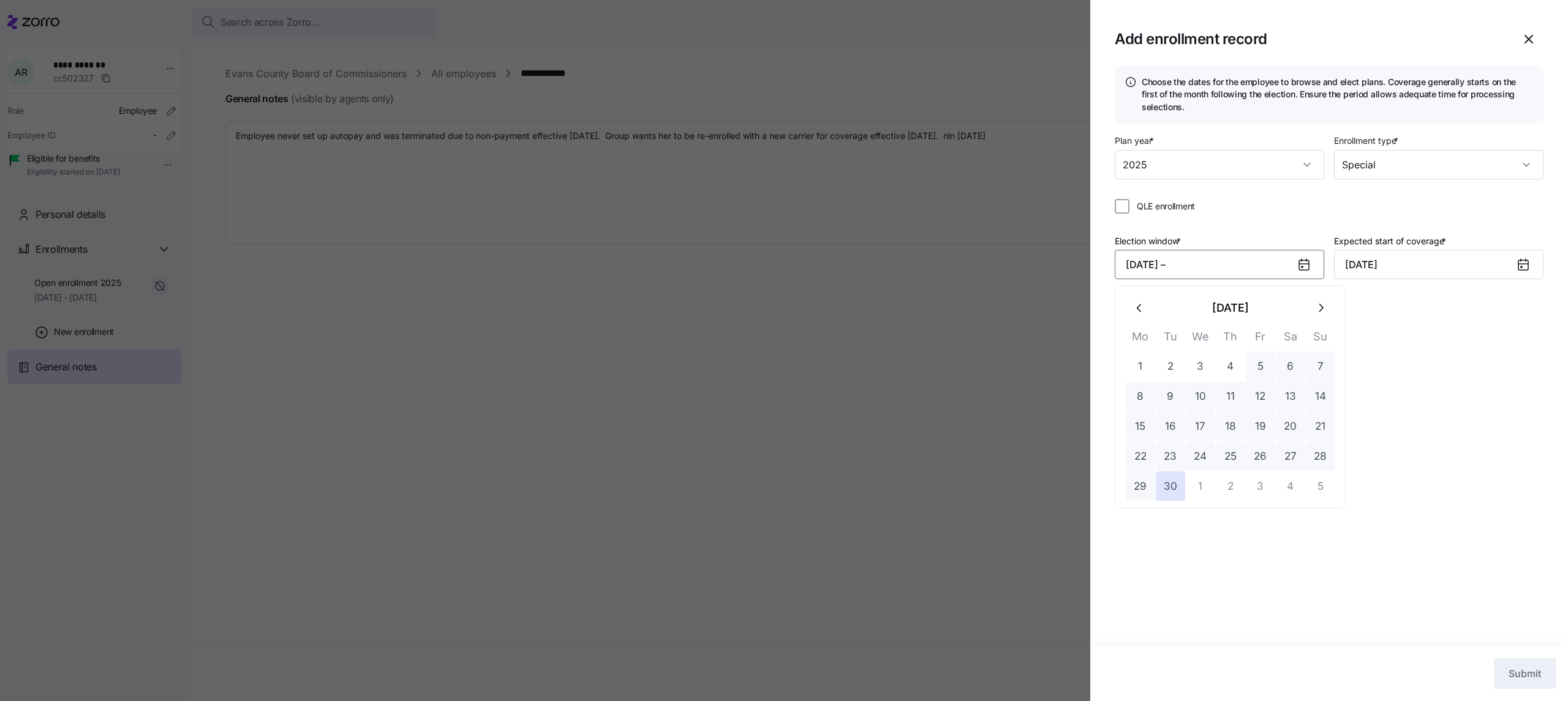
click at [616, 137] on icon "button" at bounding box center [1321, 308] width 14 height 14
click at [616, 137] on button "15" at bounding box center [1200, 426] width 29 height 29
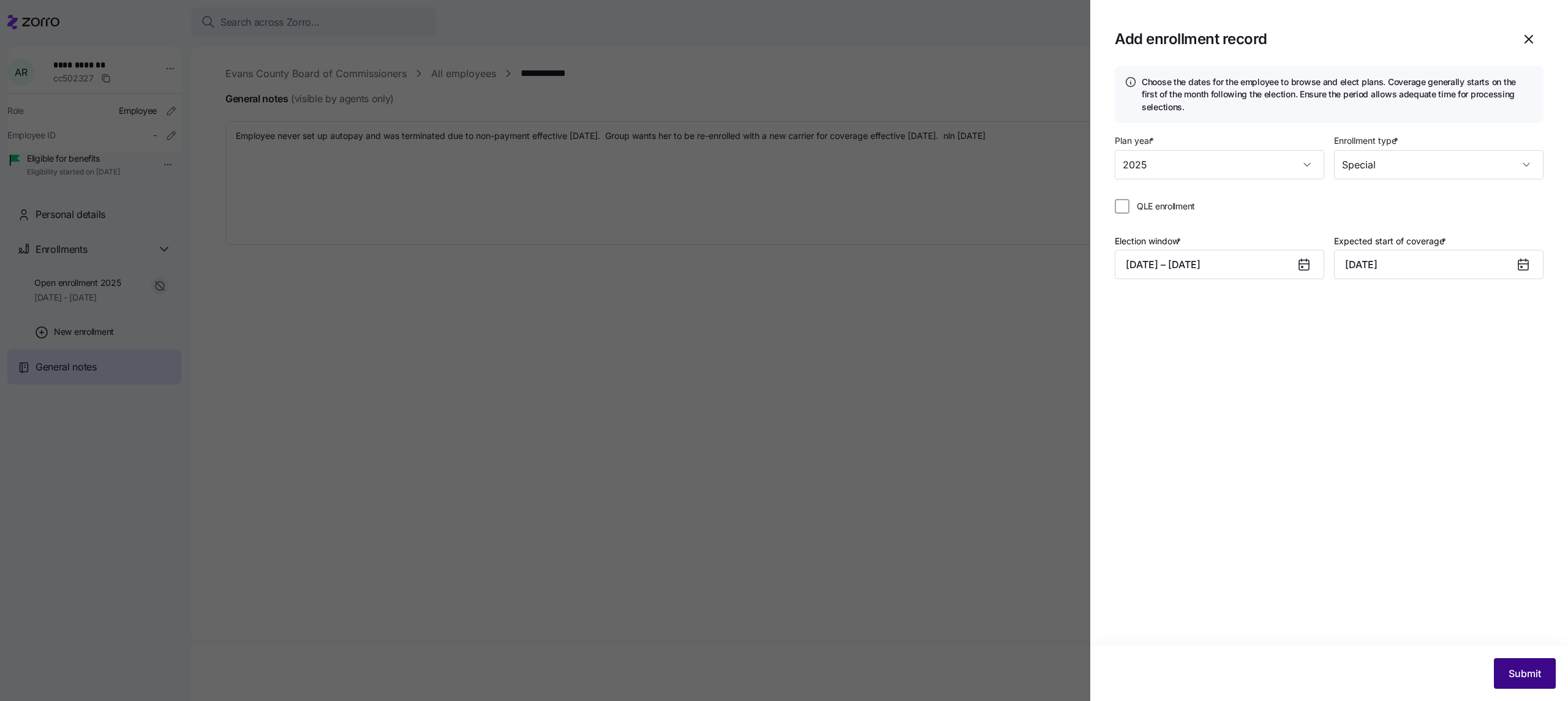
click at [616, 137] on span "Submit" at bounding box center [1524, 673] width 32 height 14
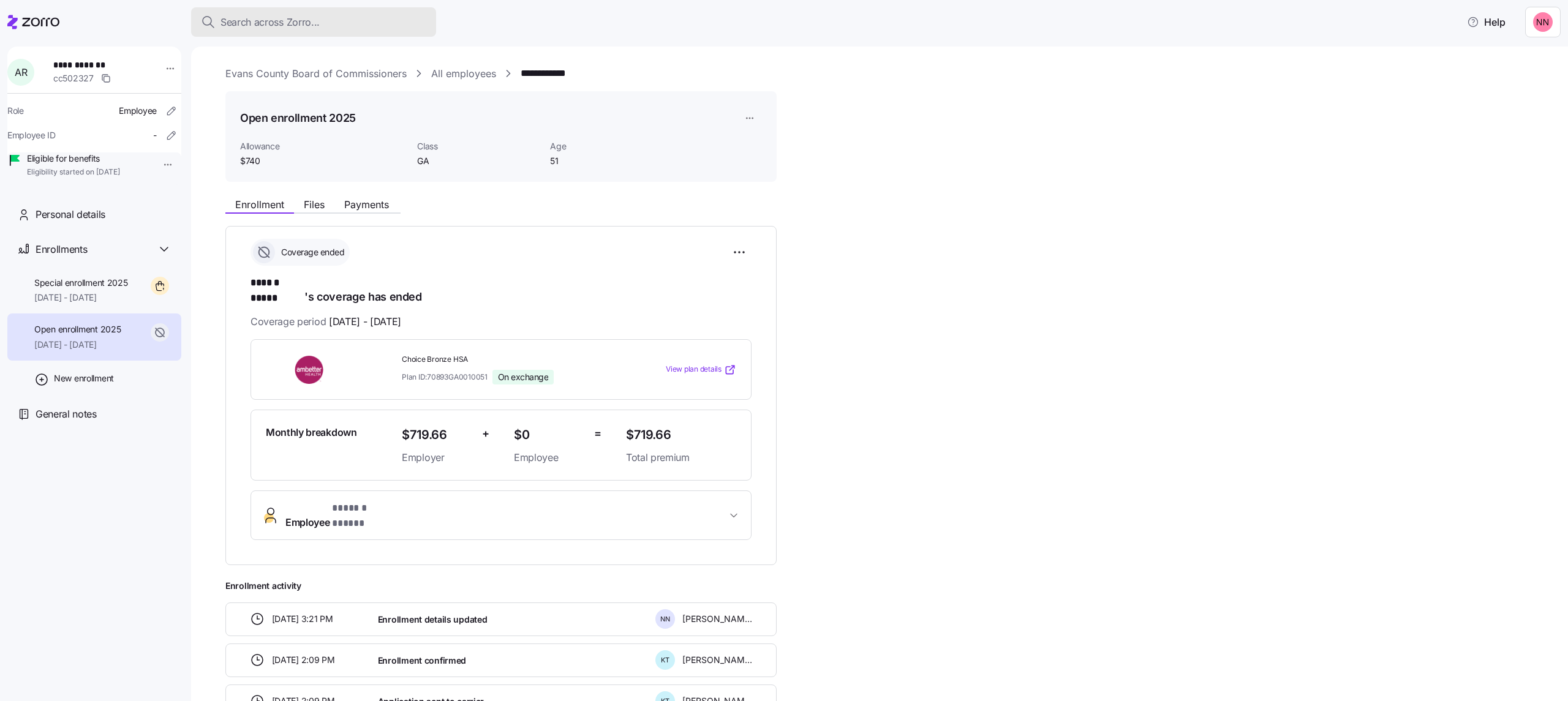
click at [376, 16] on div "Search across Zorro..." at bounding box center [313, 22] width 226 height 15
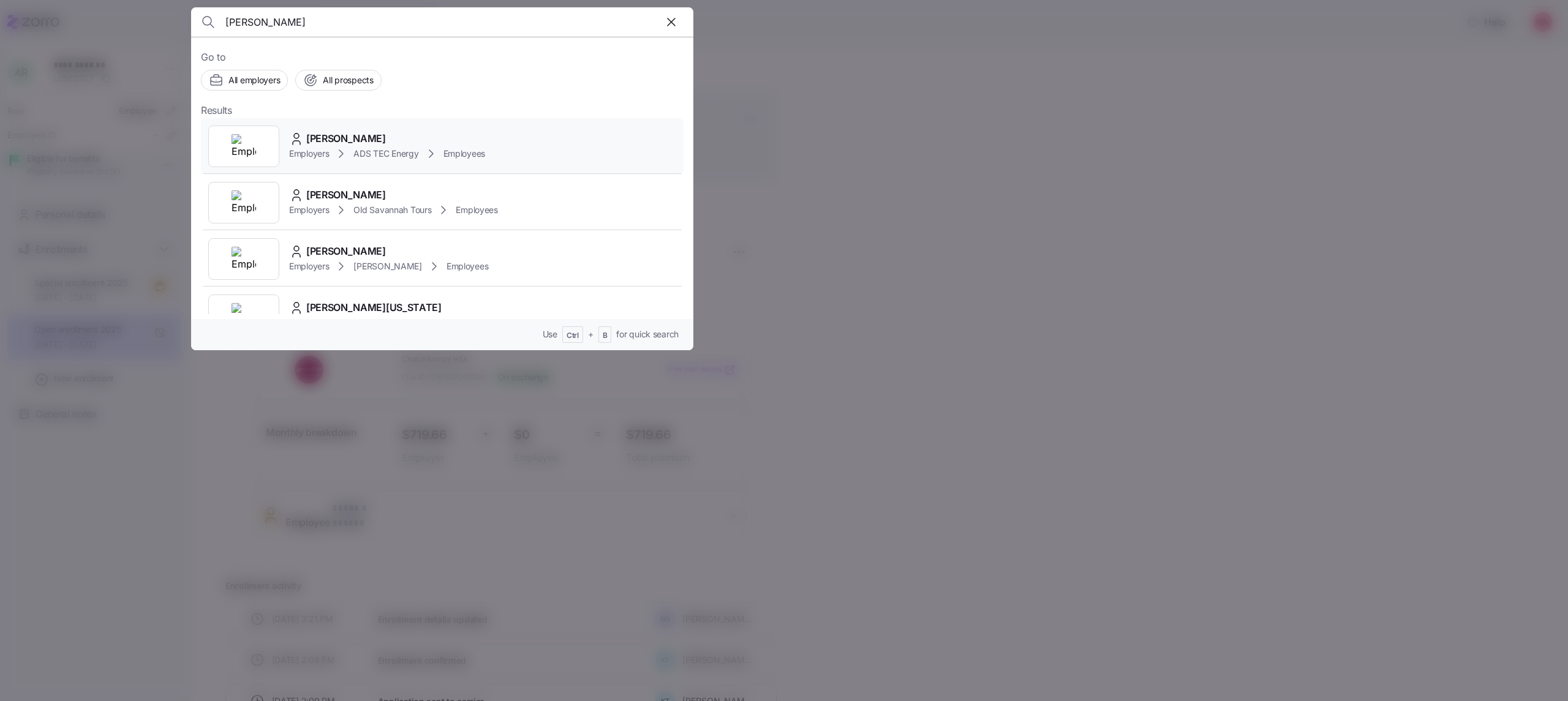
click at [344, 137] on span "[PERSON_NAME]" at bounding box center [346, 139] width 80 height 15
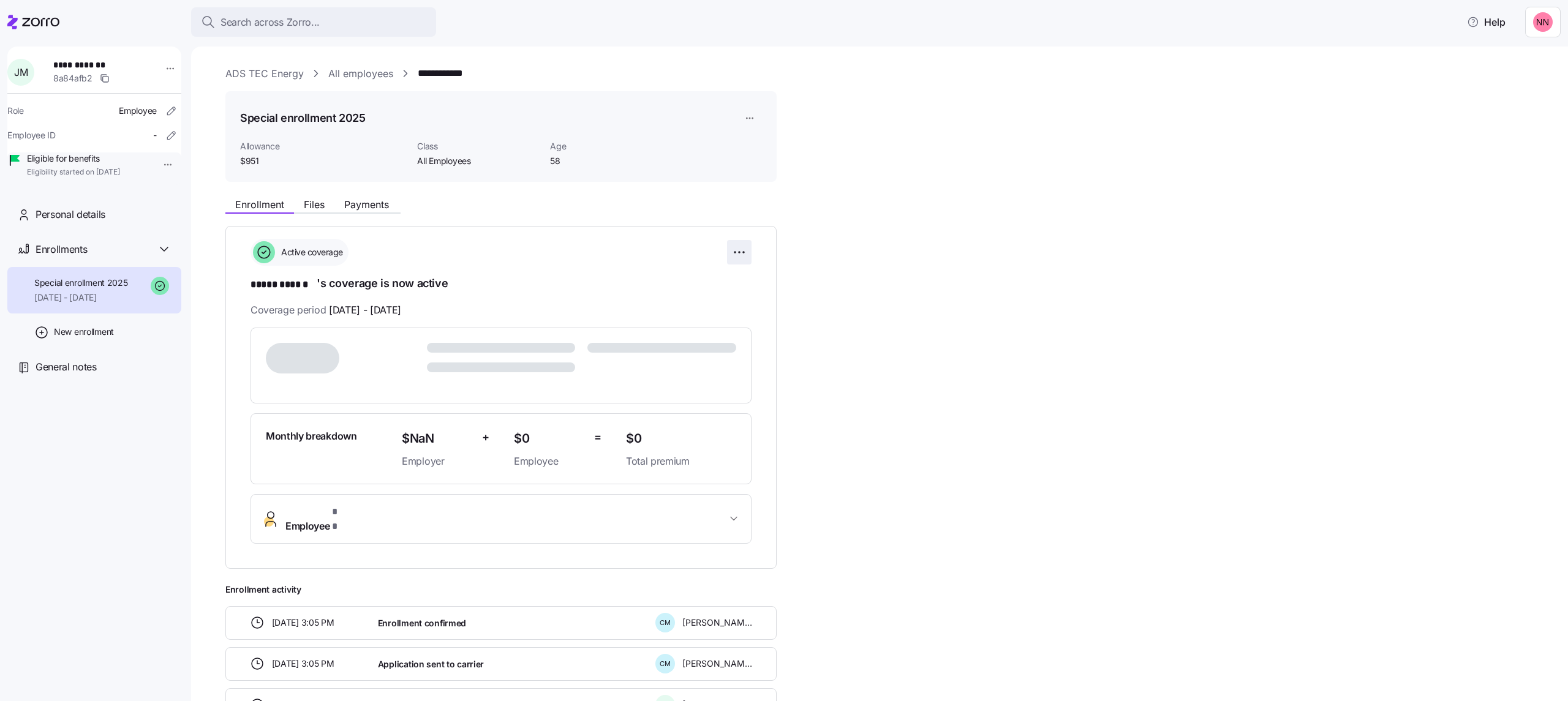
click at [616, 137] on html "**********" at bounding box center [784, 347] width 1568 height 694
click at [616, 137] on span "Change enrollment details" at bounding box center [653, 302] width 100 height 12
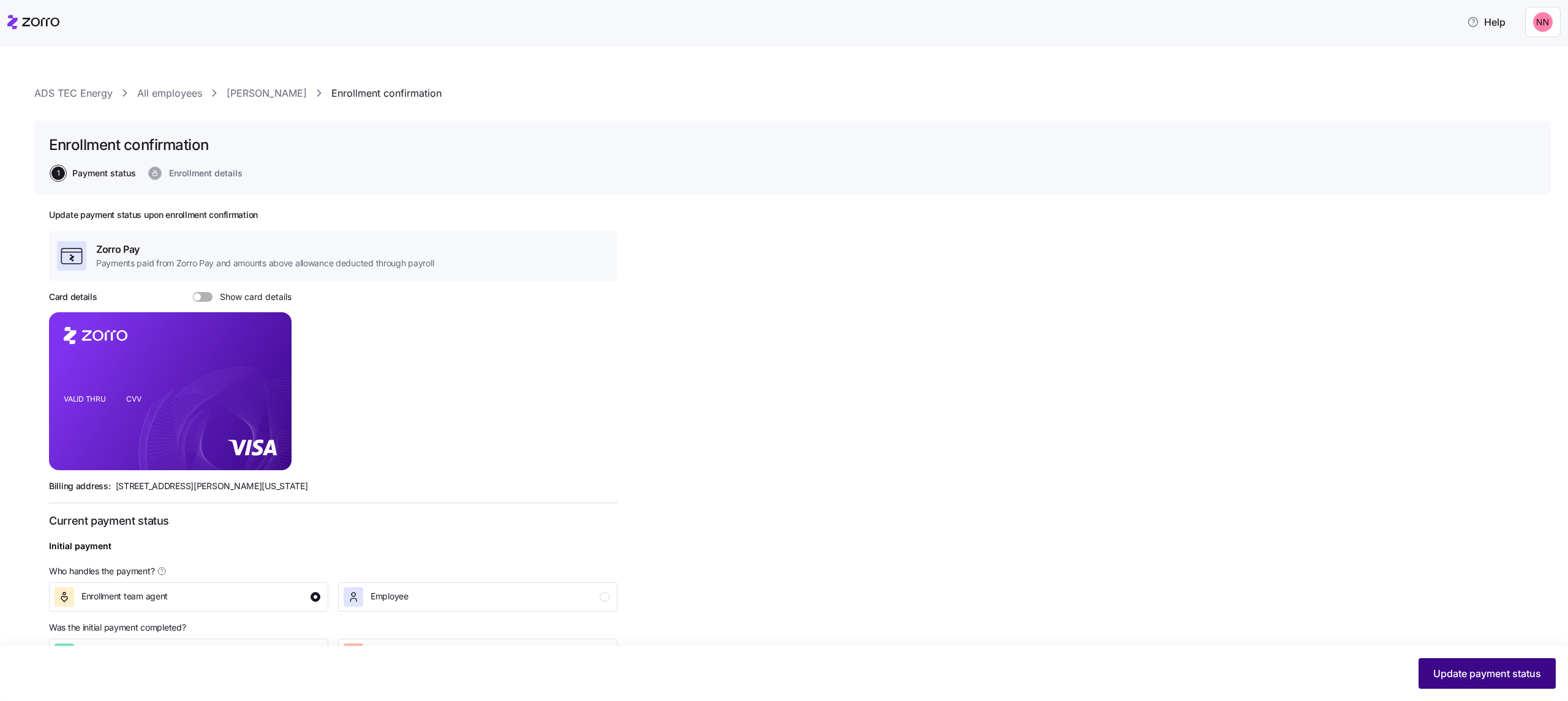
click at [616, 137] on span "Update payment status" at bounding box center [1487, 673] width 108 height 14
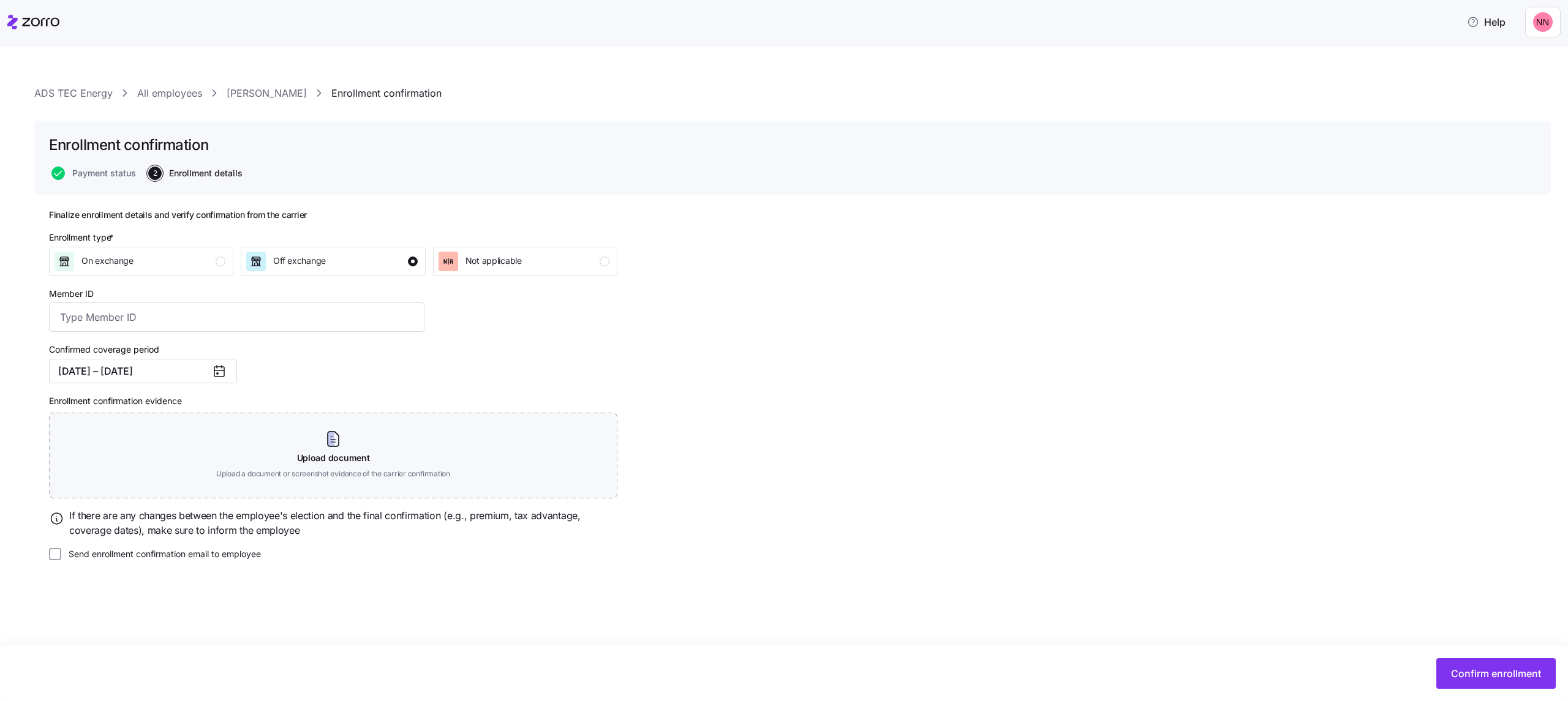
click at [218, 137] on icon at bounding box center [219, 370] width 14 height 14
click at [190, 137] on button "[DATE] – [DATE]" at bounding box center [143, 371] width 188 height 24
click at [212, 137] on button "Sep" at bounding box center [214, 493] width 61 height 26
click at [616, 137] on span "Confirm enrollment" at bounding box center [1496, 673] width 90 height 14
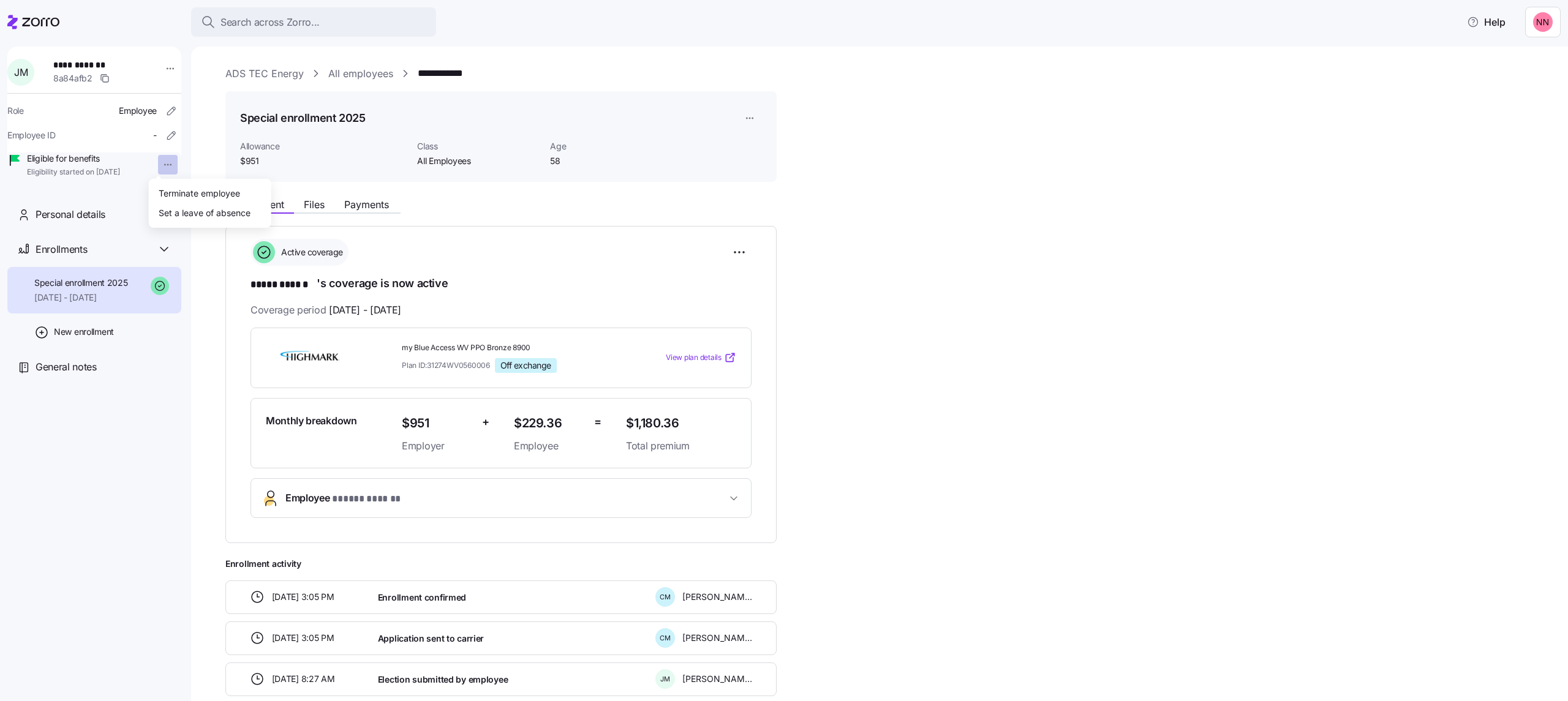
click at [155, 137] on html "**********" at bounding box center [784, 347] width 1568 height 694
click at [163, 137] on div "Terminate employee" at bounding box center [199, 193] width 81 height 14
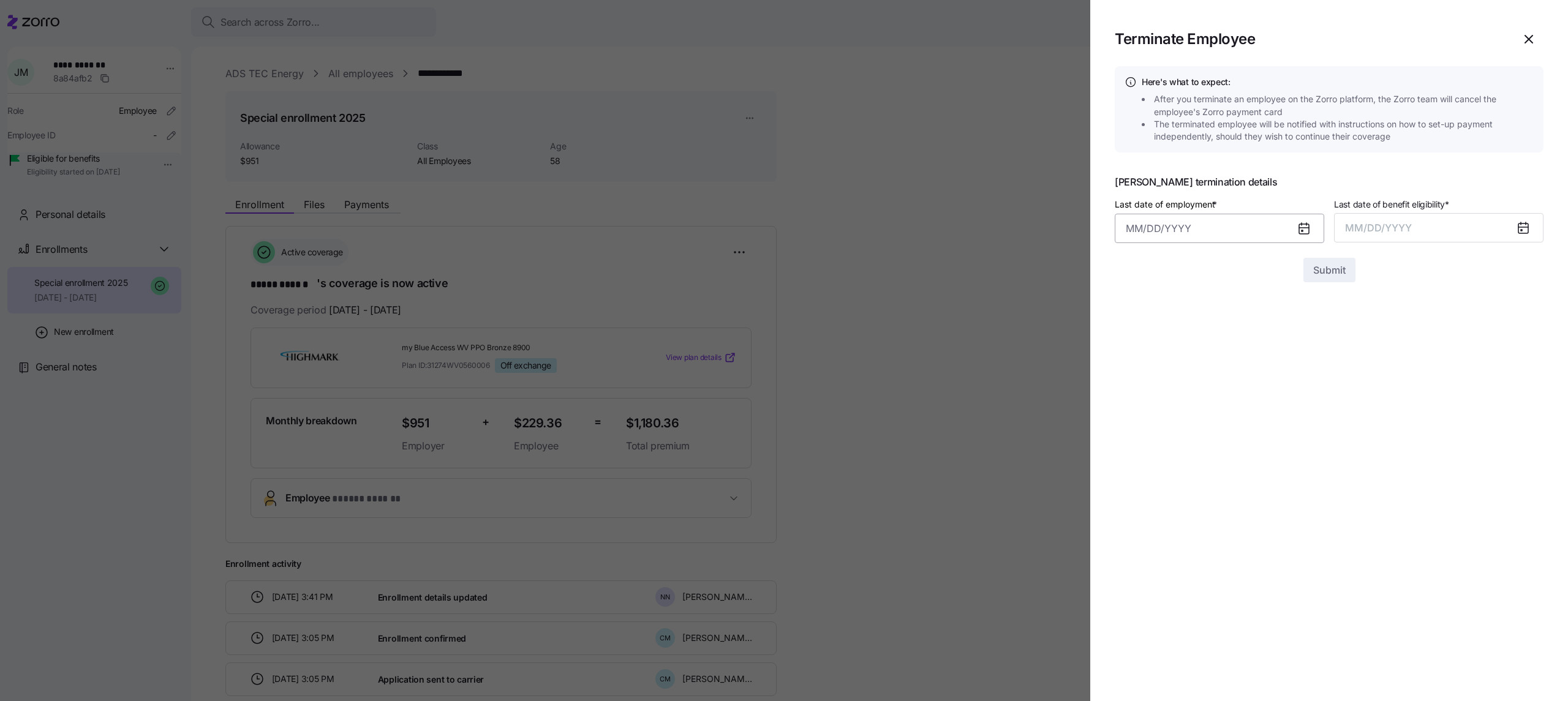
click at [616, 137] on input "Last date of employment *" at bounding box center [1219, 228] width 210 height 29
click at [616, 137] on button "29" at bounding box center [1140, 449] width 29 height 29
click at [616, 137] on span "MM/DD/YYYY" at bounding box center [1378, 228] width 66 height 12
click at [616, 137] on button "Sep" at bounding box center [1519, 364] width 70 height 29
click at [616, 137] on span "Submit" at bounding box center [1329, 269] width 32 height 14
